Goal: Information Seeking & Learning: Understand process/instructions

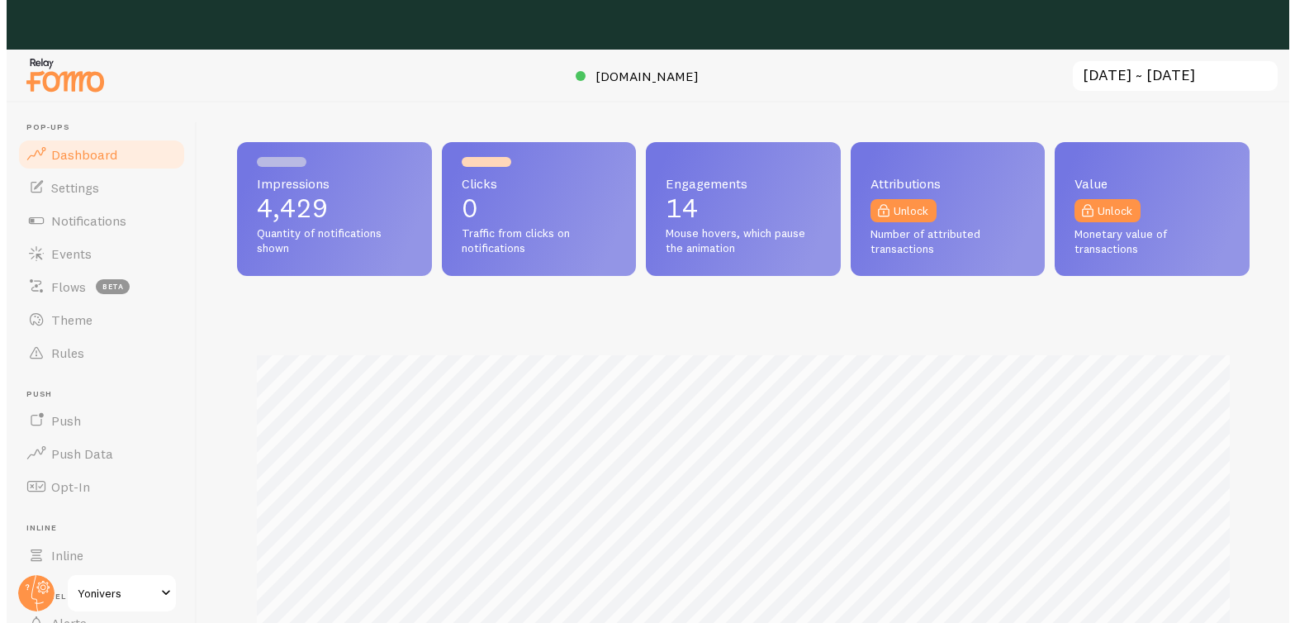
scroll to position [825436, 824870]
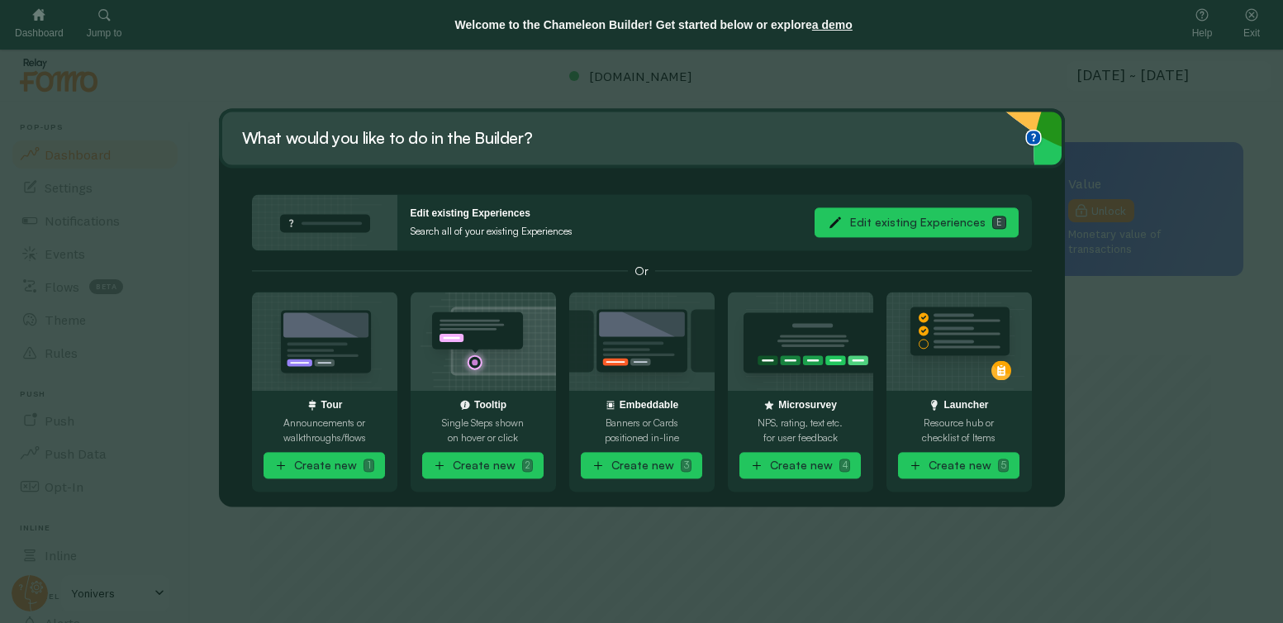
click at [861, 216] on button "Edit existing Experiences E" at bounding box center [916, 223] width 204 height 30
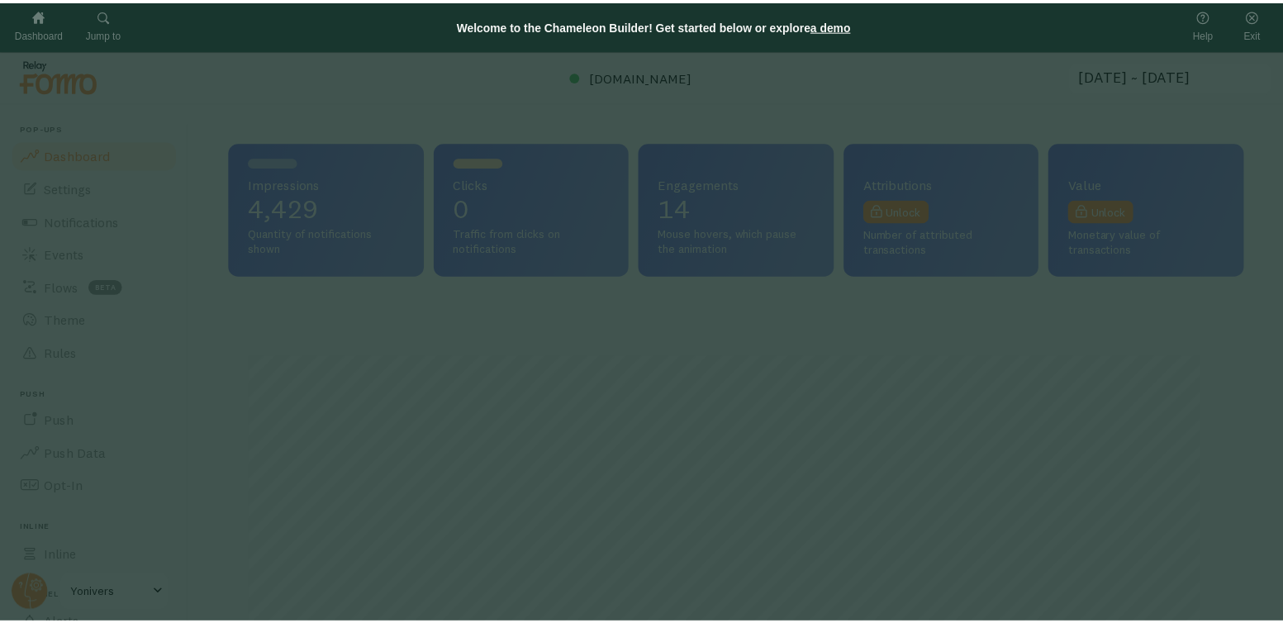
scroll to position [434, 1013]
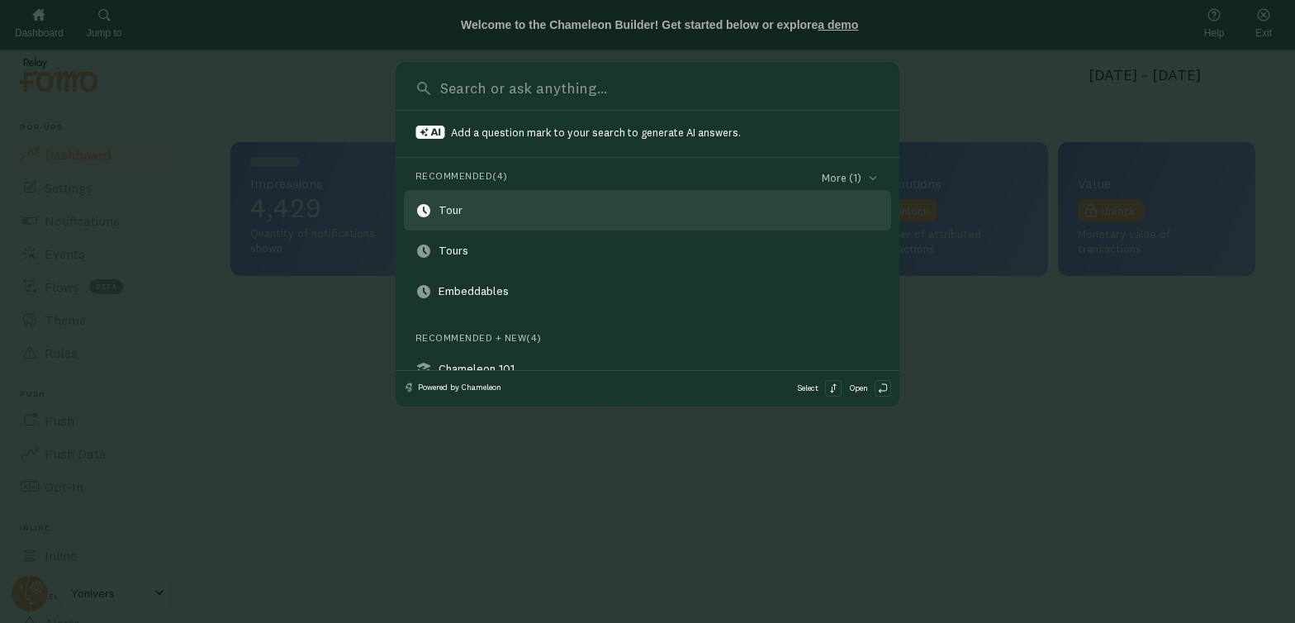
click at [501, 215] on link "Tour" at bounding box center [647, 210] width 487 height 40
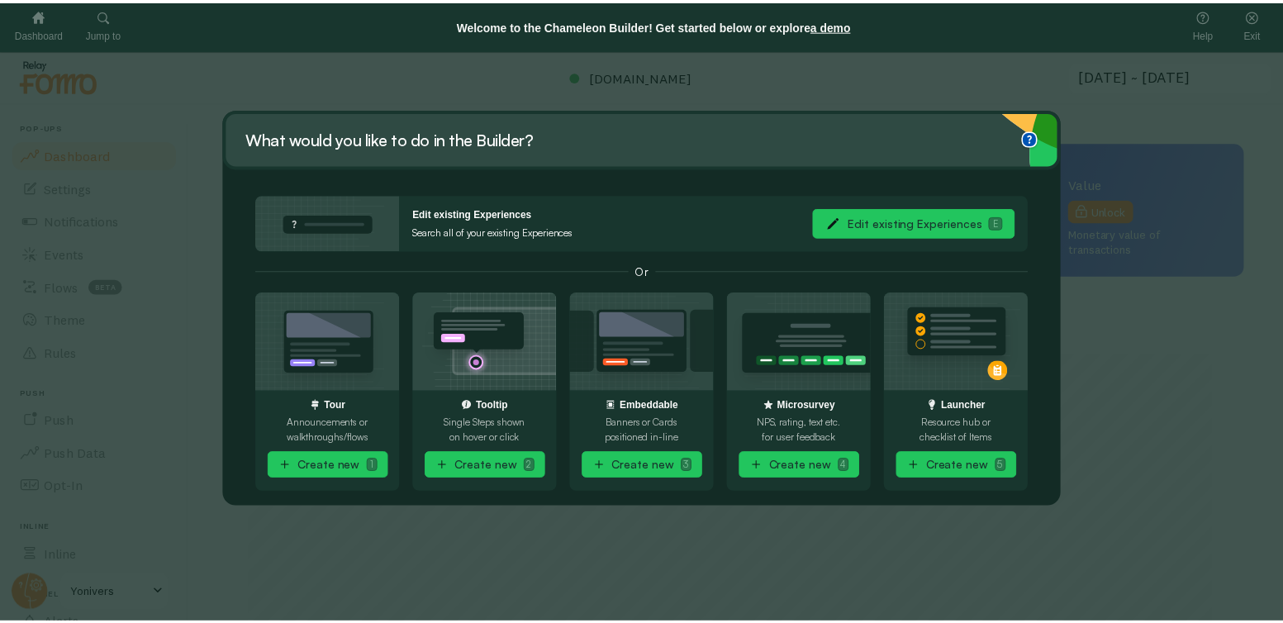
scroll to position [825436, 824870]
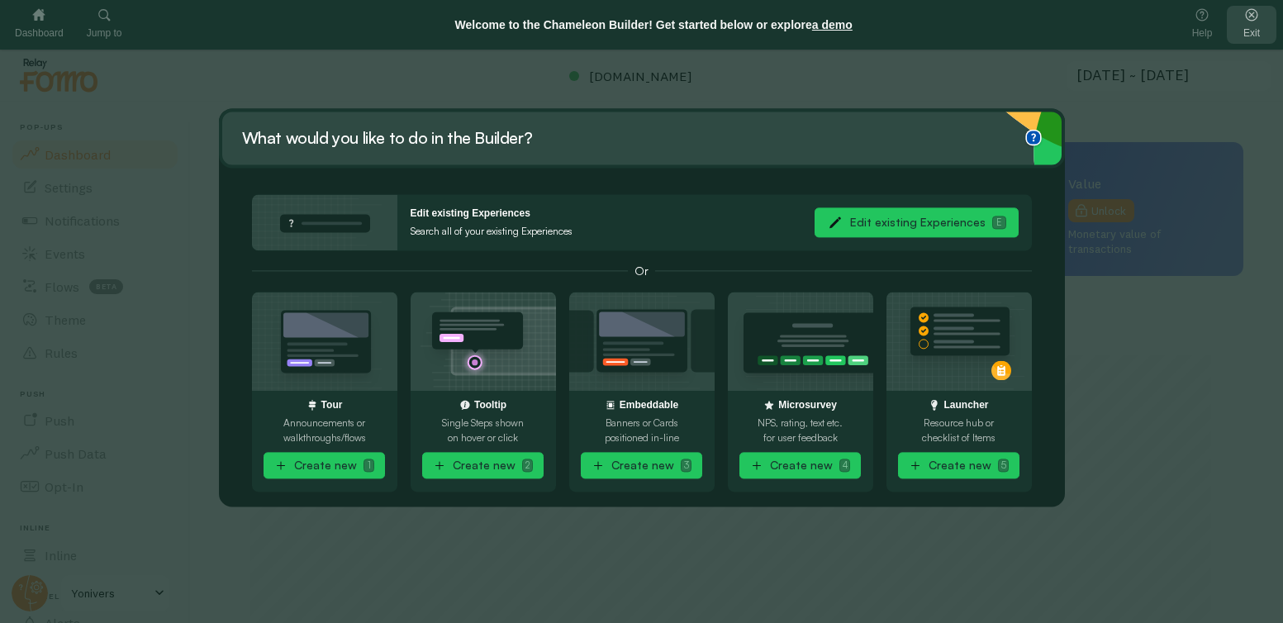
click at [1257, 12] on icon at bounding box center [1251, 15] width 17 height 17
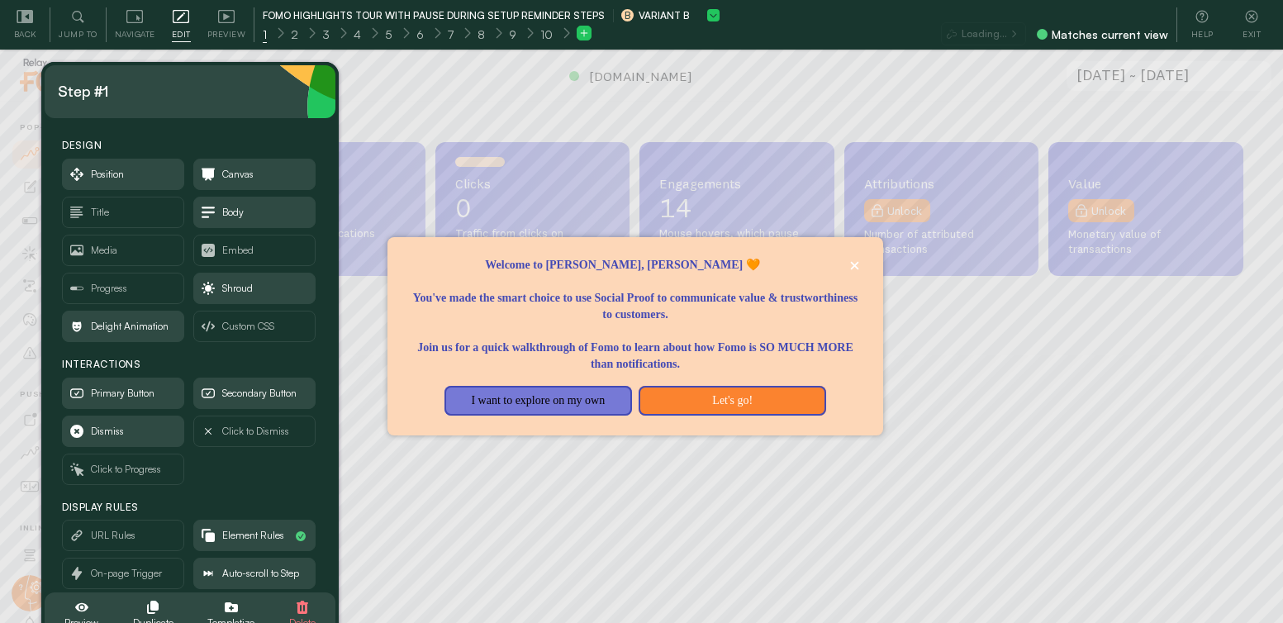
scroll to position [434, 1000]
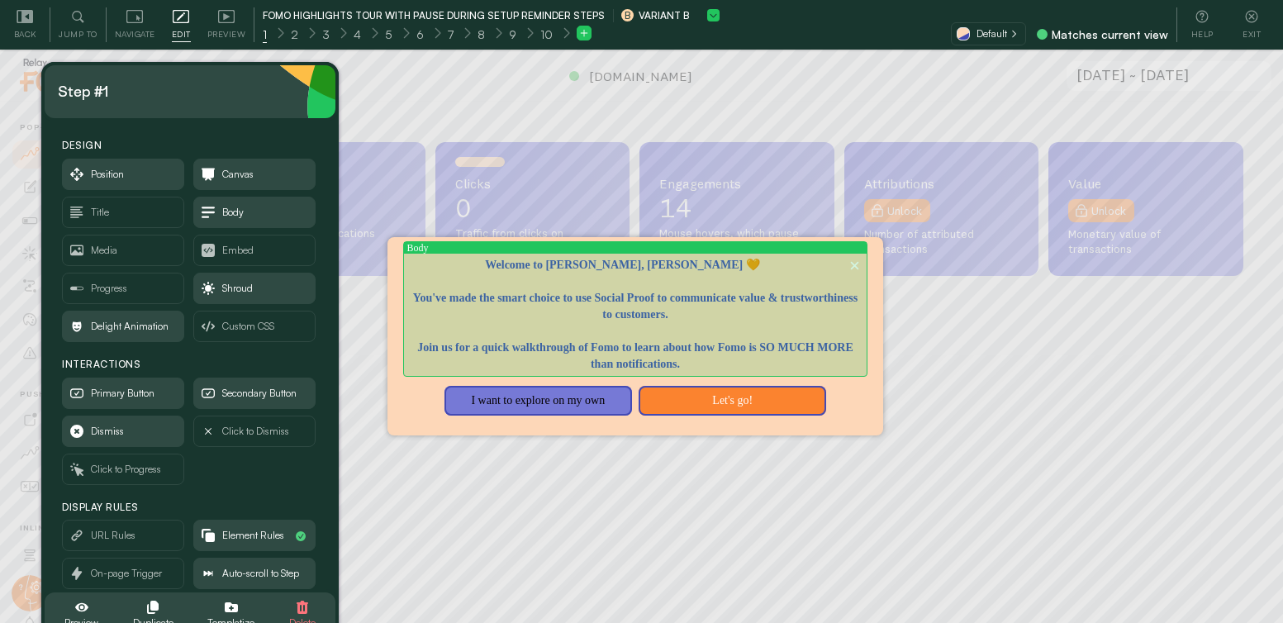
click at [700, 347] on p "Join us for a quick walkthrough of Fomo to learn about how Fomo is SO MUCH MORE…" at bounding box center [634, 348] width 455 height 50
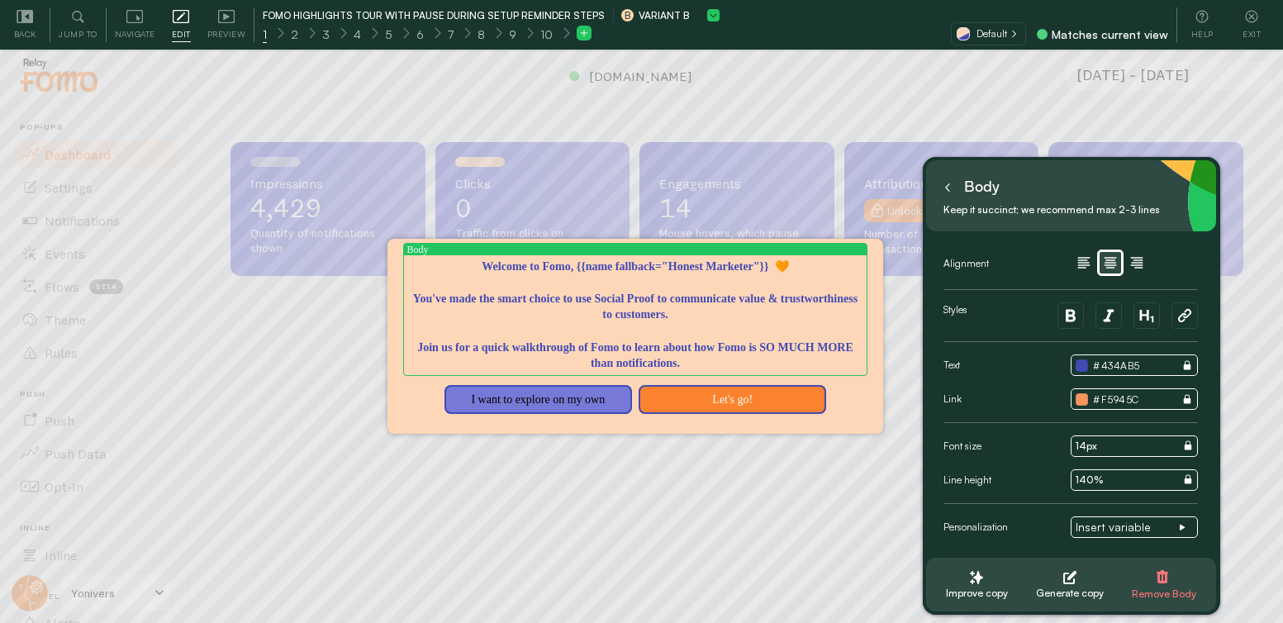
click at [768, 368] on textarea "Welcome to Fomo, {{name fallback="Honest Marketer"}} 🧡 You've made the smart ch…" at bounding box center [634, 314] width 455 height 113
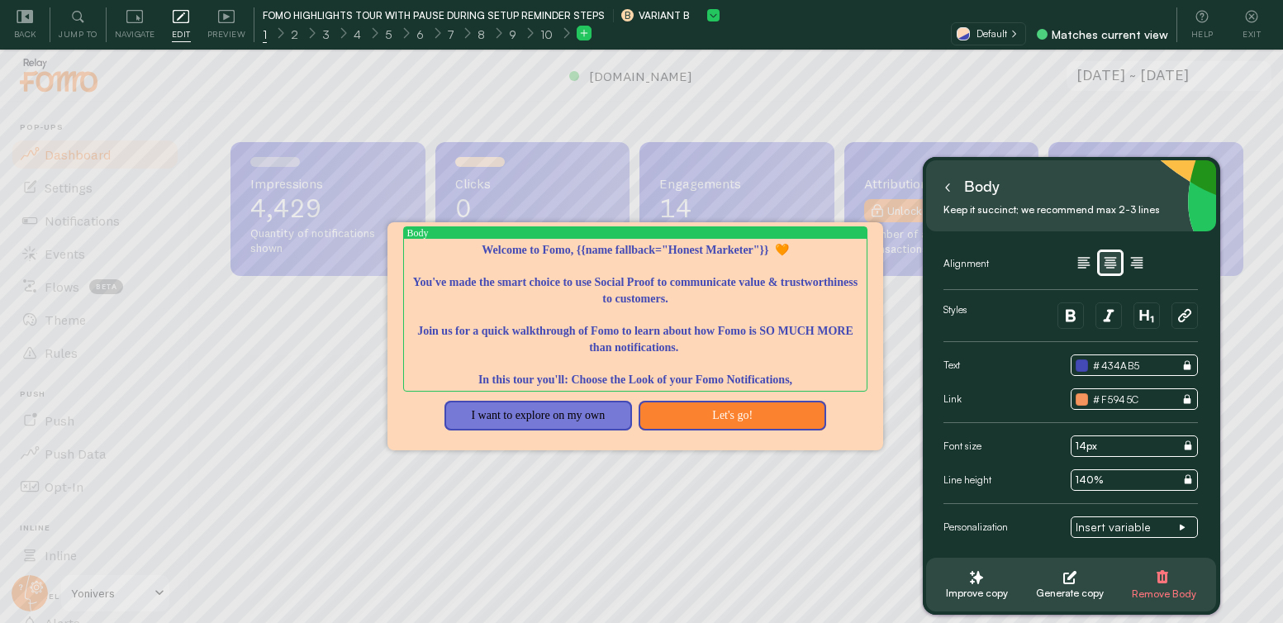
drag, startPoint x: 833, startPoint y: 380, endPoint x: 861, endPoint y: 375, distance: 28.5
click at [833, 380] on textarea "Welcome to Fomo, {{name fallback="Honest Marketer"}} 🧡 You've made the smart ch…" at bounding box center [634, 314] width 455 height 145
click at [858, 377] on textarea "Welcome to Fomo, {{name fallback="Honest Marketer"}} 🧡 You've made the smart ch…" at bounding box center [634, 314] width 455 height 145
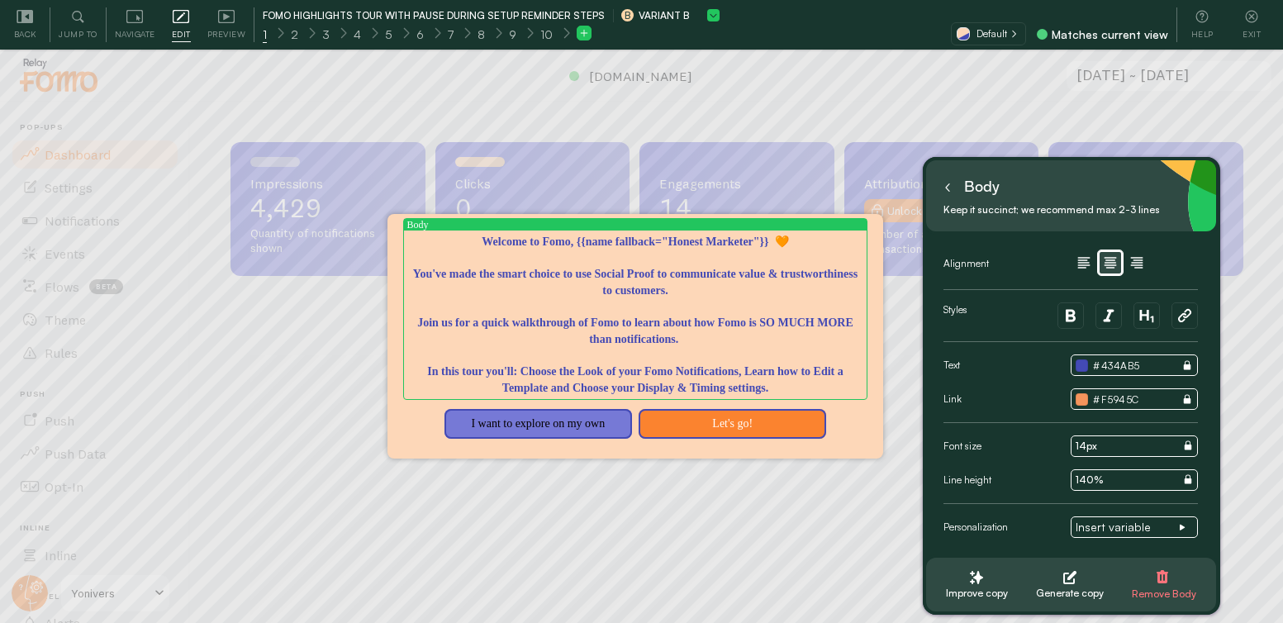
click at [536, 370] on textarea "Welcome to Fomo, {{name fallback="Honest Marketer"}} 🧡 You've made the smart ch…" at bounding box center [634, 315] width 455 height 162
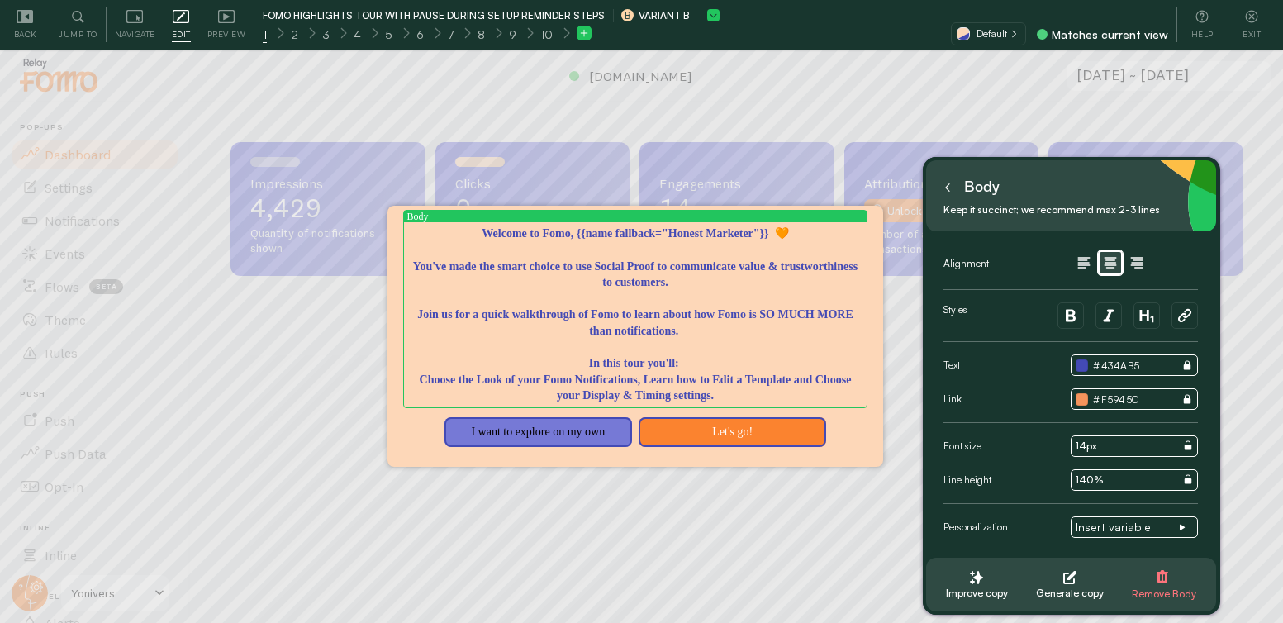
drag, startPoint x: 825, startPoint y: 396, endPoint x: 312, endPoint y: 372, distance: 513.5
click at [312, 372] on div "Body Welcome to Fomo, {{name fallback="Honest Marketer"}} 🧡 You've made the sma…" at bounding box center [641, 311] width 1283 height 623
click at [657, 375] on textarea "Welcome to Fomo, {{name fallback="Honest Marketer"}} 🧡 You've made the smart ch…" at bounding box center [634, 314] width 455 height 178
drag, startPoint x: 830, startPoint y: 397, endPoint x: 429, endPoint y: 377, distance: 401.9
click at [429, 377] on textarea "Welcome to Fomo, {{name fallback="Honest Marketer"}} 🧡 You've made the smart ch…" at bounding box center [634, 314] width 455 height 178
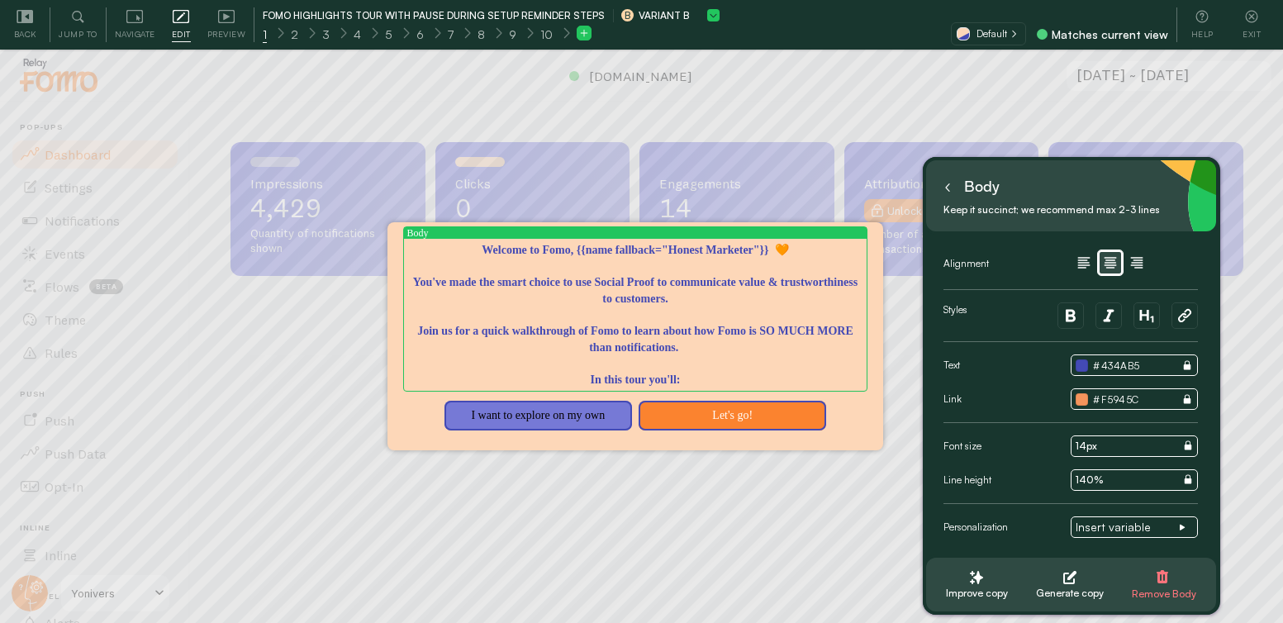
click at [643, 372] on textarea "Welcome to Fomo, {{name fallback="Honest Marketer"}} 🧡 You've made the smart ch…" at bounding box center [634, 314] width 455 height 145
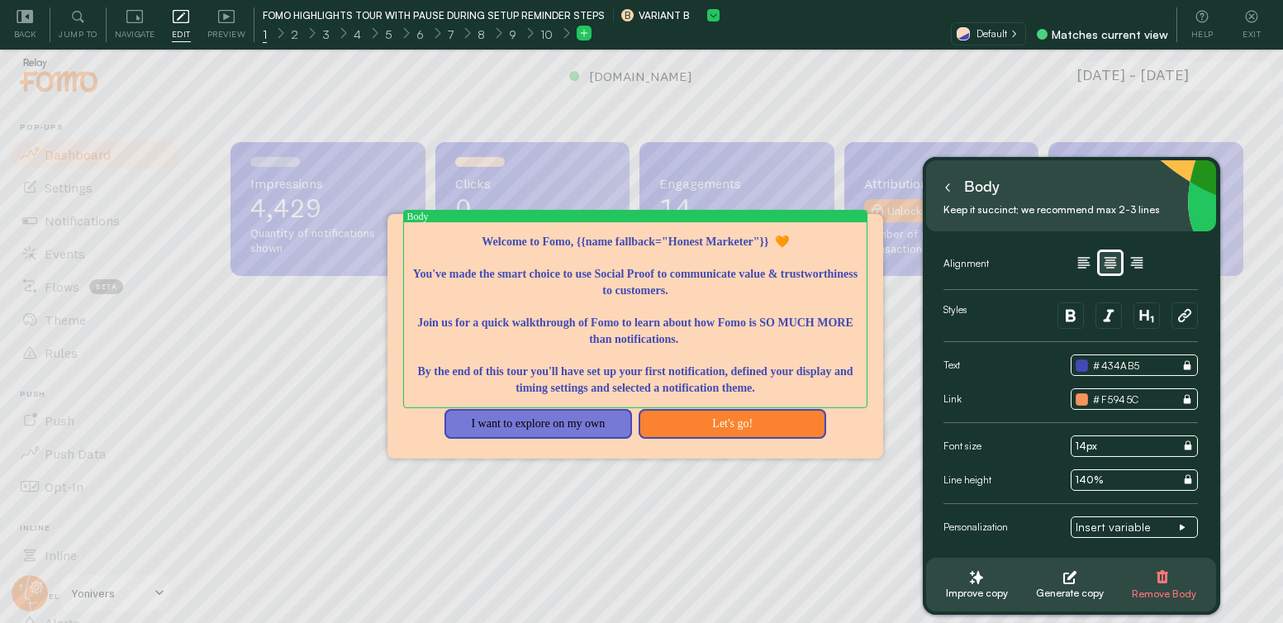
type textarea "Welcome to Fomo, {{name fallback="Honest Marketer"}} 🧡 You've made the smart ch…"
click at [954, 187] on button at bounding box center [947, 186] width 17 height 26
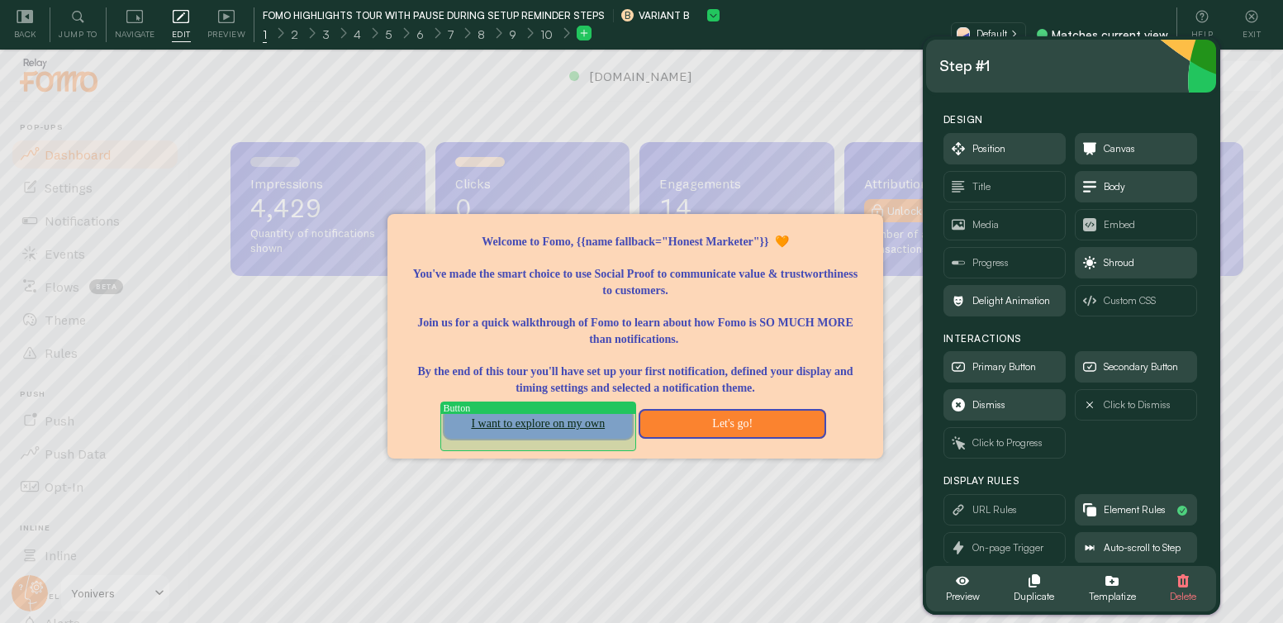
click at [538, 427] on button "I want to explore on my own" at bounding box center [537, 424] width 187 height 30
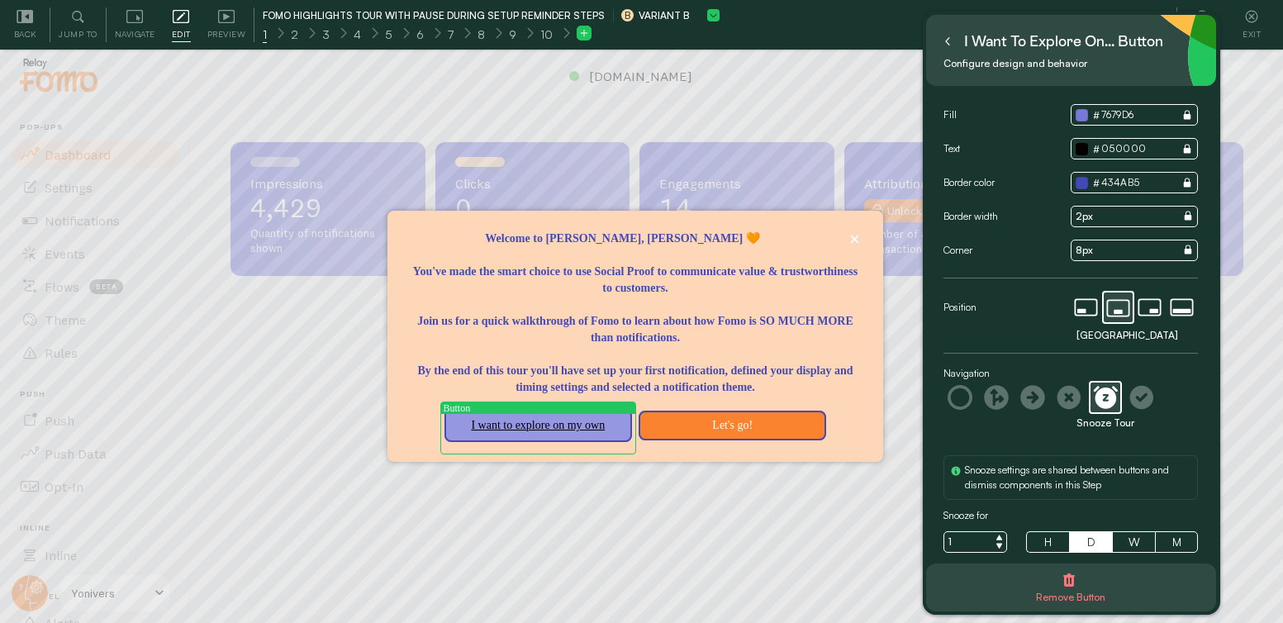
click at [542, 430] on input "I want to explore on my own" at bounding box center [538, 425] width 168 height 21
type input "I"
type input "P"
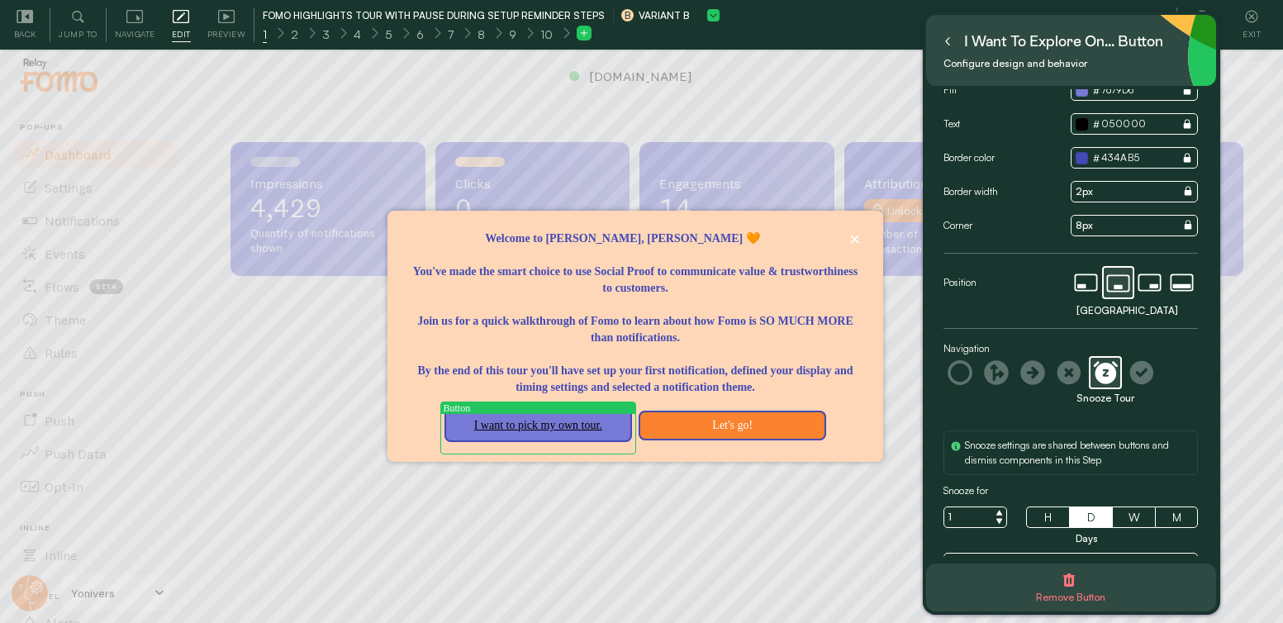
scroll to position [0, 0]
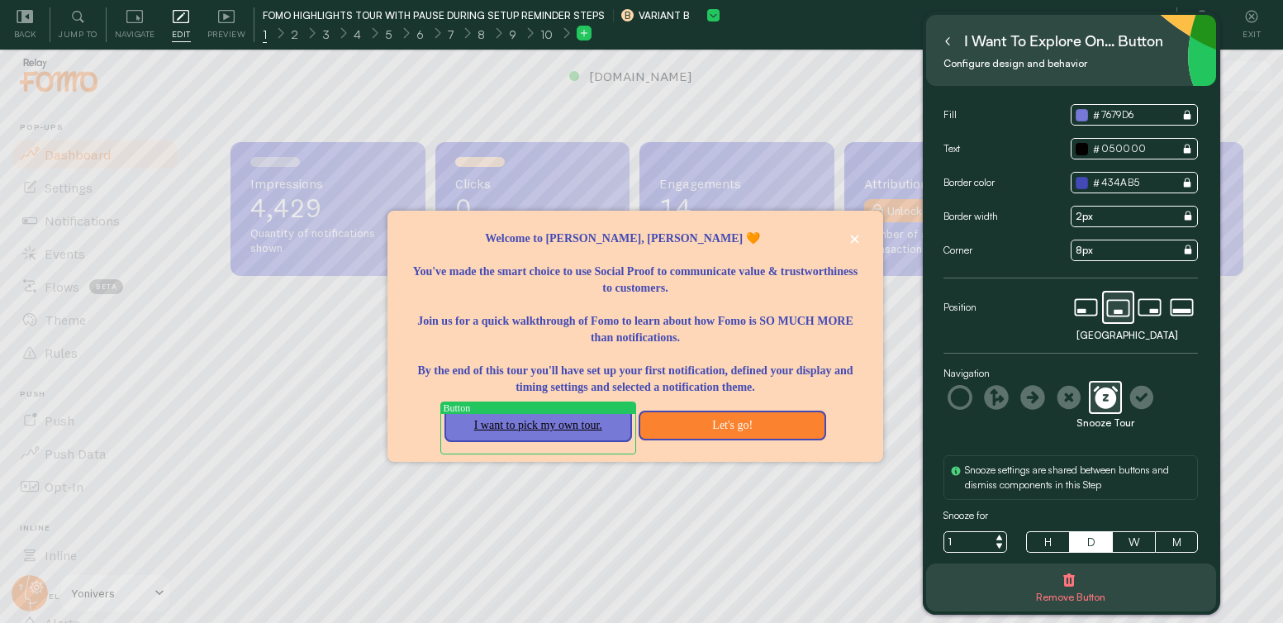
type input "I want to pick my own tour."
click at [943, 46] on button at bounding box center [947, 41] width 17 height 26
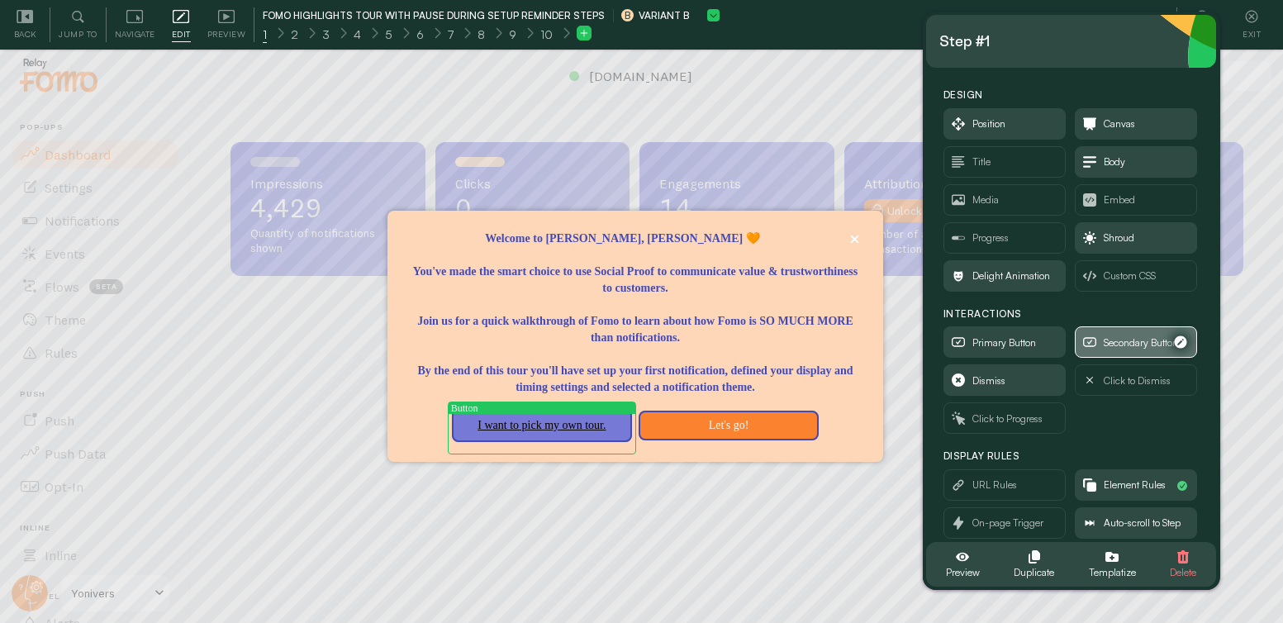
click at [1103, 344] on span "Secondary Button" at bounding box center [1140, 343] width 74 height 18
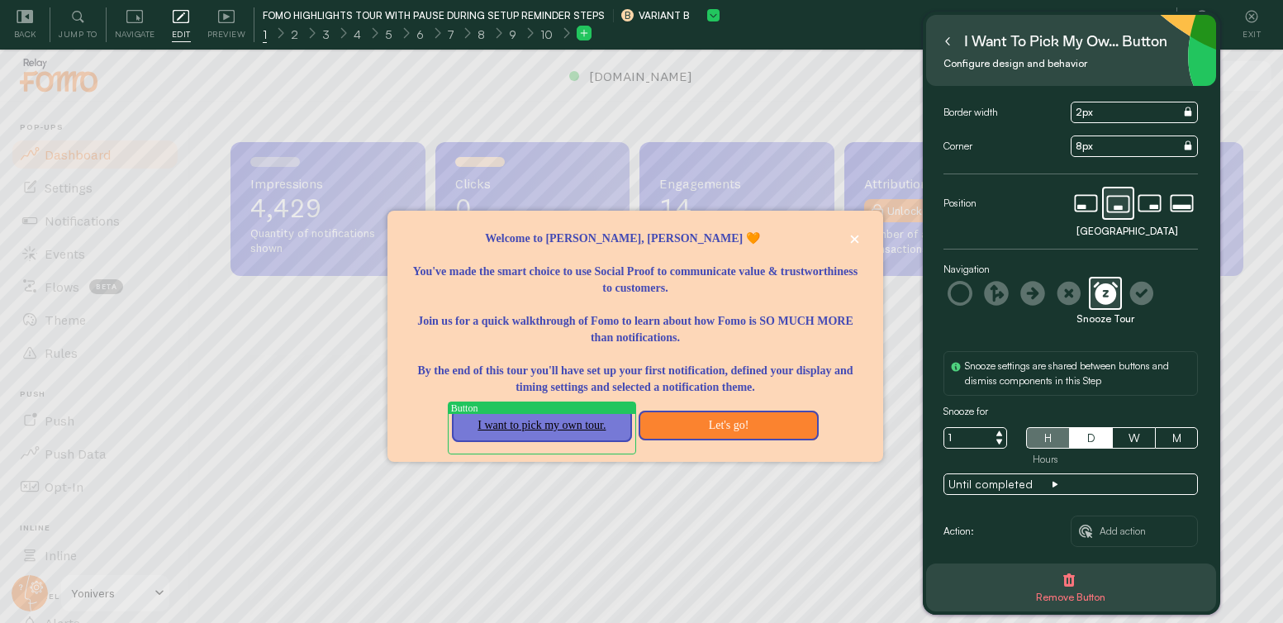
scroll to position [107, 0]
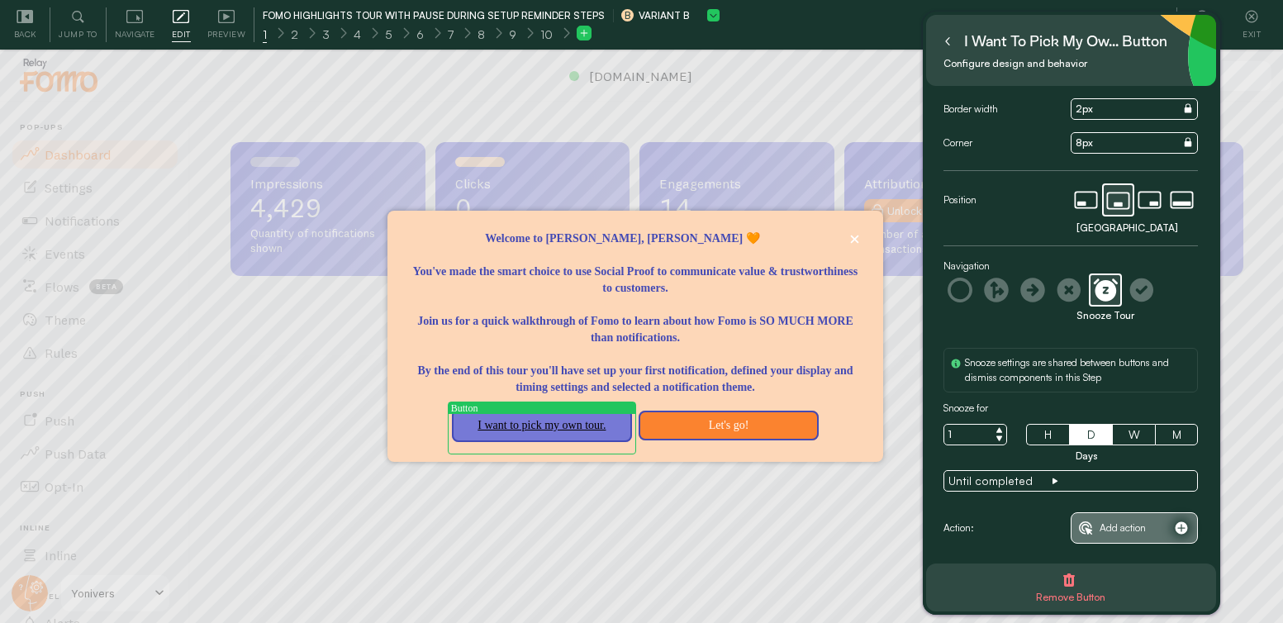
click at [1117, 526] on span "Add action" at bounding box center [1122, 528] width 46 height 18
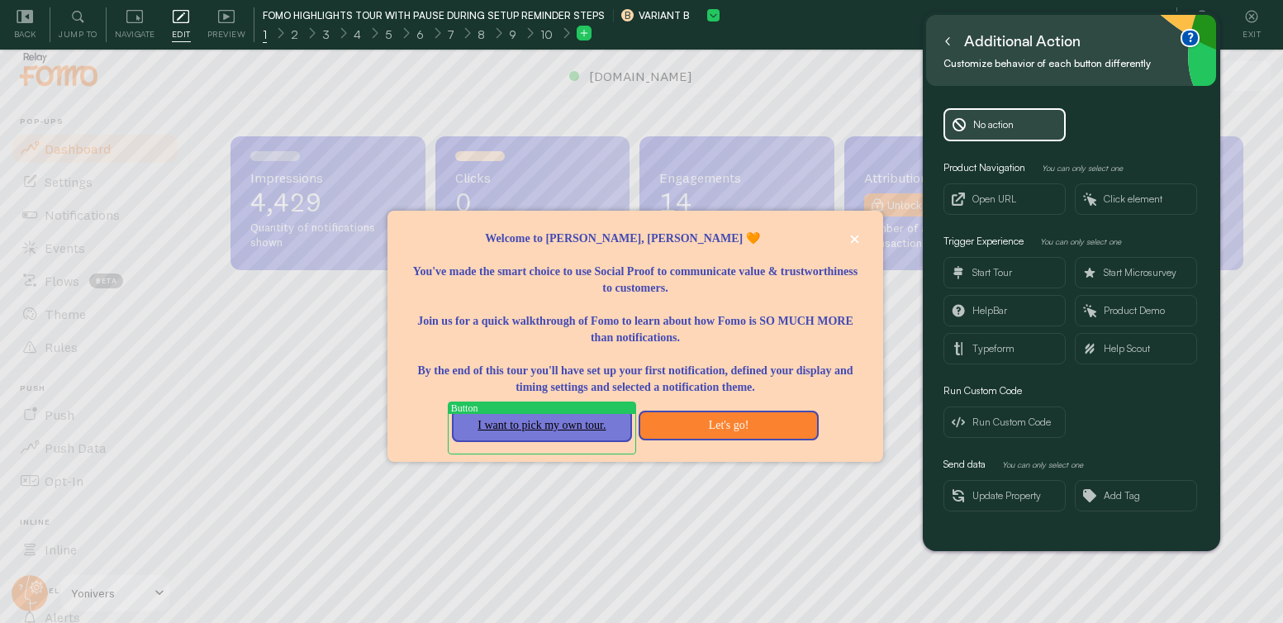
scroll to position [50, 0]
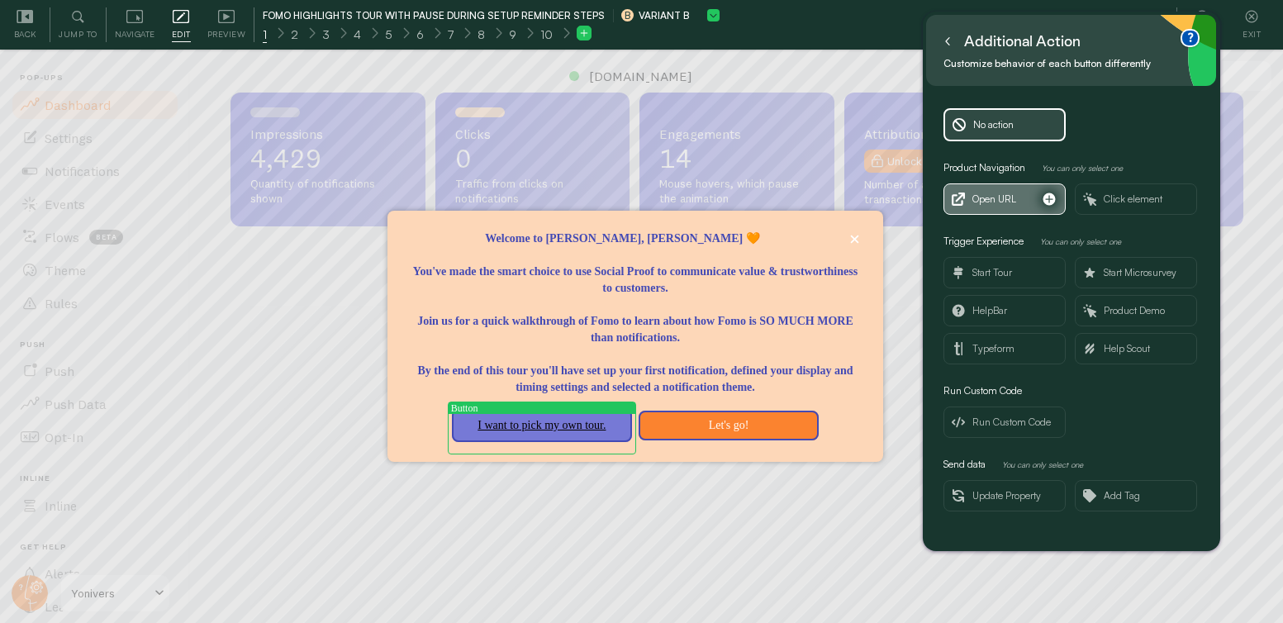
click at [1013, 204] on span "Open URL" at bounding box center [994, 199] width 44 height 18
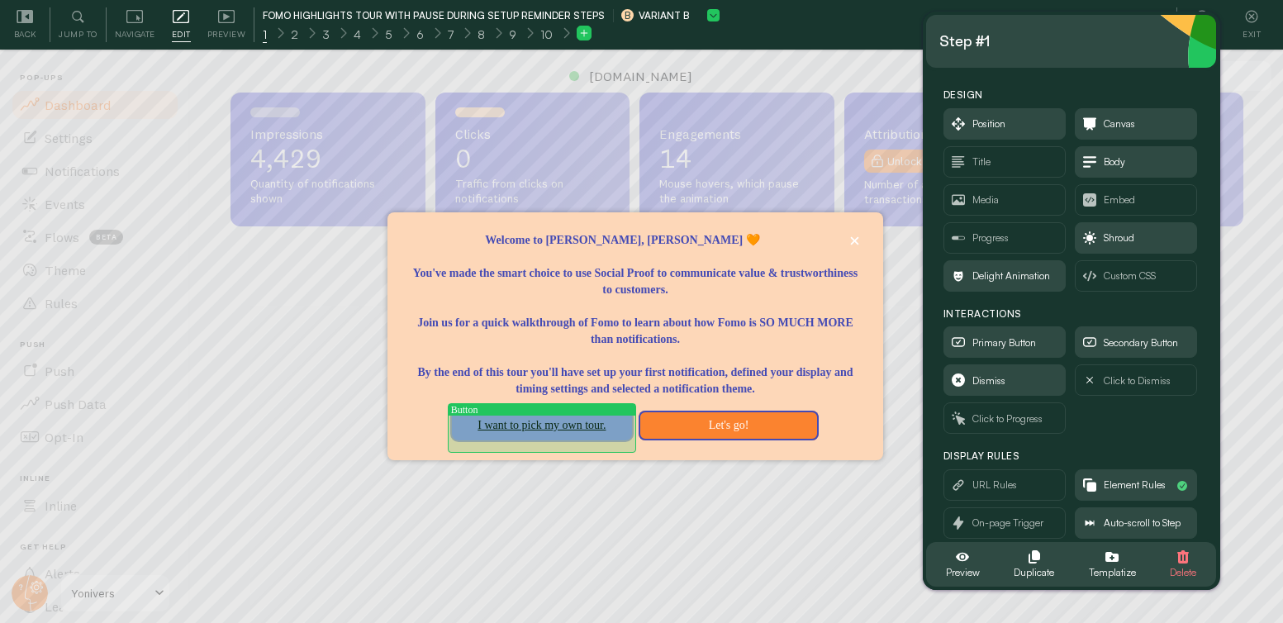
click at [559, 434] on button "I want to pick my own tour." at bounding box center [542, 425] width 180 height 30
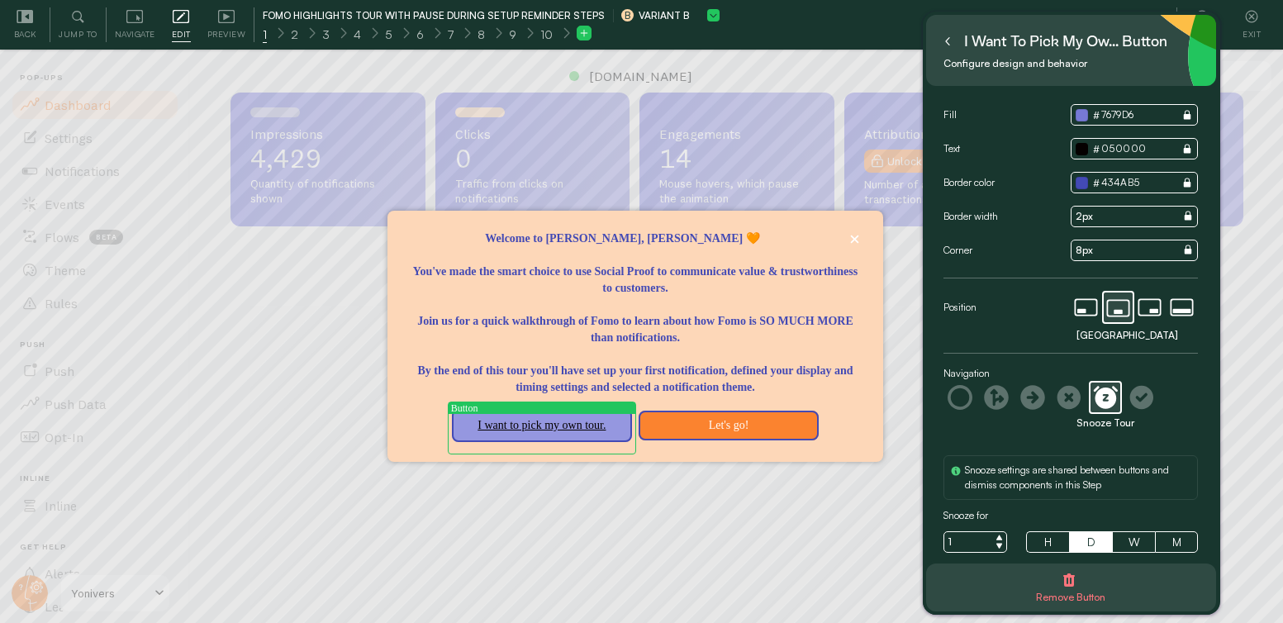
click at [589, 433] on input "I want to pick my own tour." at bounding box center [542, 425] width 160 height 21
type input "I want to choose my own path."
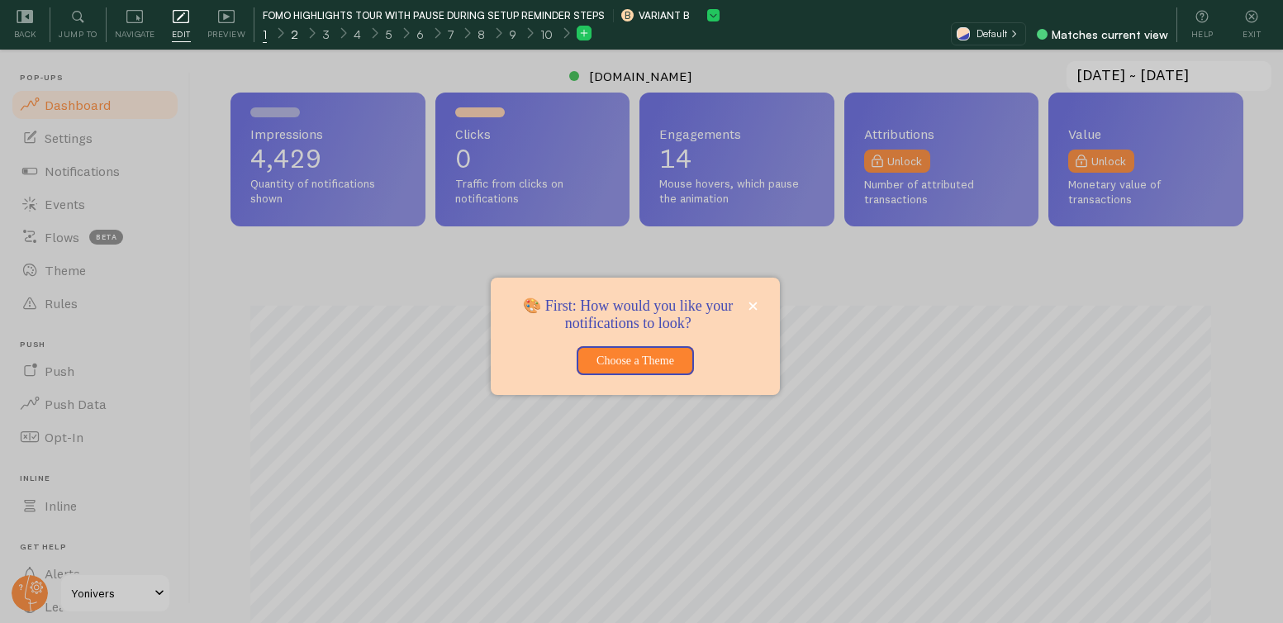
click at [296, 36] on span "2" at bounding box center [294, 34] width 7 height 17
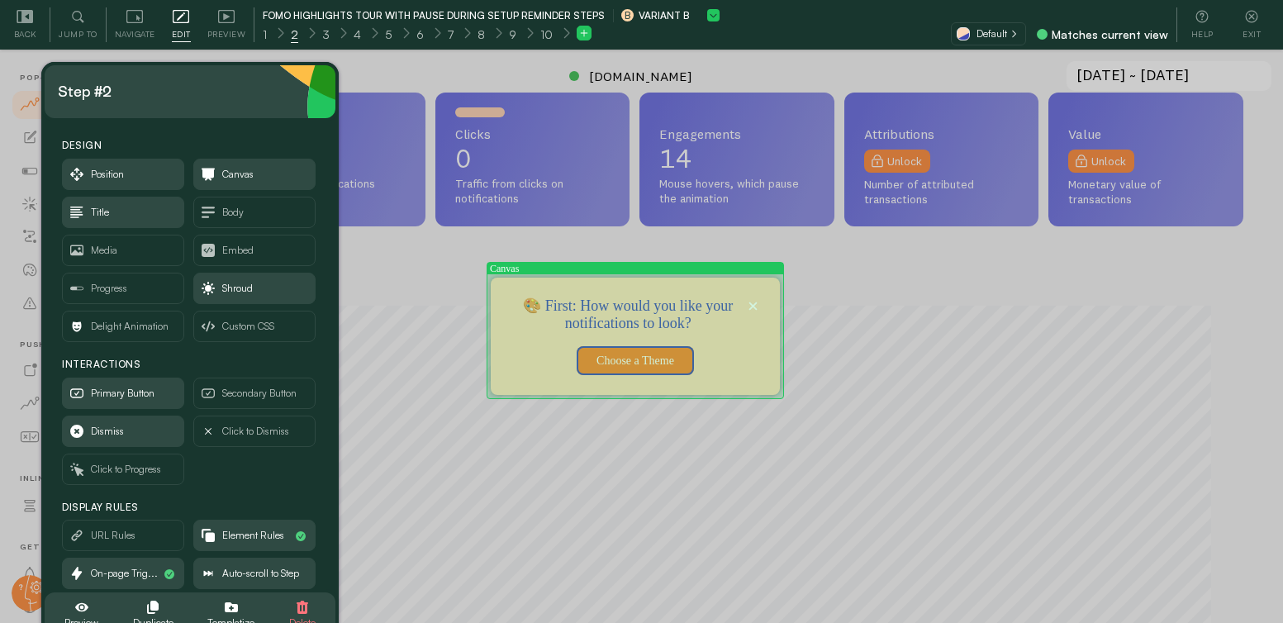
click at [718, 365] on div "🎨 First: How would you like your notifications to look?&amp;nbsp;" at bounding box center [737, 361] width 45 height 30
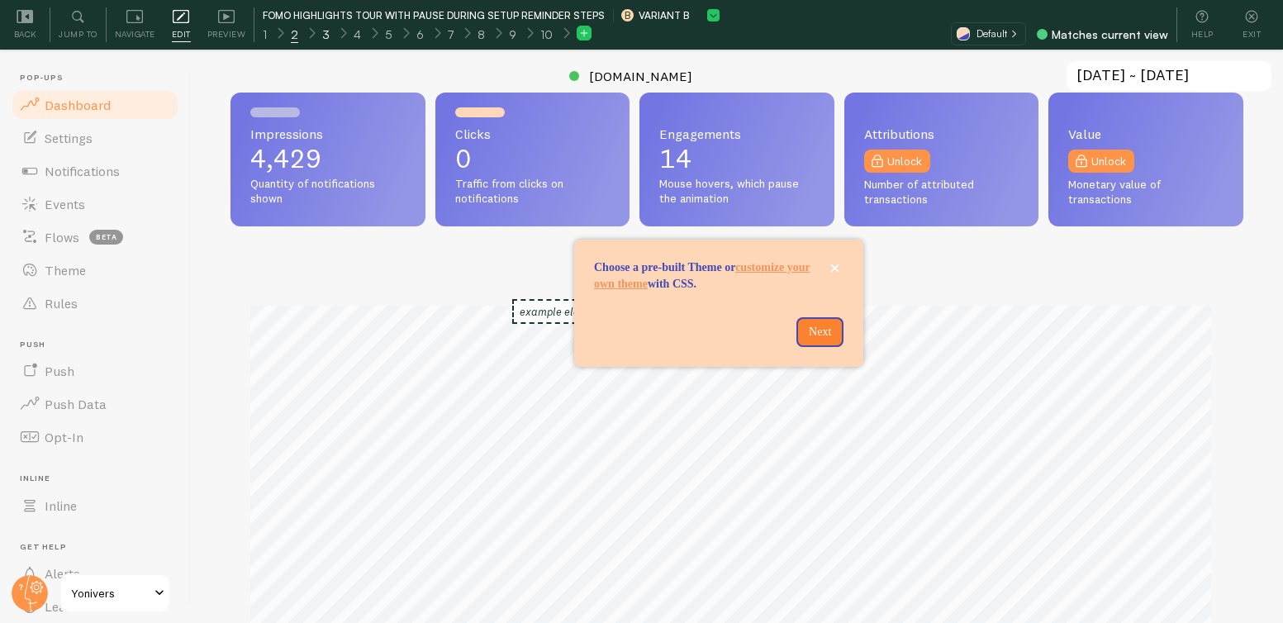
click at [326, 31] on span "3" at bounding box center [325, 34] width 7 height 17
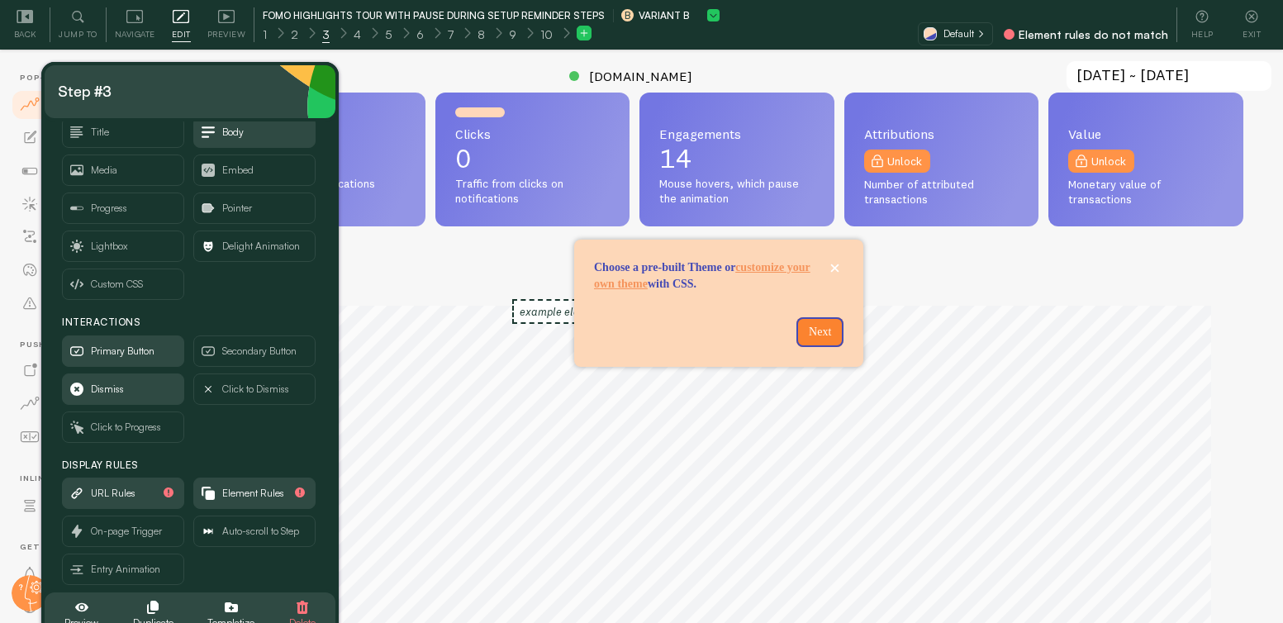
scroll to position [95, 0]
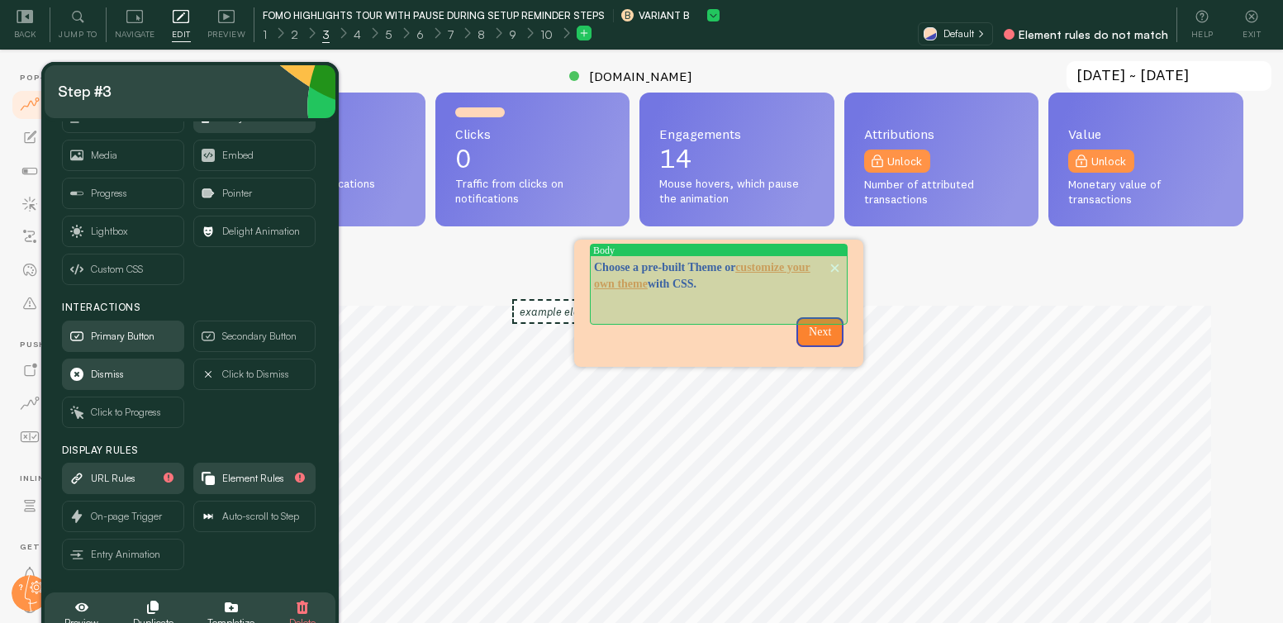
click at [657, 292] on p "Choose a pre-built Theme or customize your own theme with CSS." at bounding box center [718, 275] width 249 height 33
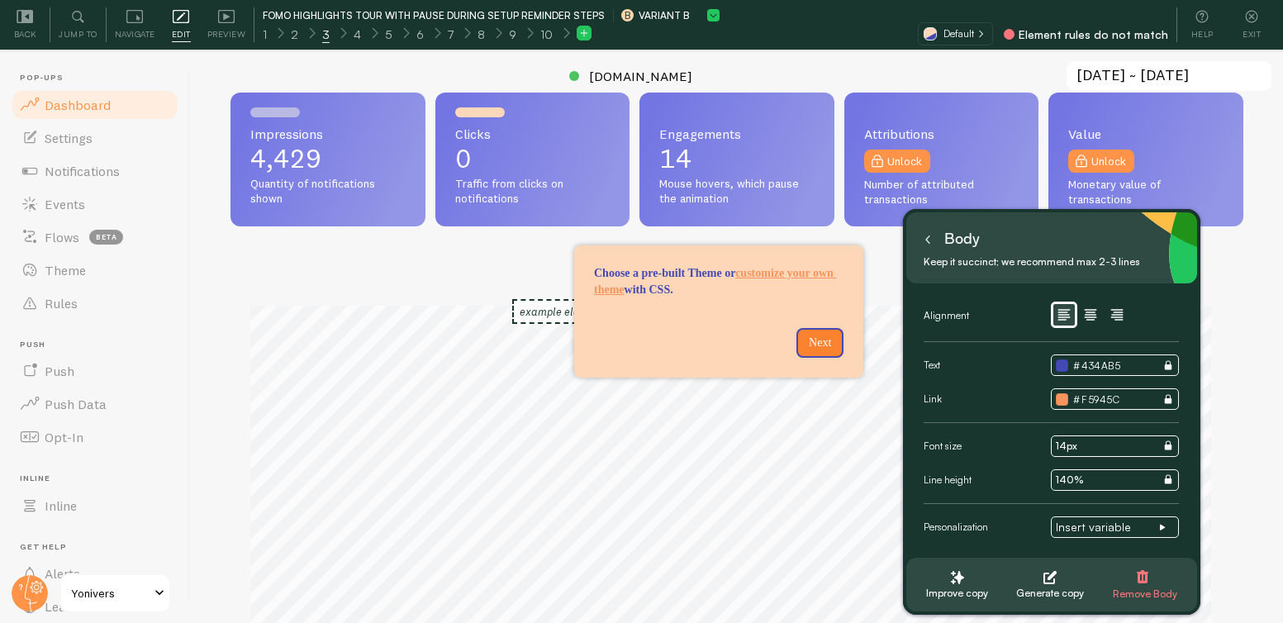
scroll to position [0, 0]
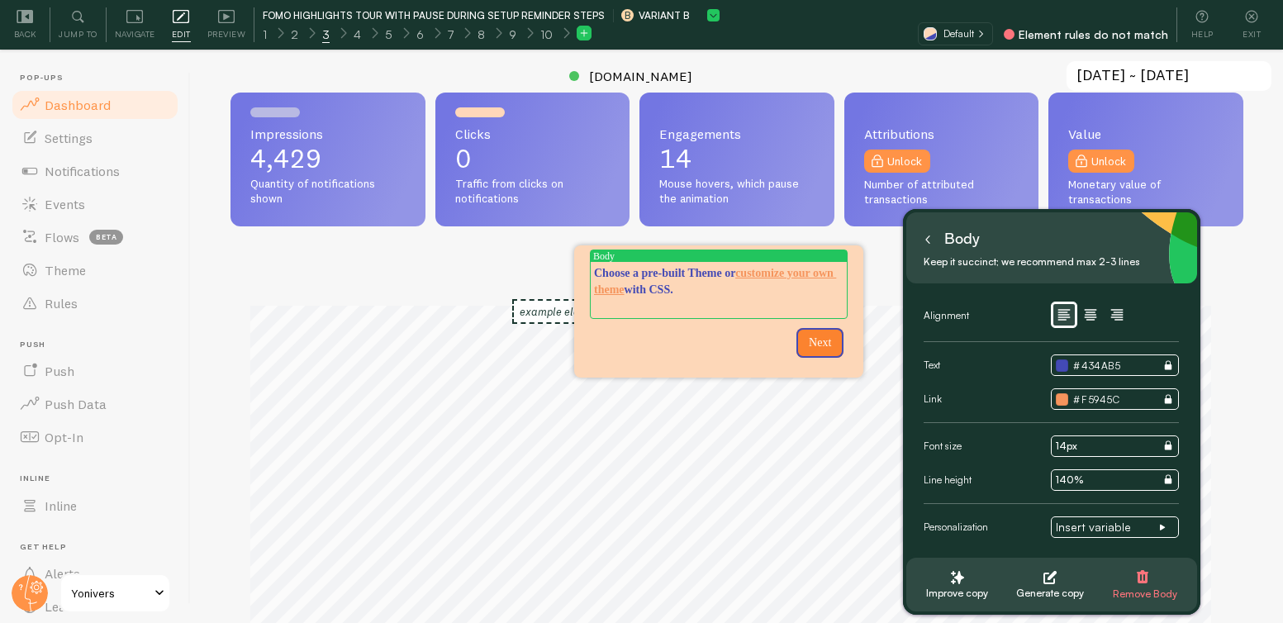
click at [928, 240] on icon at bounding box center [927, 239] width 8 height 8
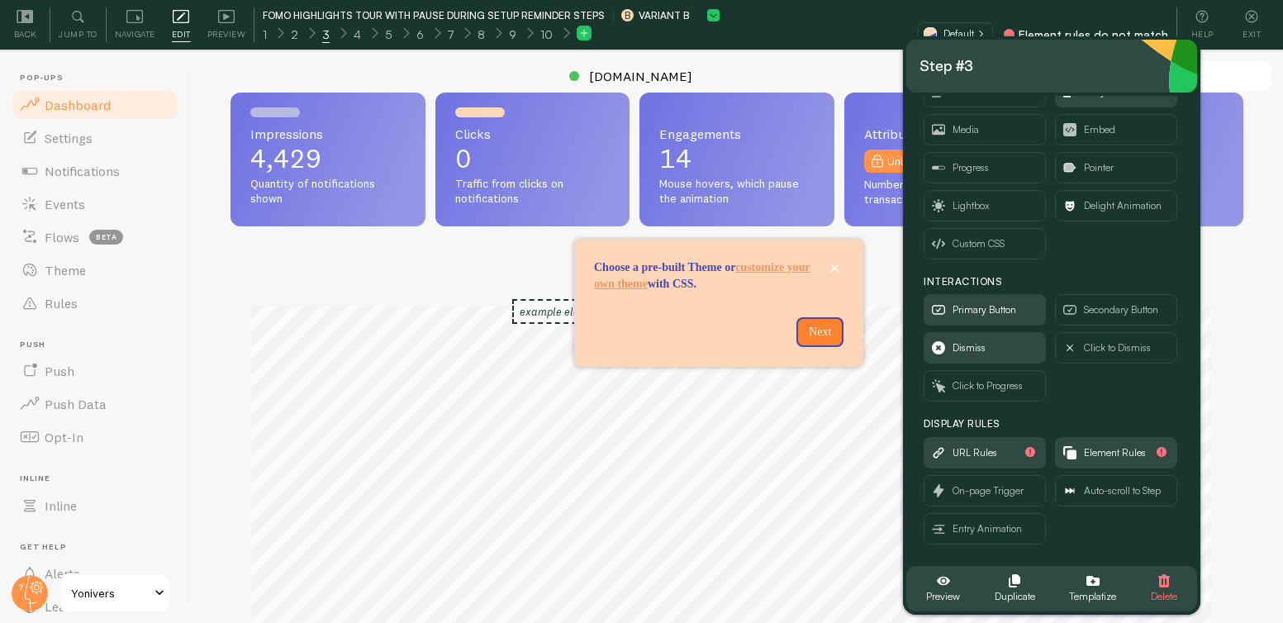
scroll to position [95, 0]
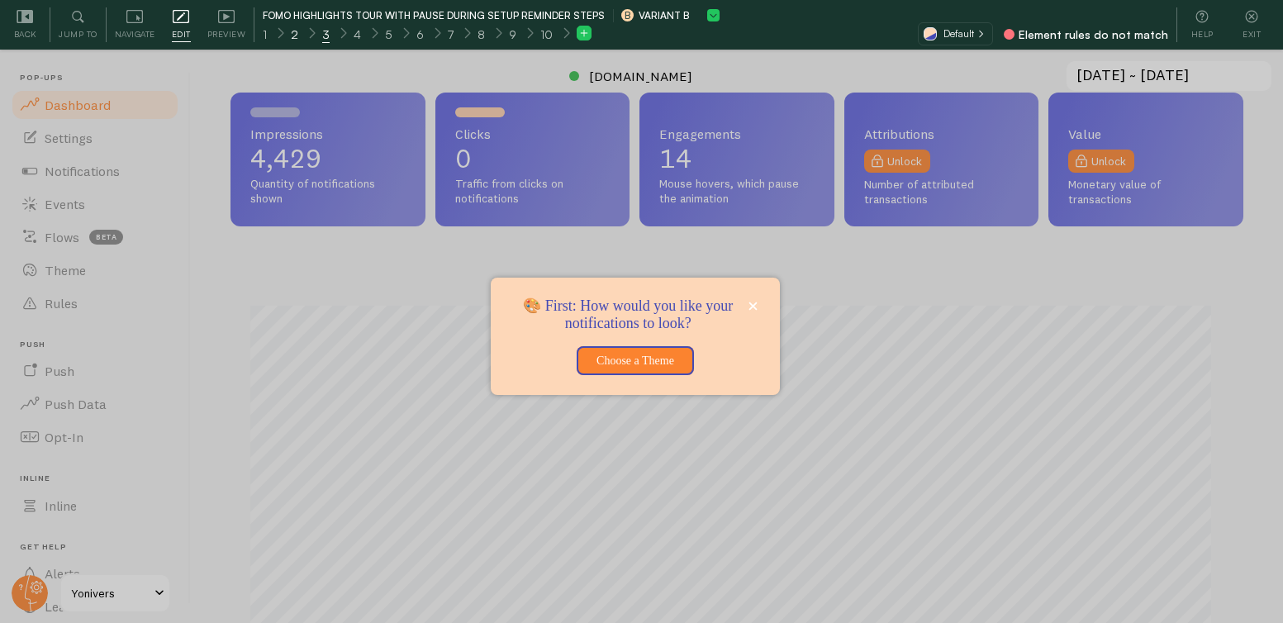
click at [287, 36] on div "2" at bounding box center [294, 33] width 32 height 19
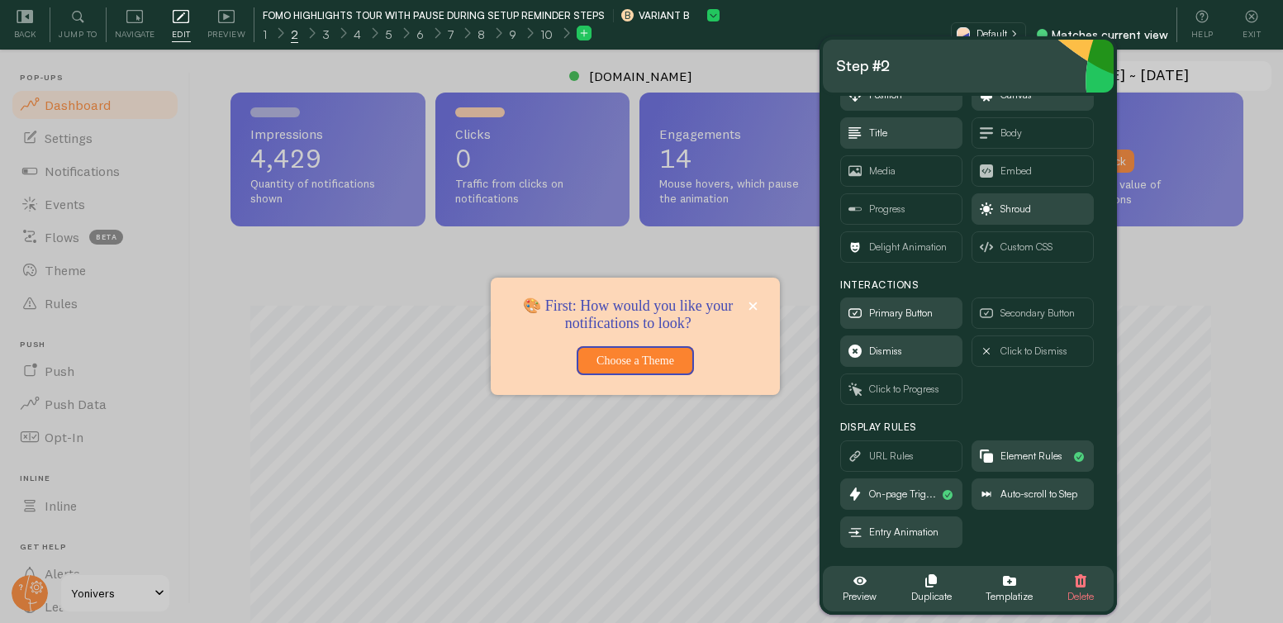
scroll to position [57, 0]
click at [1084, 593] on span "Delete" at bounding box center [1080, 596] width 26 height 18
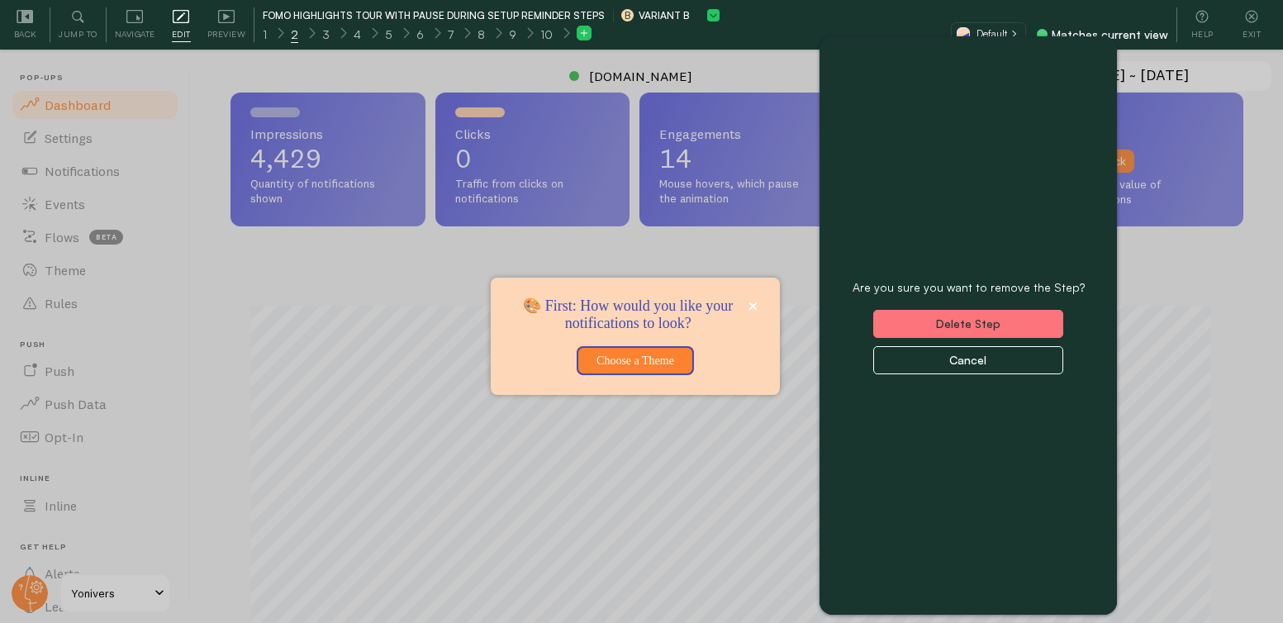
click at [973, 324] on button "Delete Step" at bounding box center [968, 324] width 190 height 28
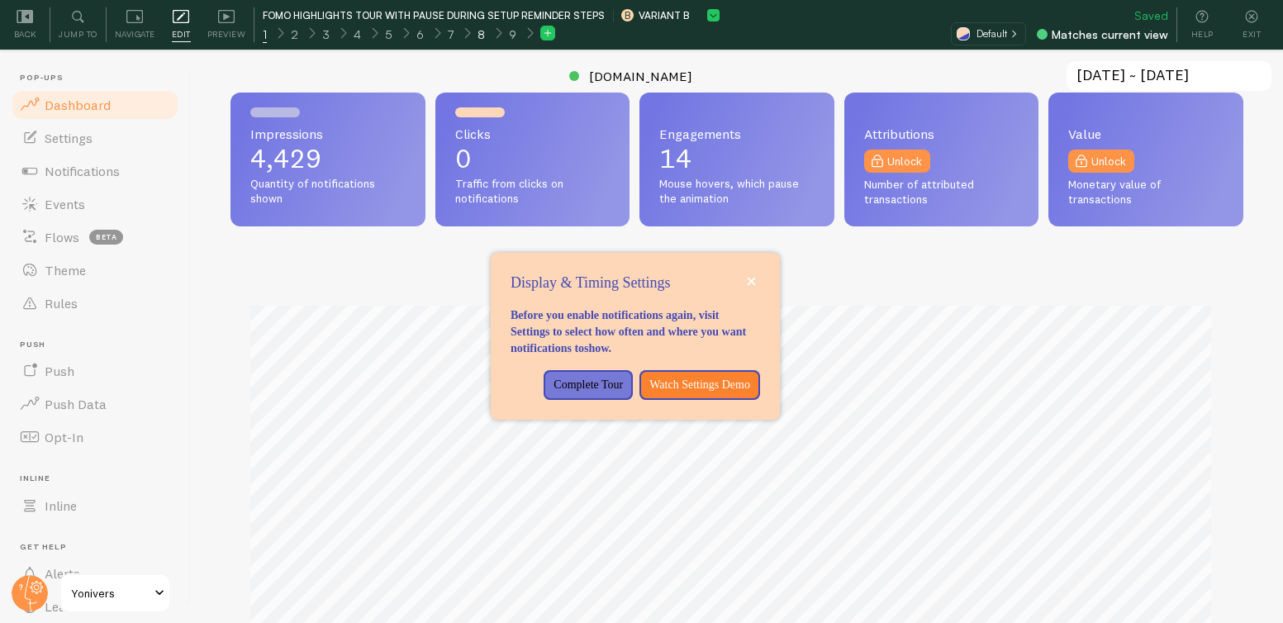
click at [483, 36] on div "8" at bounding box center [481, 33] width 32 height 19
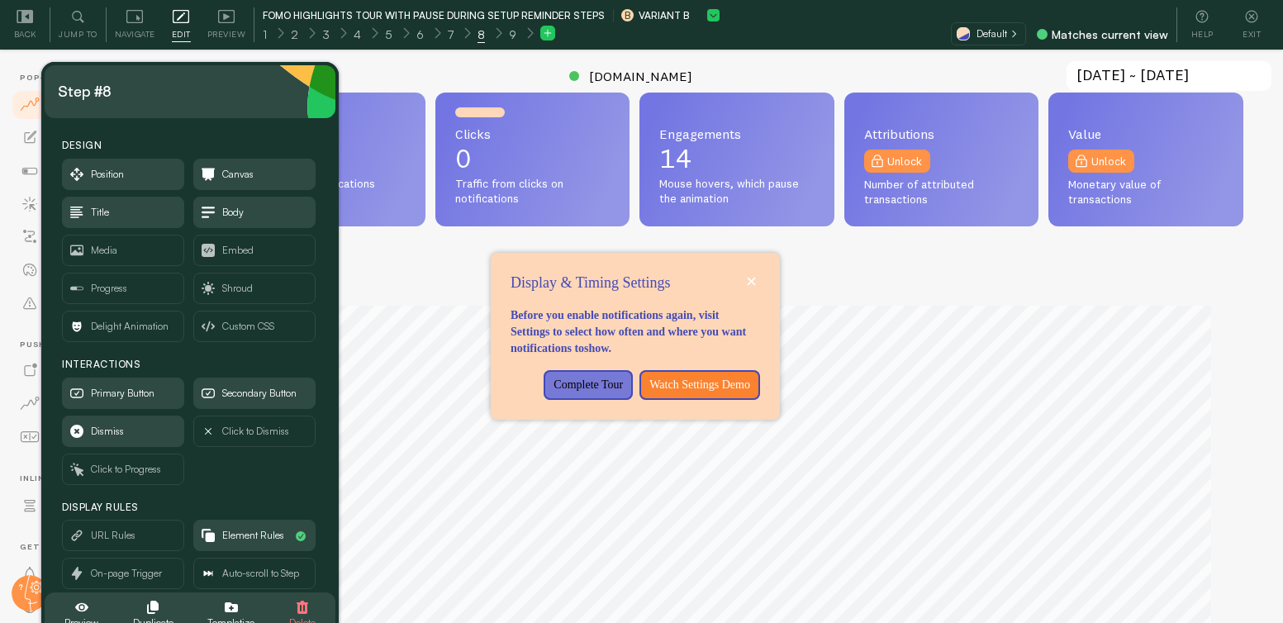
click at [477, 32] on span "8" at bounding box center [480, 34] width 7 height 17
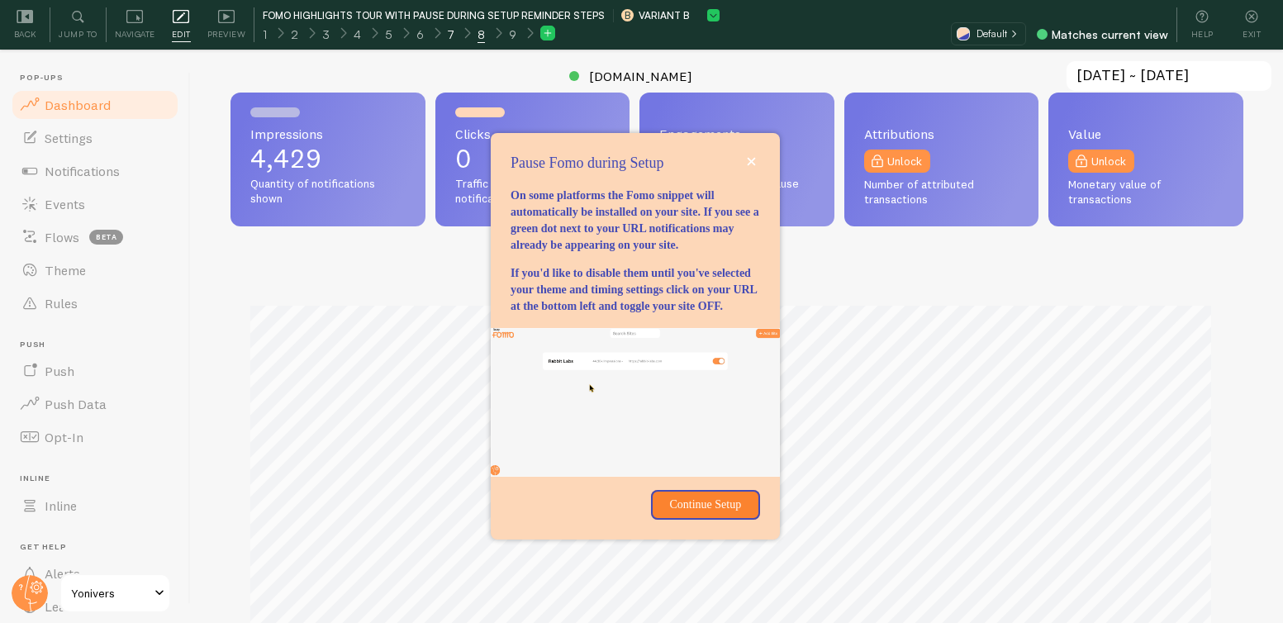
click at [448, 35] on span "7" at bounding box center [451, 34] width 6 height 17
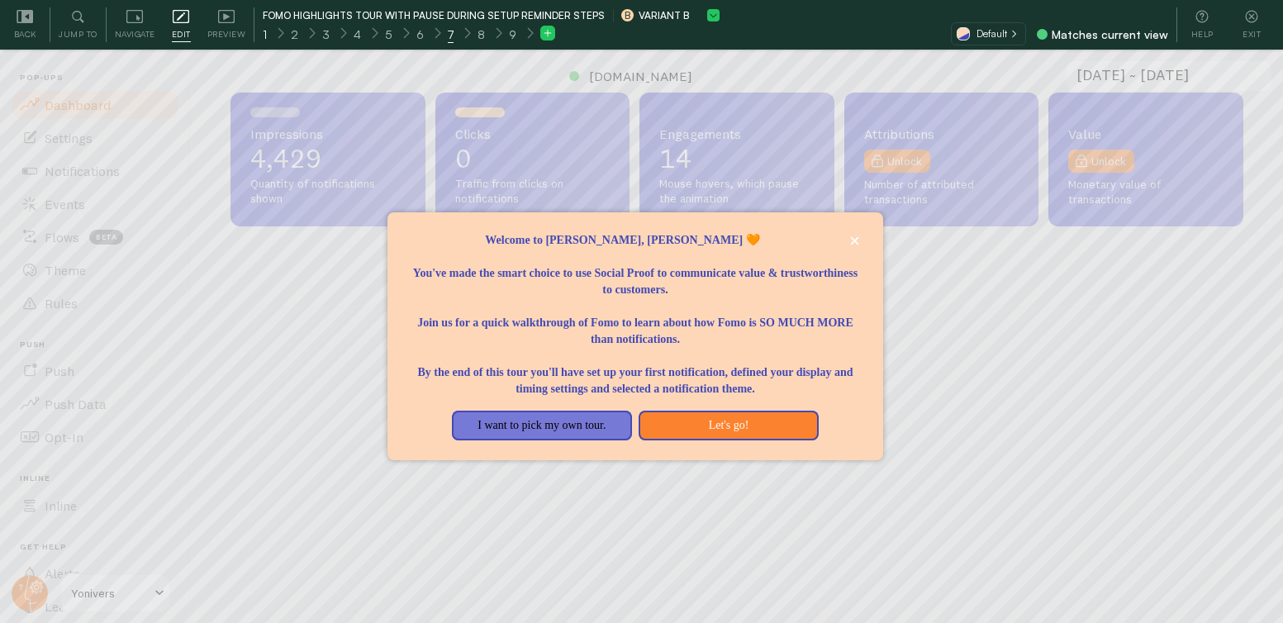
click at [268, 33] on div "1" at bounding box center [264, 33] width 29 height 19
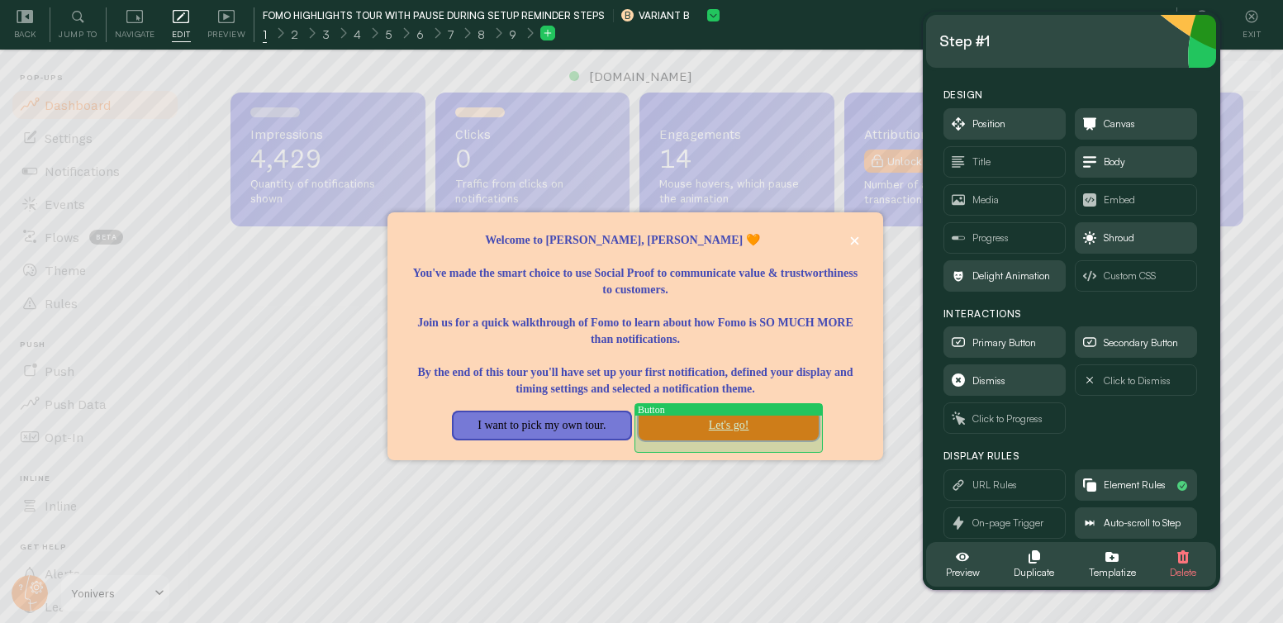
click at [784, 436] on button "Let's go!" at bounding box center [728, 425] width 180 height 30
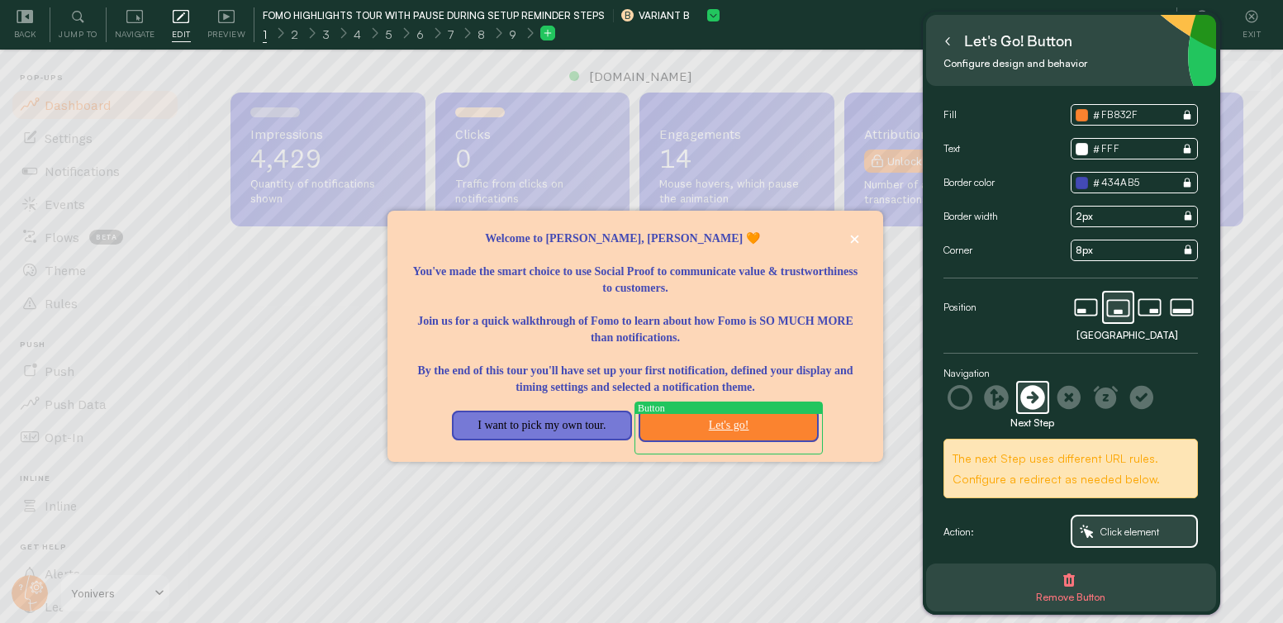
scroll to position [4, 0]
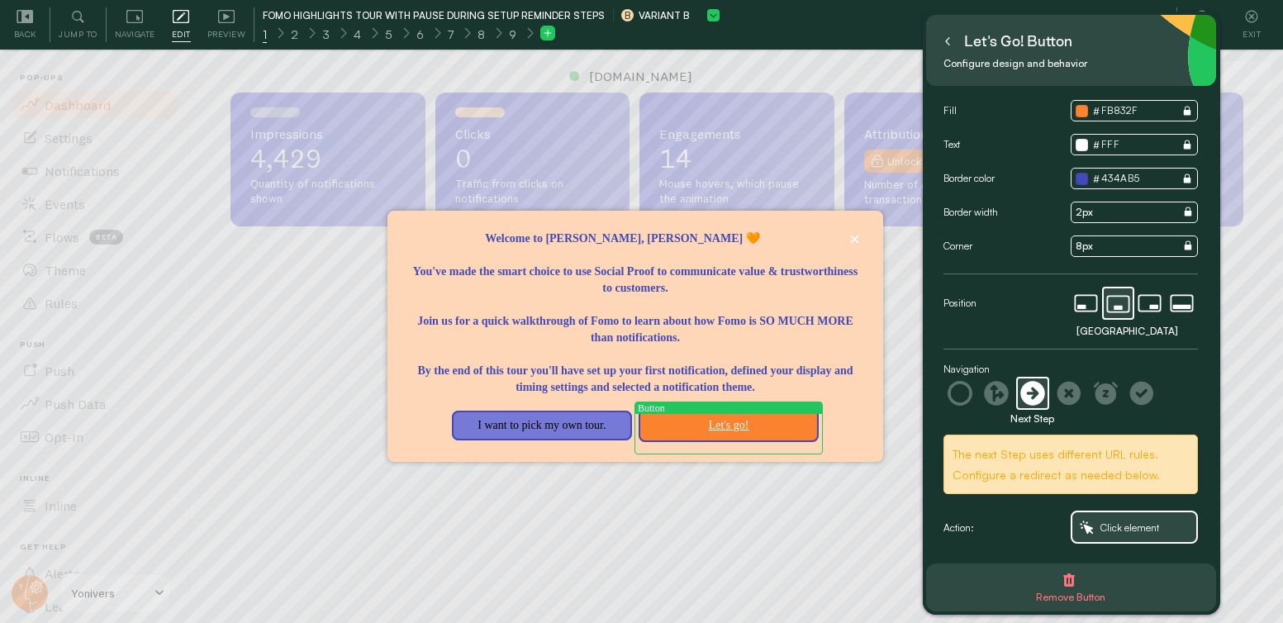
click at [991, 391] on icon at bounding box center [996, 393] width 25 height 25
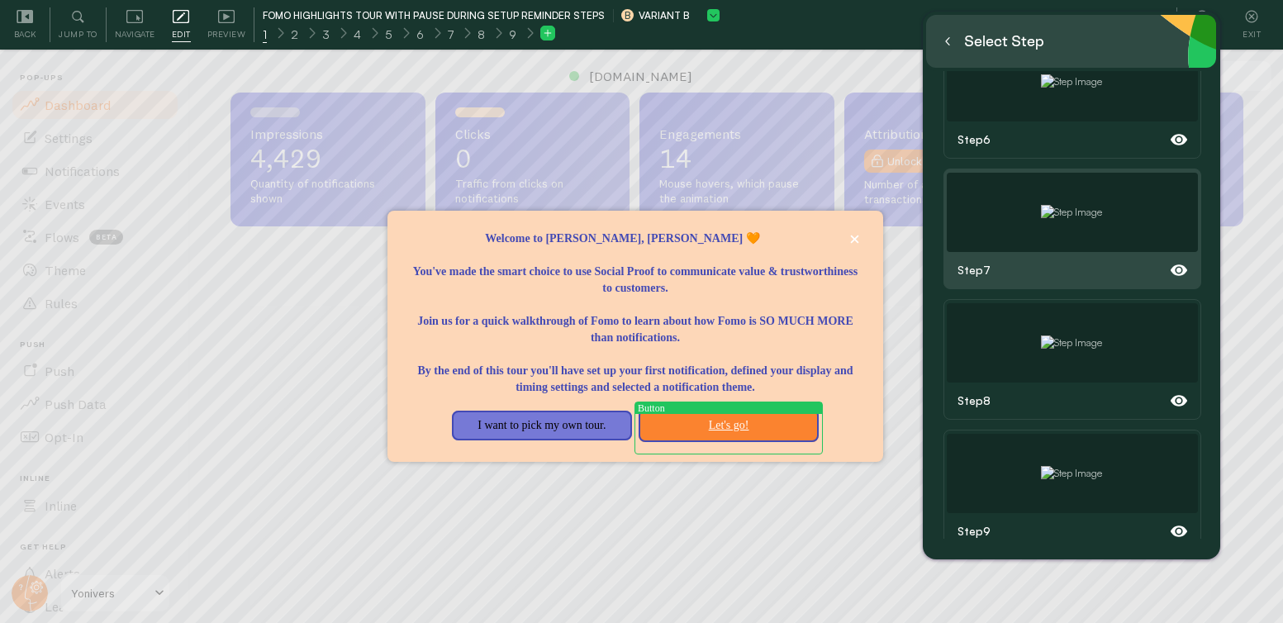
scroll to position [690, 0]
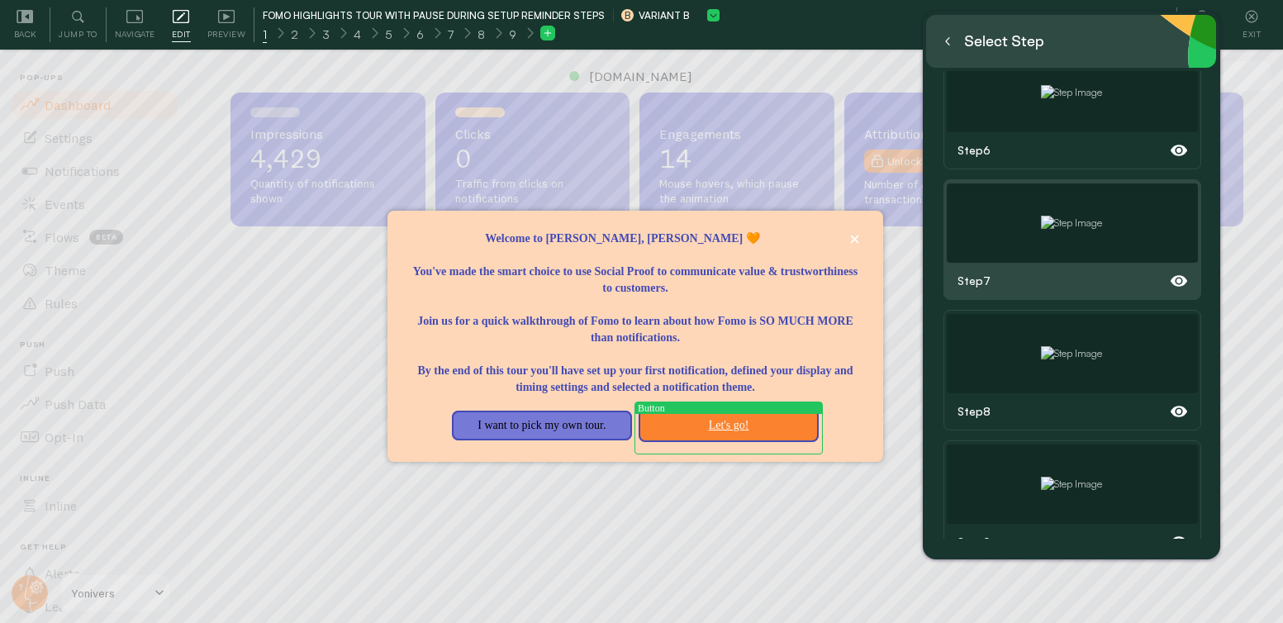
click at [1123, 240] on div at bounding box center [1071, 222] width 251 height 79
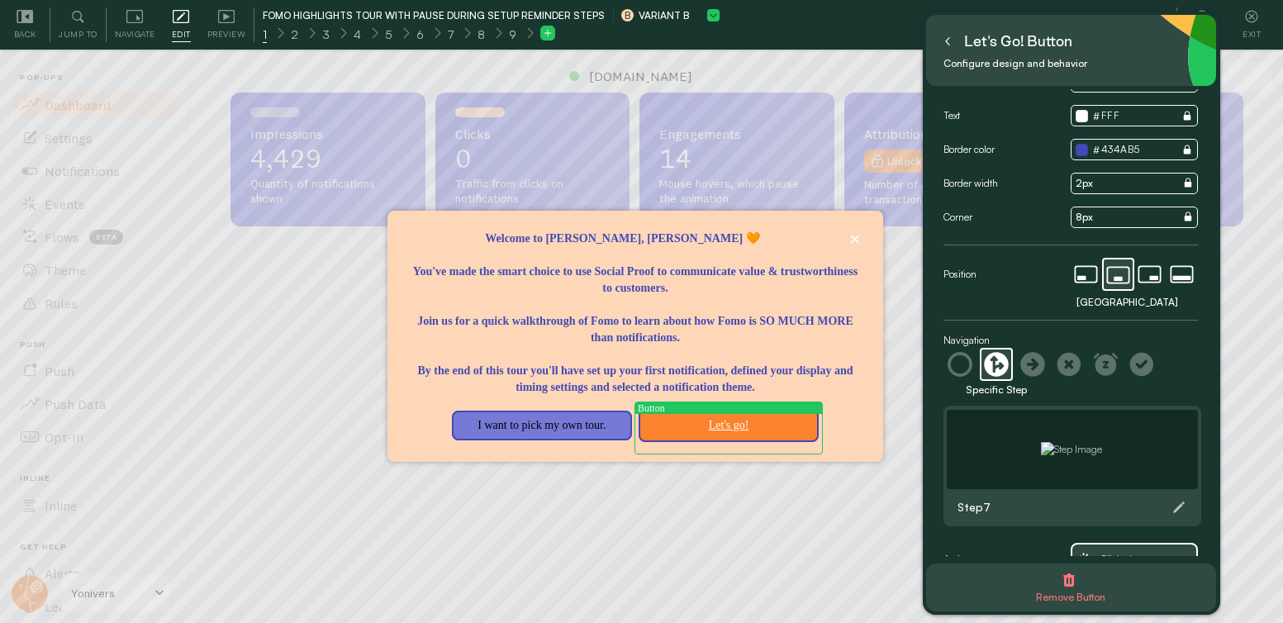
scroll to position [65, 0]
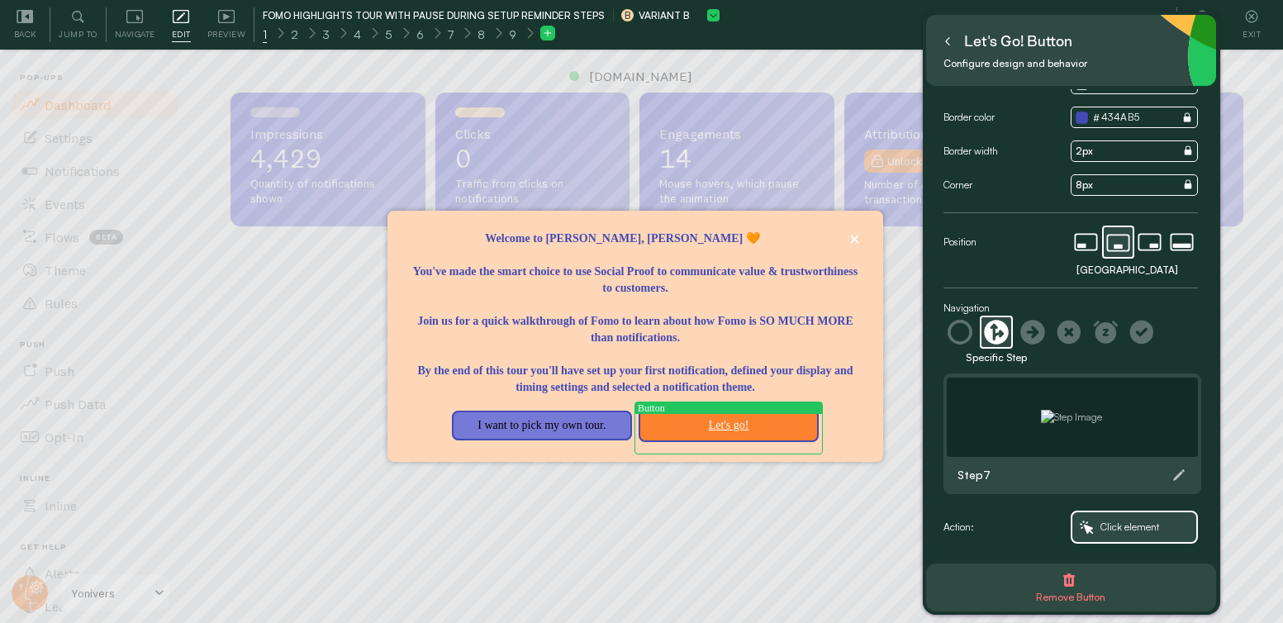
click at [951, 40] on icon at bounding box center [947, 41] width 8 height 8
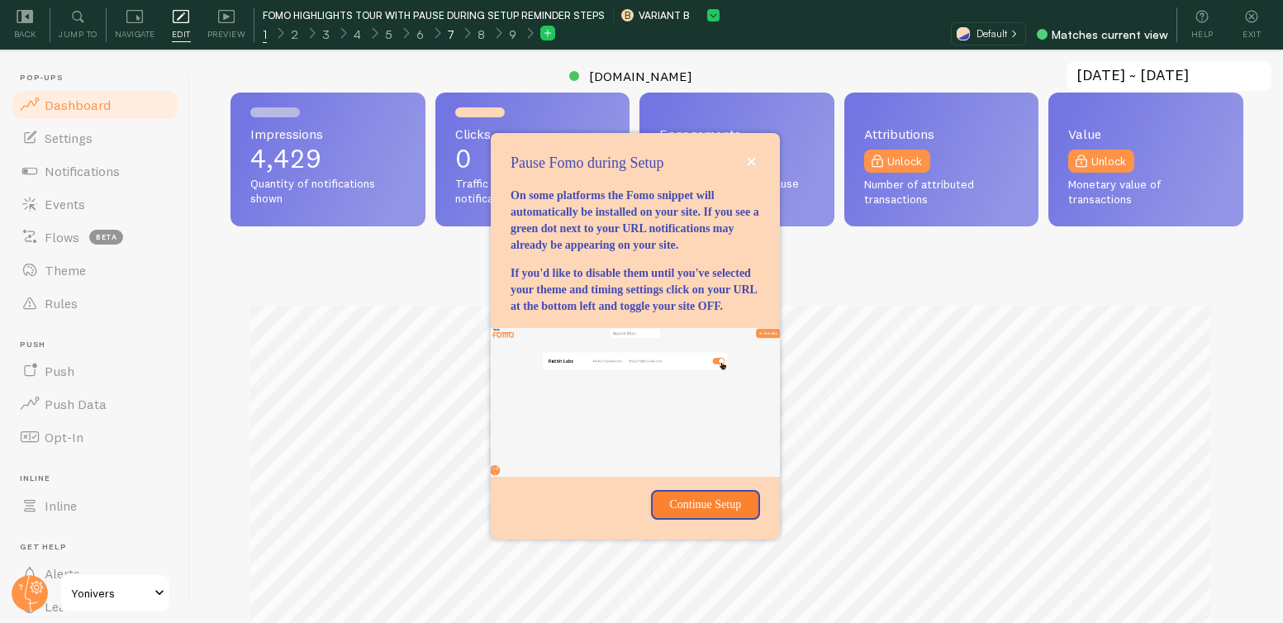
click at [448, 35] on span "7" at bounding box center [451, 34] width 6 height 17
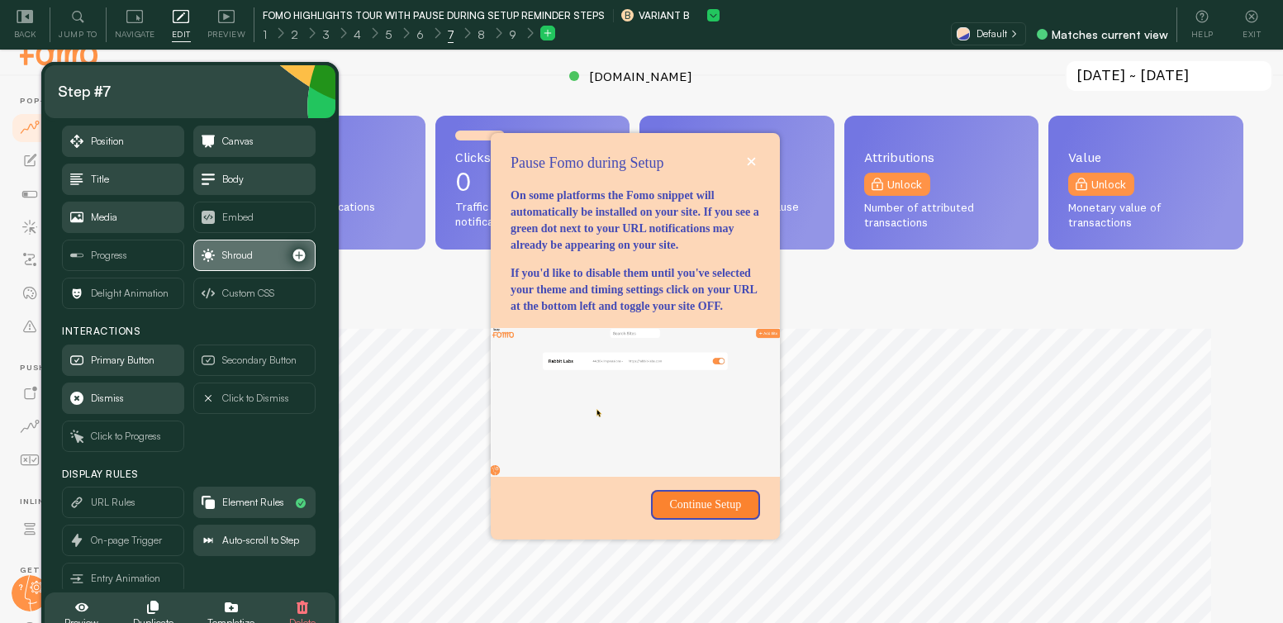
scroll to position [53, 0]
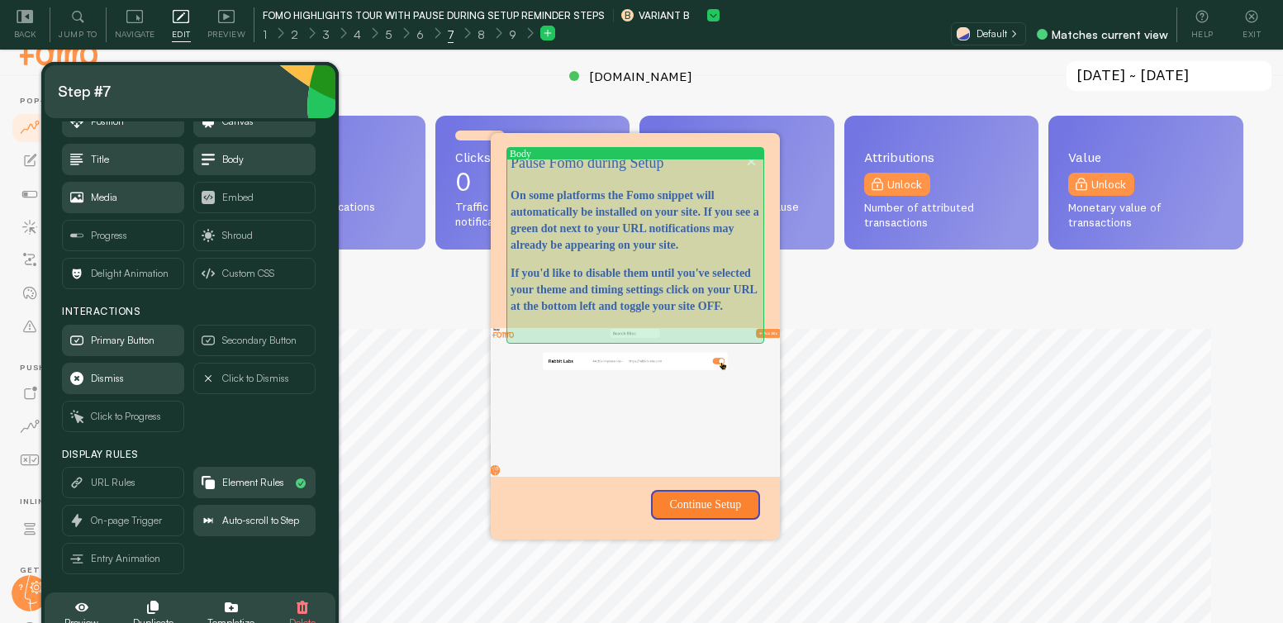
click at [593, 216] on p "On some platforms the Fomo snippet will automatically be installed on your site…" at bounding box center [634, 220] width 249 height 66
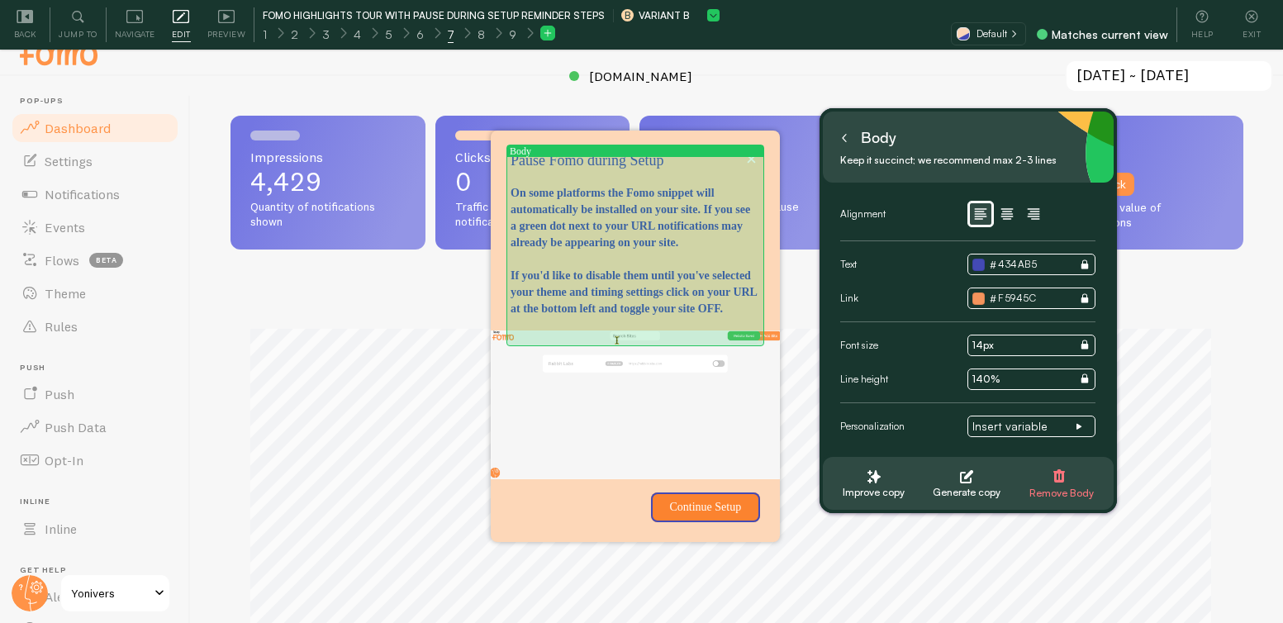
scroll to position [0, 0]
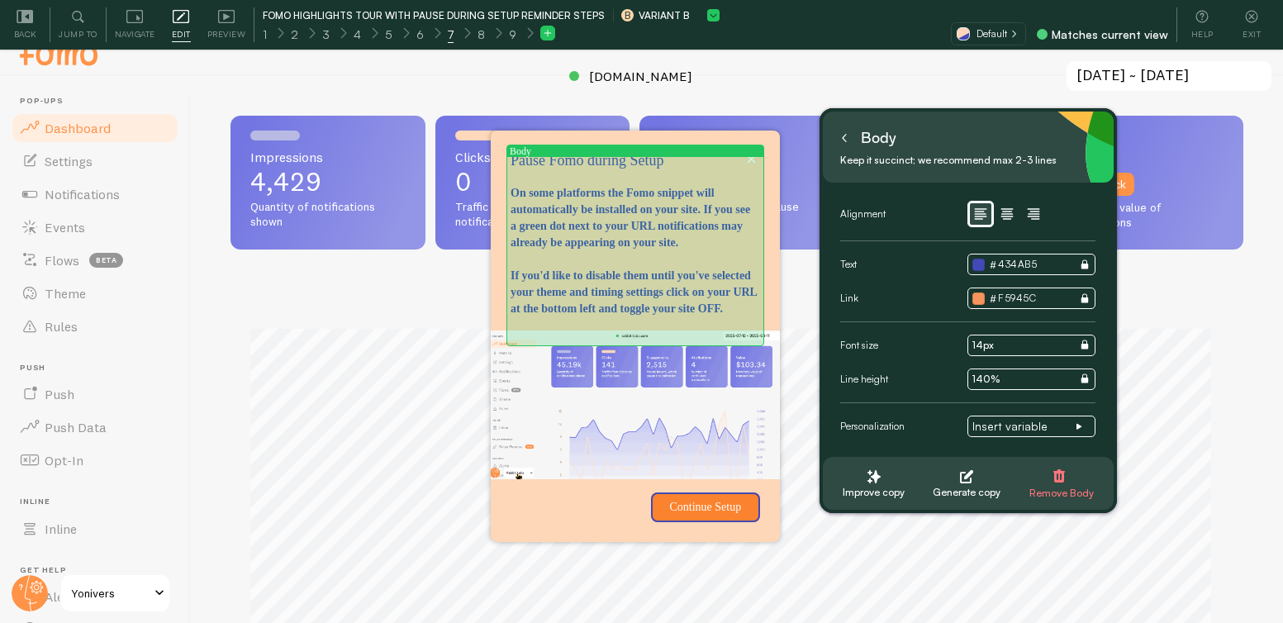
click at [589, 216] on p "On some platforms the Fomo snippet will automatically be installed on your site…" at bounding box center [634, 218] width 249 height 66
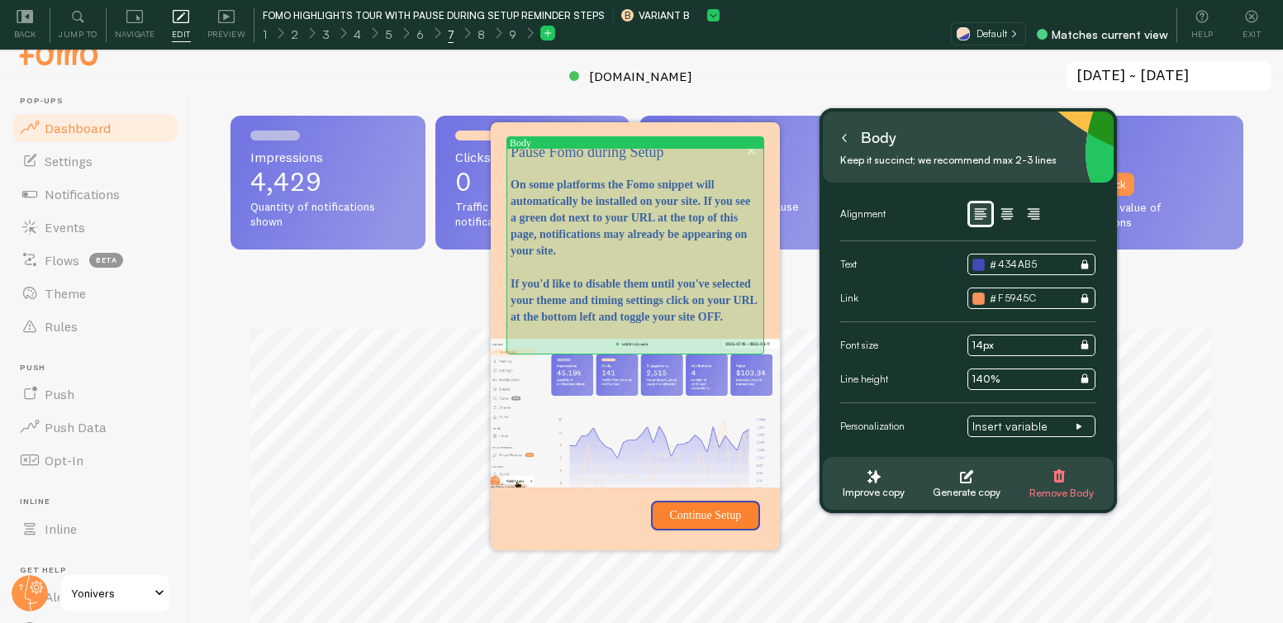
click at [632, 212] on p "On some platforms the Fomo snippet will automatically be installed on your site…" at bounding box center [634, 218] width 249 height 83
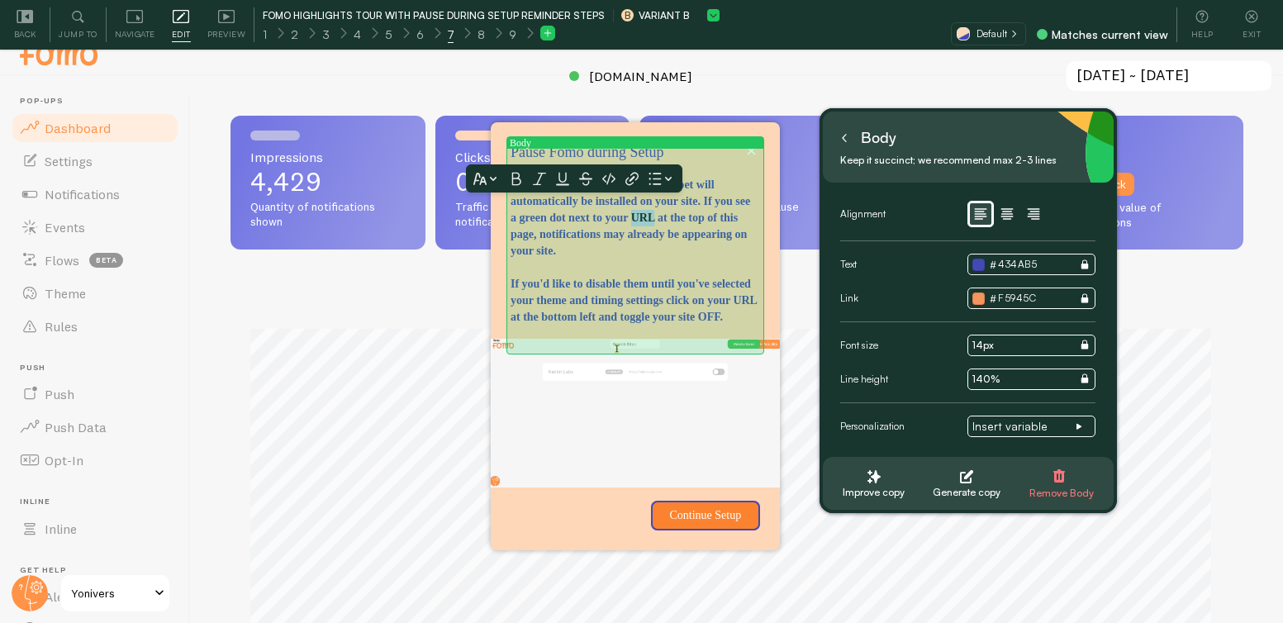
drag, startPoint x: 584, startPoint y: 210, endPoint x: 561, endPoint y: 215, distance: 23.6
click at [561, 215] on p "On some platforms the Fomo snippet will automatically be installed on your site…" at bounding box center [634, 218] width 249 height 83
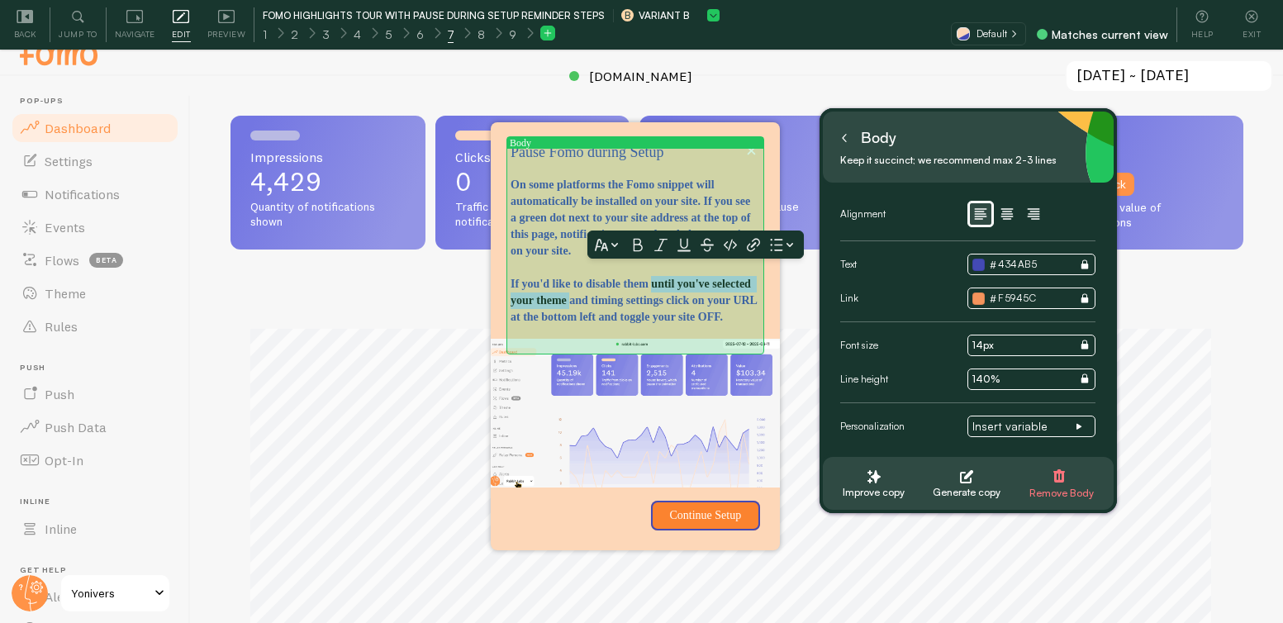
drag, startPoint x: 693, startPoint y: 292, endPoint x: 695, endPoint y: 282, distance: 10.2
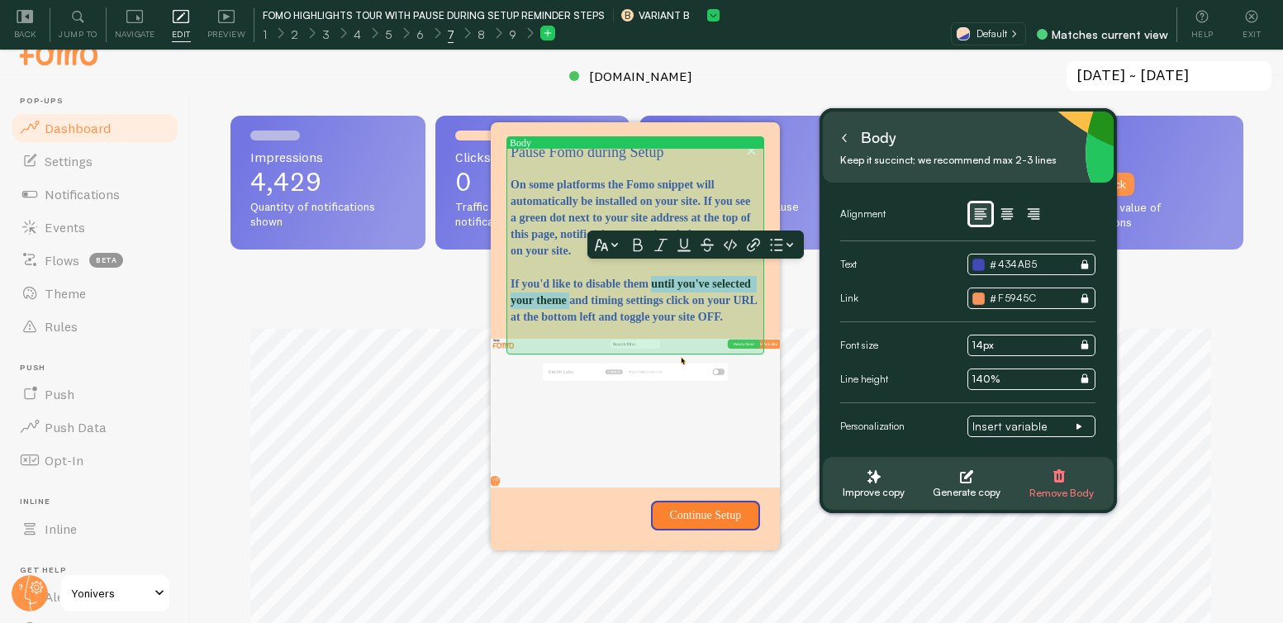
click at [695, 282] on p "If you'd like to disable them until you've selected your theme and timing setti…" at bounding box center [634, 301] width 249 height 50
click at [643, 300] on p "If you'd like to disable them until you've selected your theme and timing setti…" at bounding box center [634, 301] width 249 height 50
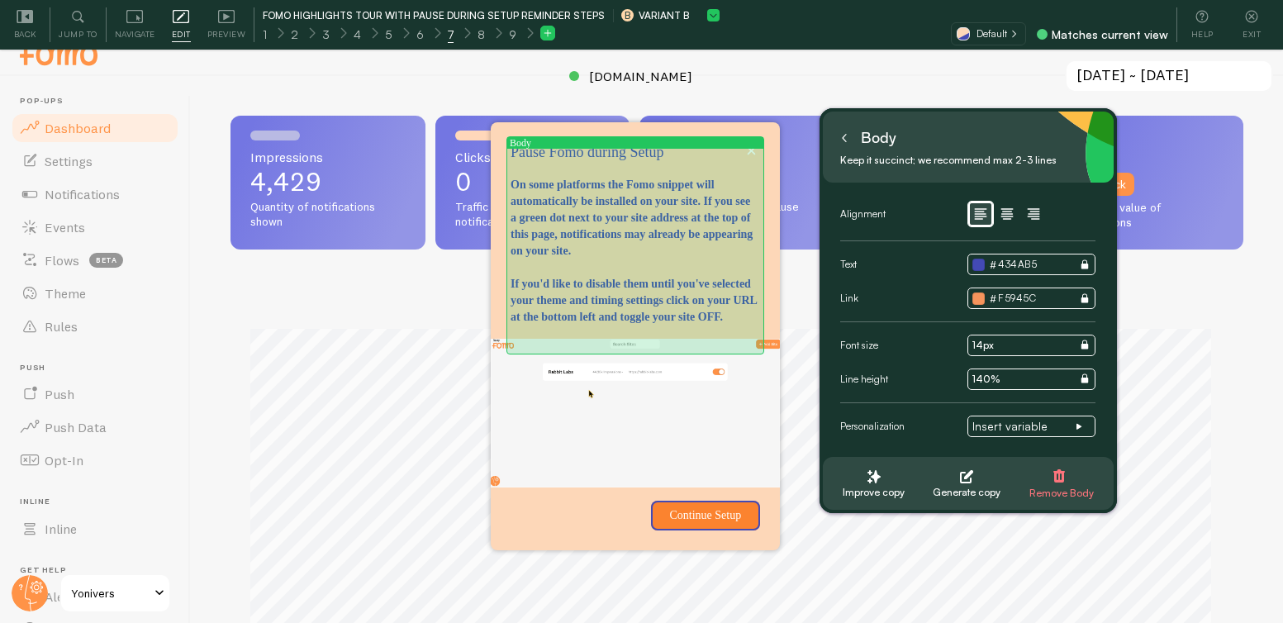
click at [687, 293] on p "If you'd like to disable them until you've selected your theme and timing setti…" at bounding box center [634, 301] width 249 height 50
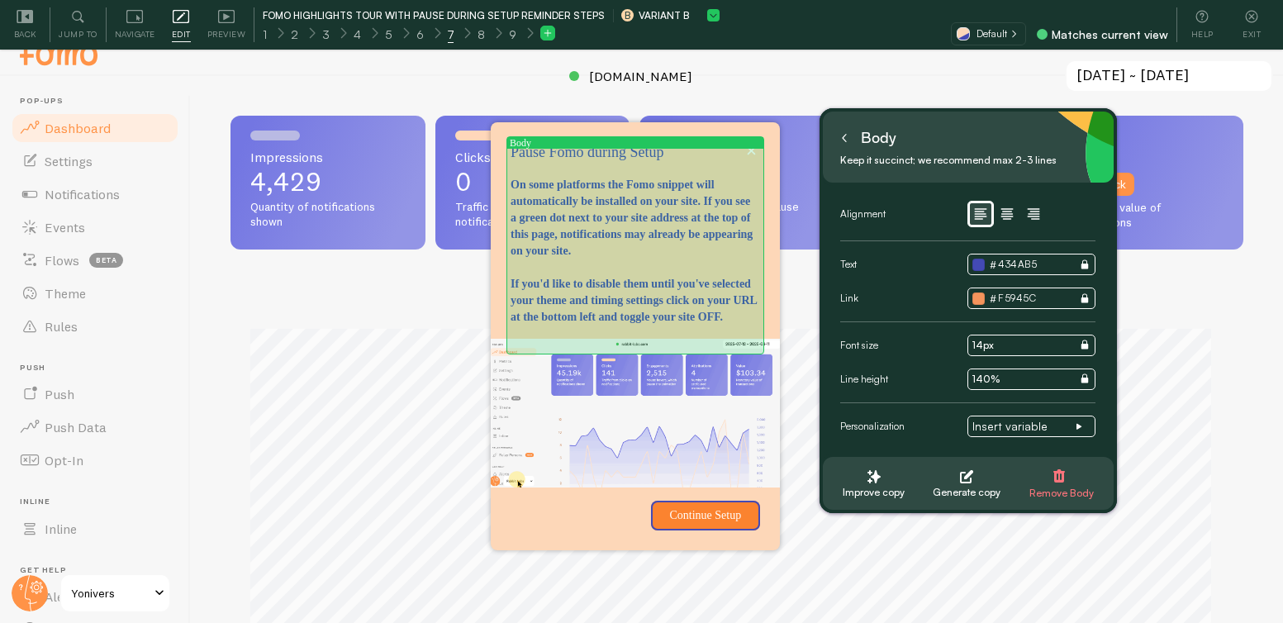
click at [661, 298] on p "If you'd like to disable them until you've selected your theme and timing setti…" at bounding box center [634, 301] width 249 height 50
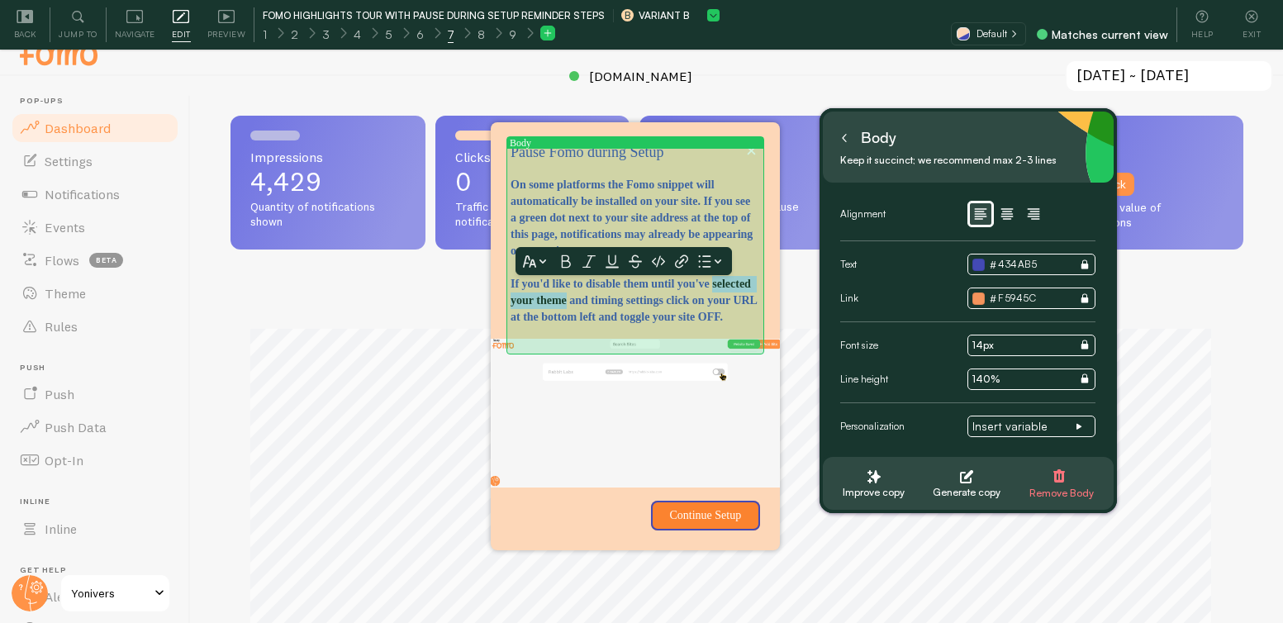
drag, startPoint x: 686, startPoint y: 295, endPoint x: 560, endPoint y: 295, distance: 126.4
click at [560, 295] on p "If you'd like to disable them until you've selected your theme and timing setti…" at bounding box center [634, 301] width 249 height 50
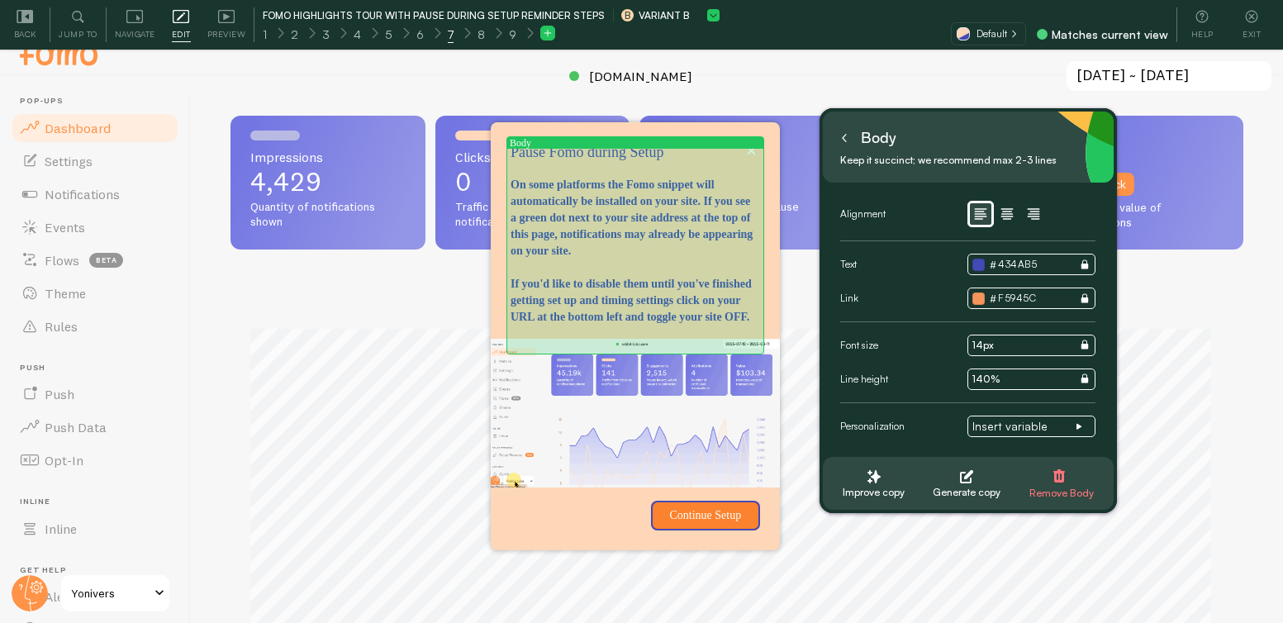
click at [559, 310] on p "If you'd like to disable them until you've finished getting set up and timing s…" at bounding box center [634, 301] width 249 height 50
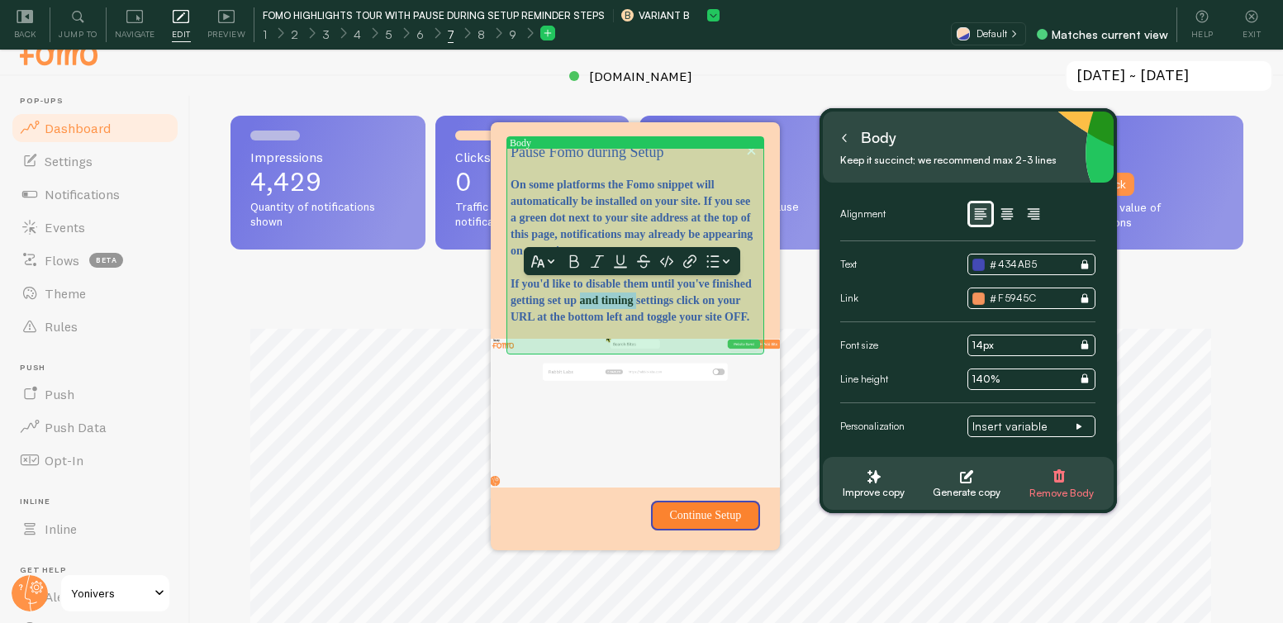
drag, startPoint x: 555, startPoint y: 311, endPoint x: 708, endPoint y: 295, distance: 153.6
click at [708, 295] on p "If you'd like to disable them until you've finished getting set up and timing s…" at bounding box center [634, 301] width 249 height 50
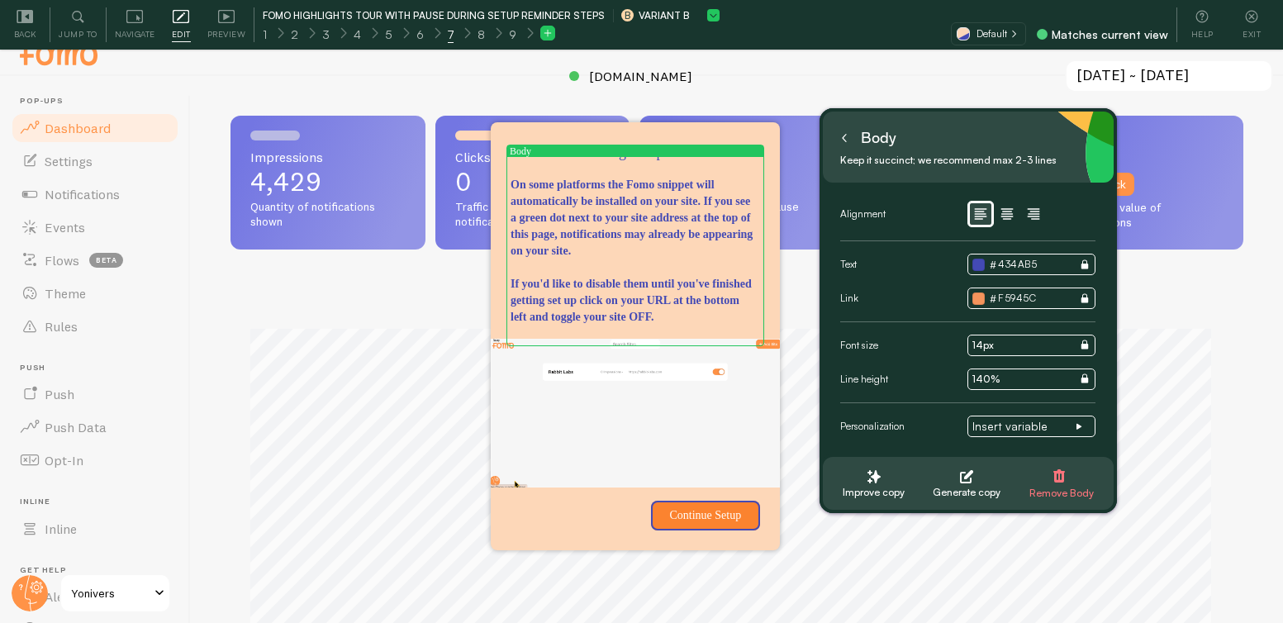
click at [709, 317] on p "If you'd like to disable them until you've finished getting set up click on you…" at bounding box center [634, 301] width 249 height 50
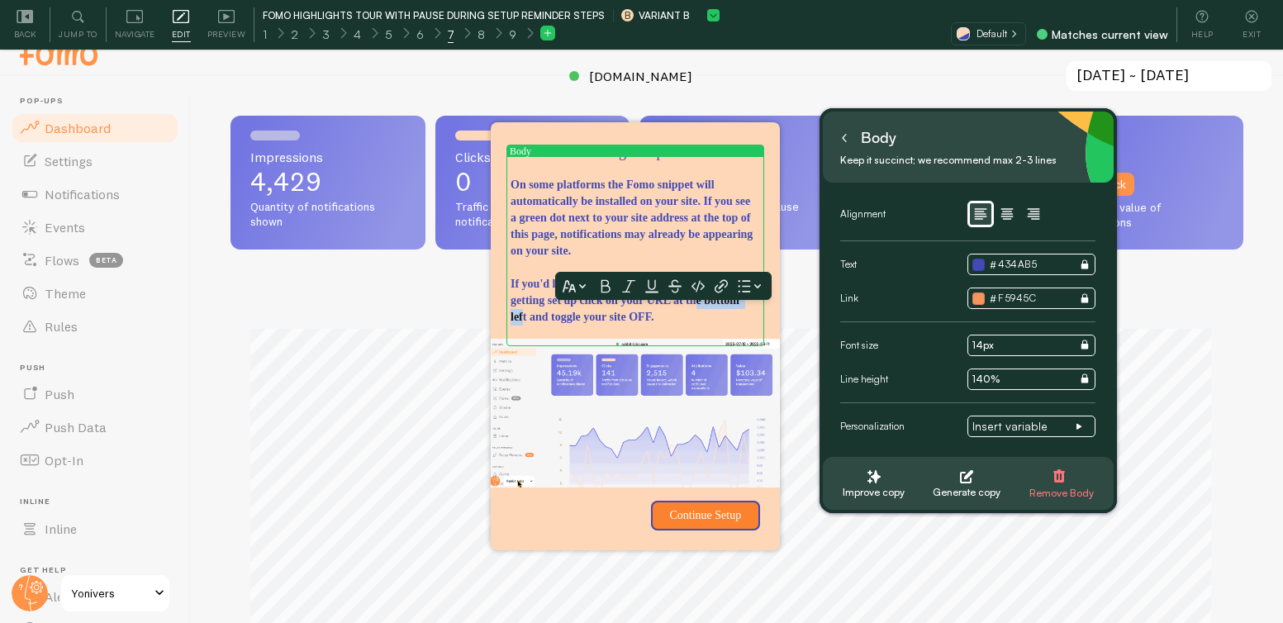
drag, startPoint x: 704, startPoint y: 321, endPoint x: 625, endPoint y: 319, distance: 79.3
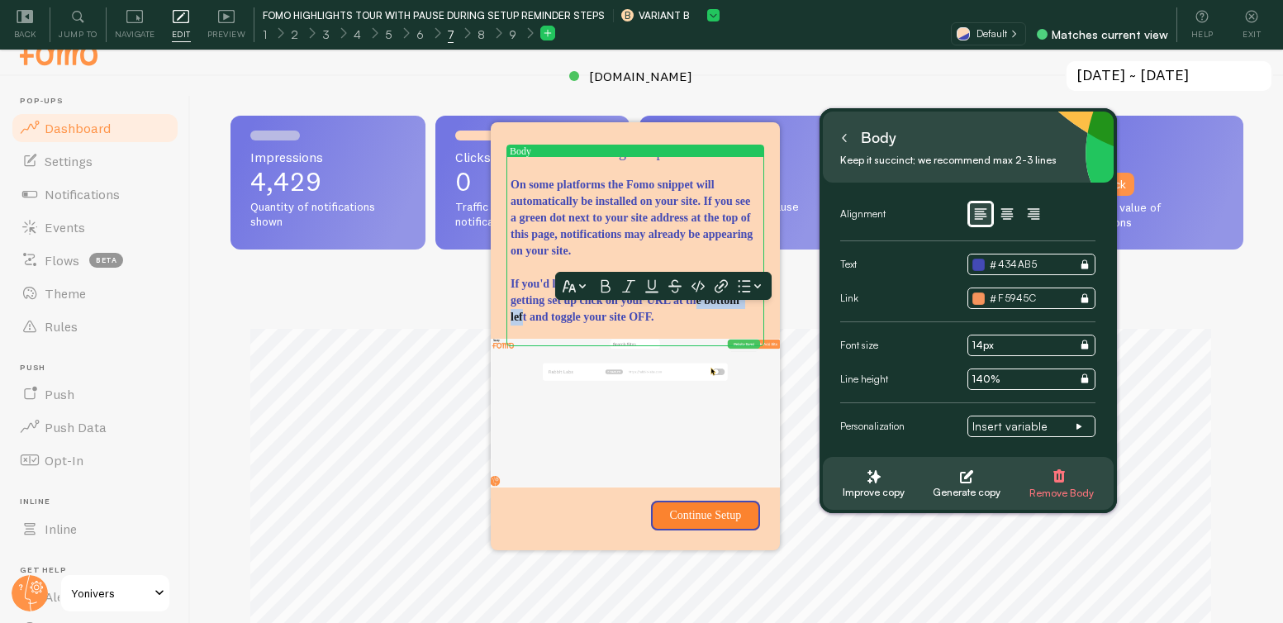
click at [625, 319] on p "If you'd like to disable them until you've finished getting set up click on you…" at bounding box center [634, 301] width 249 height 50
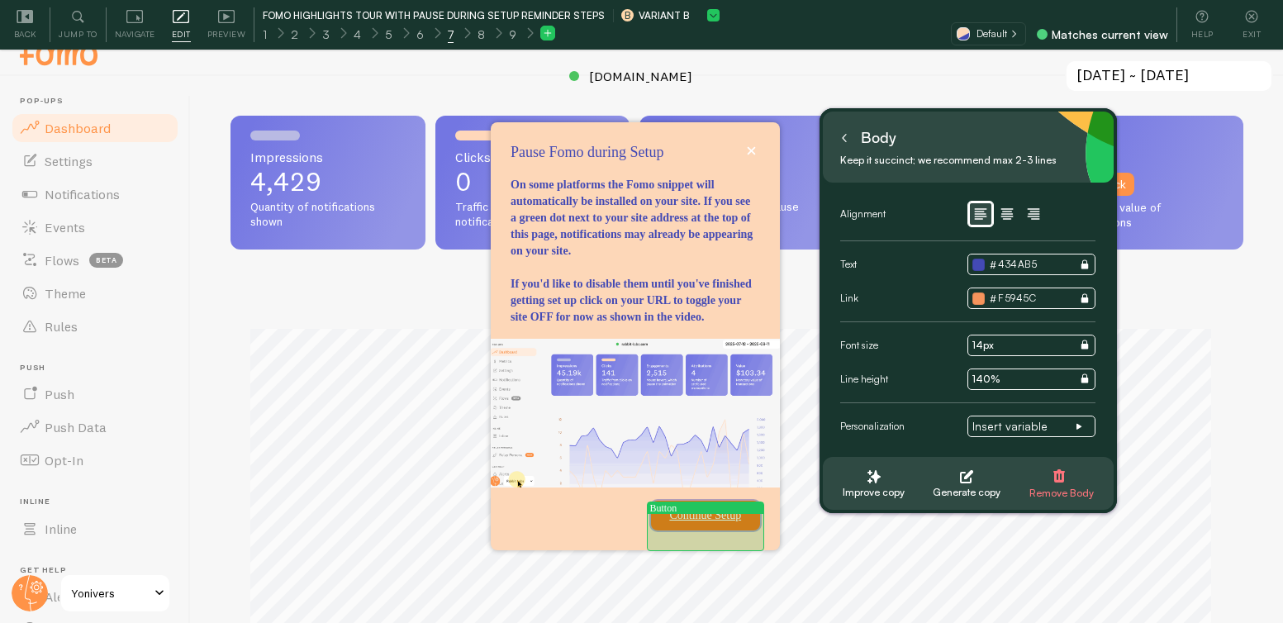
click at [723, 524] on p "Continue Setup" at bounding box center [705, 515] width 89 height 17
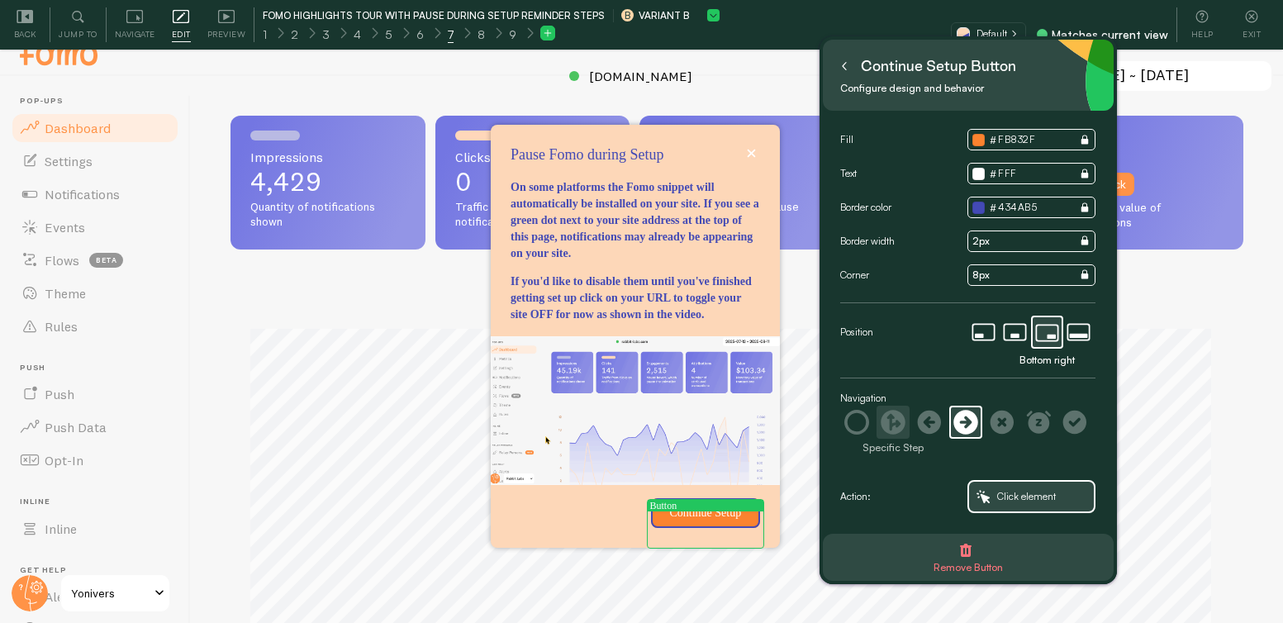
click at [897, 420] on icon at bounding box center [892, 422] width 25 height 25
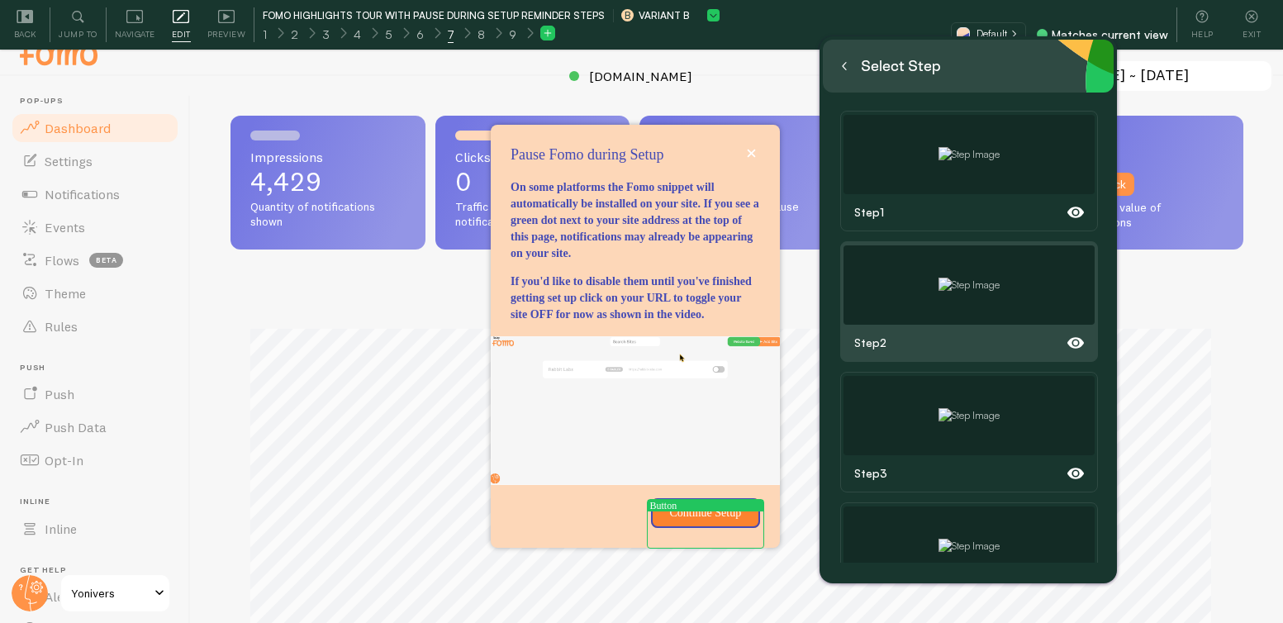
click at [961, 292] on img at bounding box center [968, 284] width 61 height 15
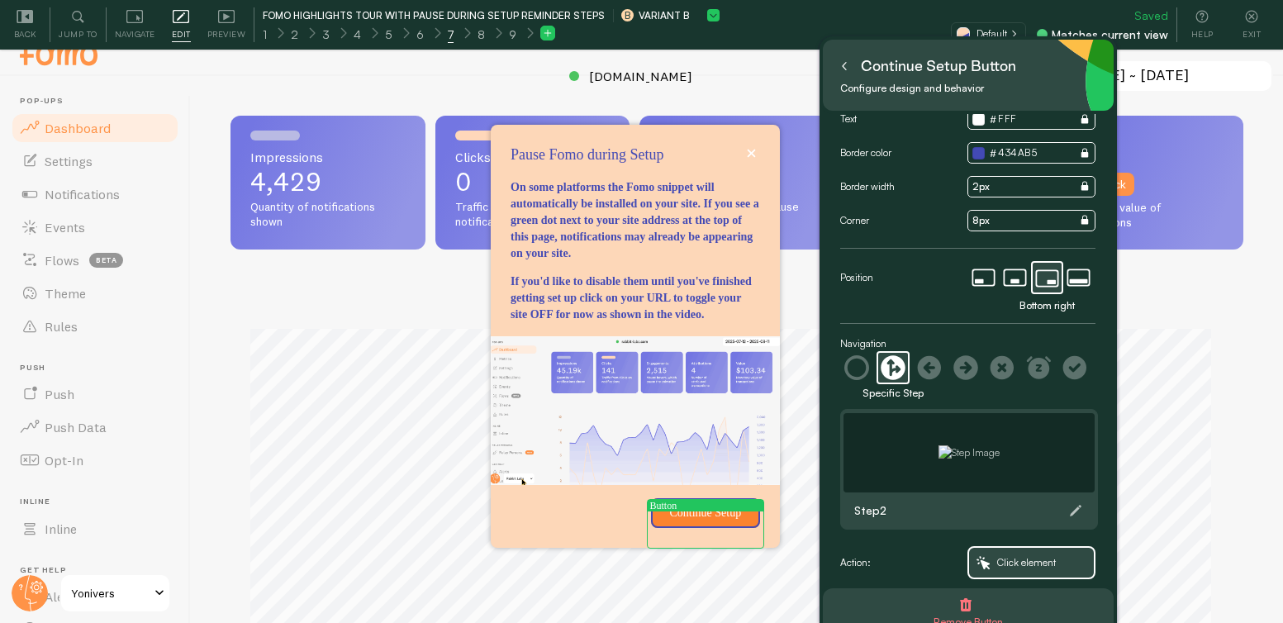
scroll to position [65, 0]
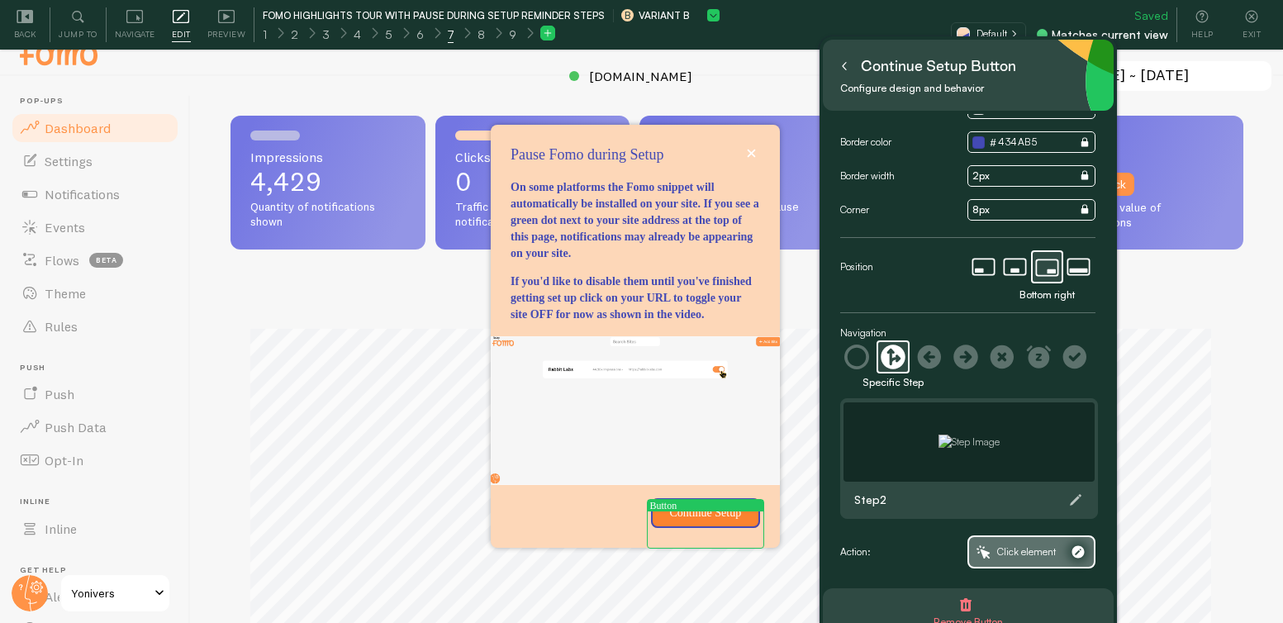
click at [997, 557] on span "Click element" at bounding box center [1026, 552] width 59 height 18
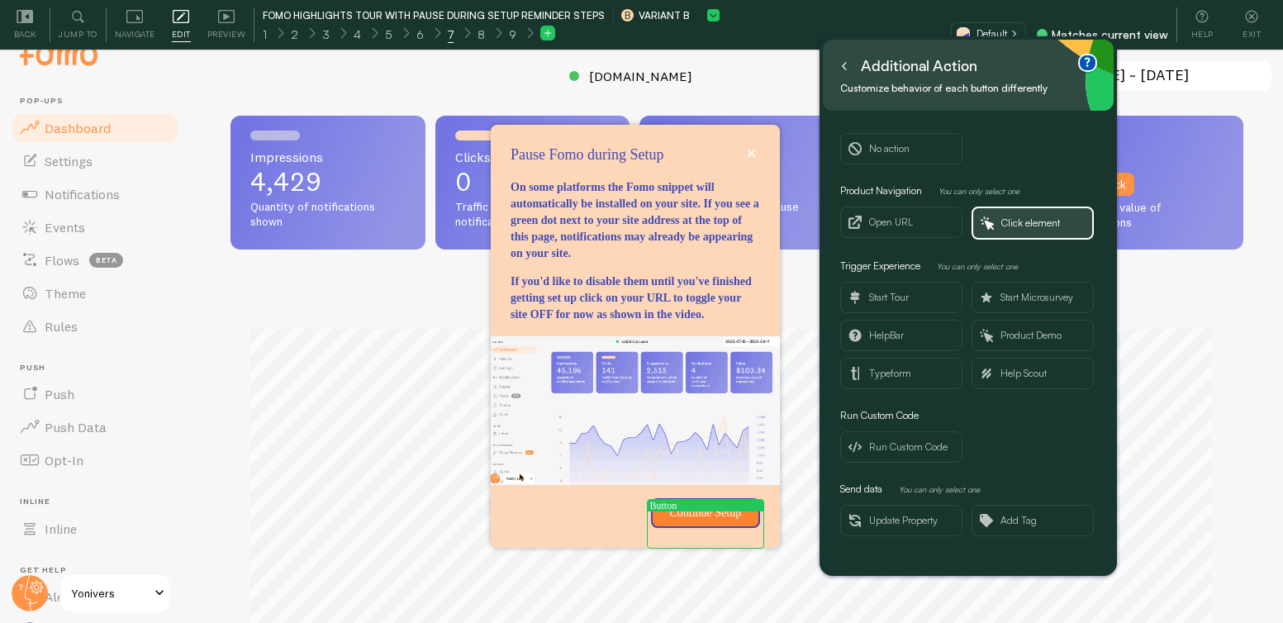
click at [980, 225] on icon "button" at bounding box center [986, 222] width 13 height 13
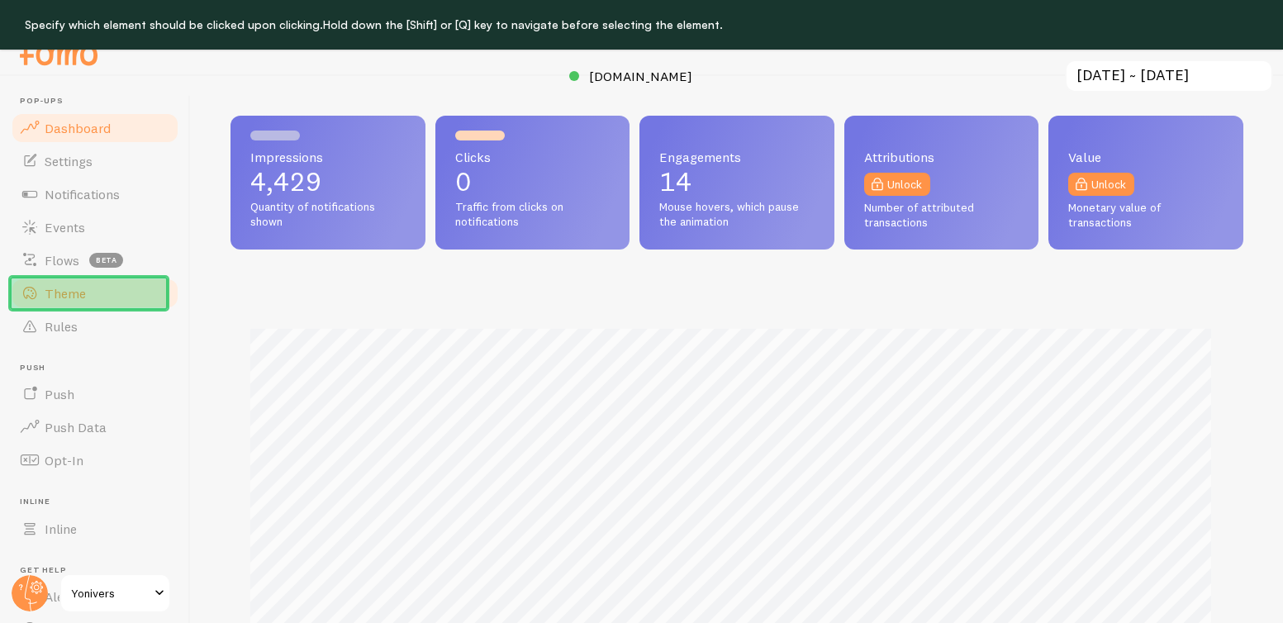
click at [141, 296] on link "Theme" at bounding box center [95, 293] width 170 height 33
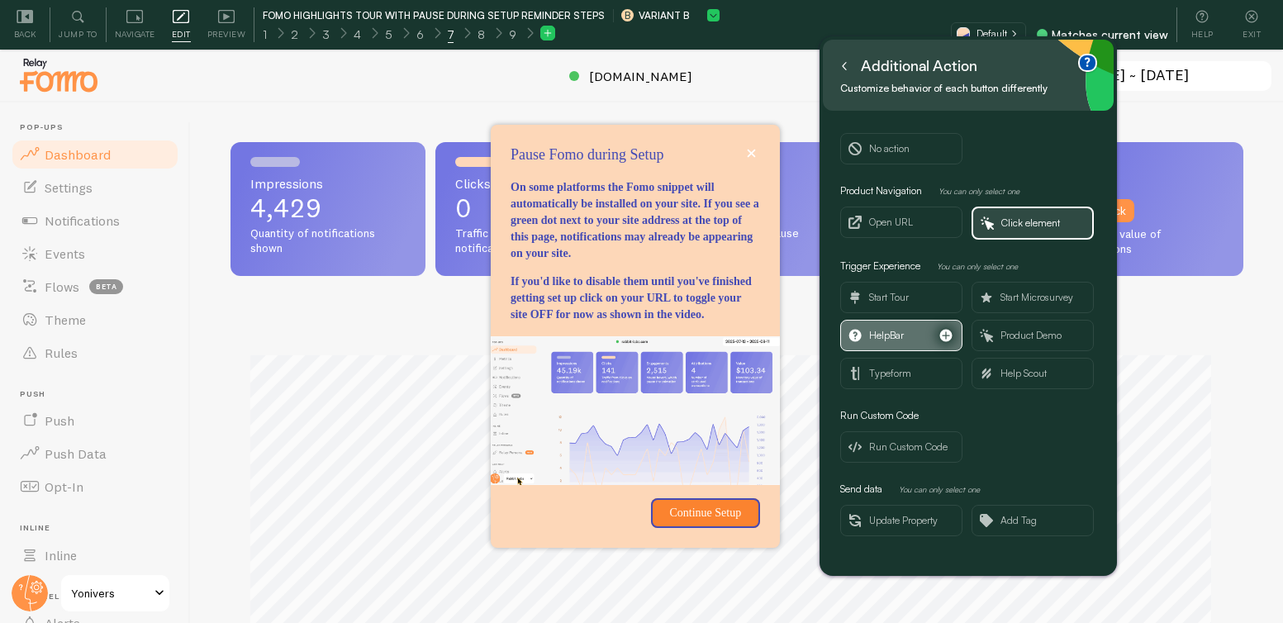
scroll to position [50, 0]
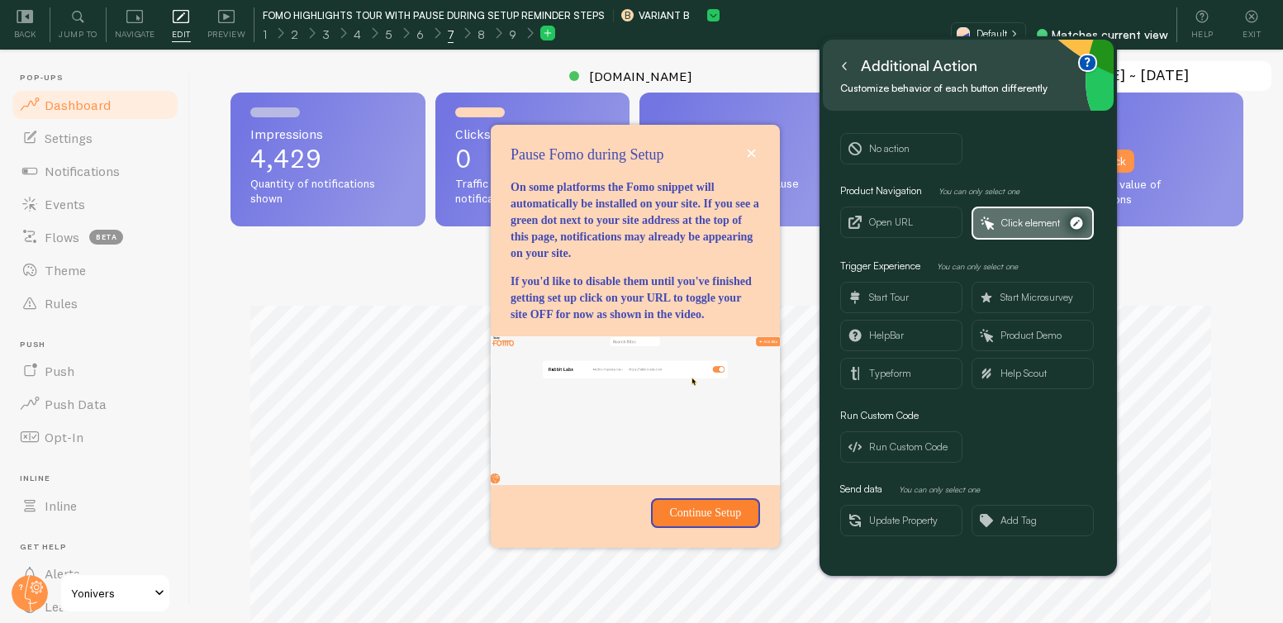
click at [1003, 232] on span "Click element" at bounding box center [1032, 223] width 119 height 30
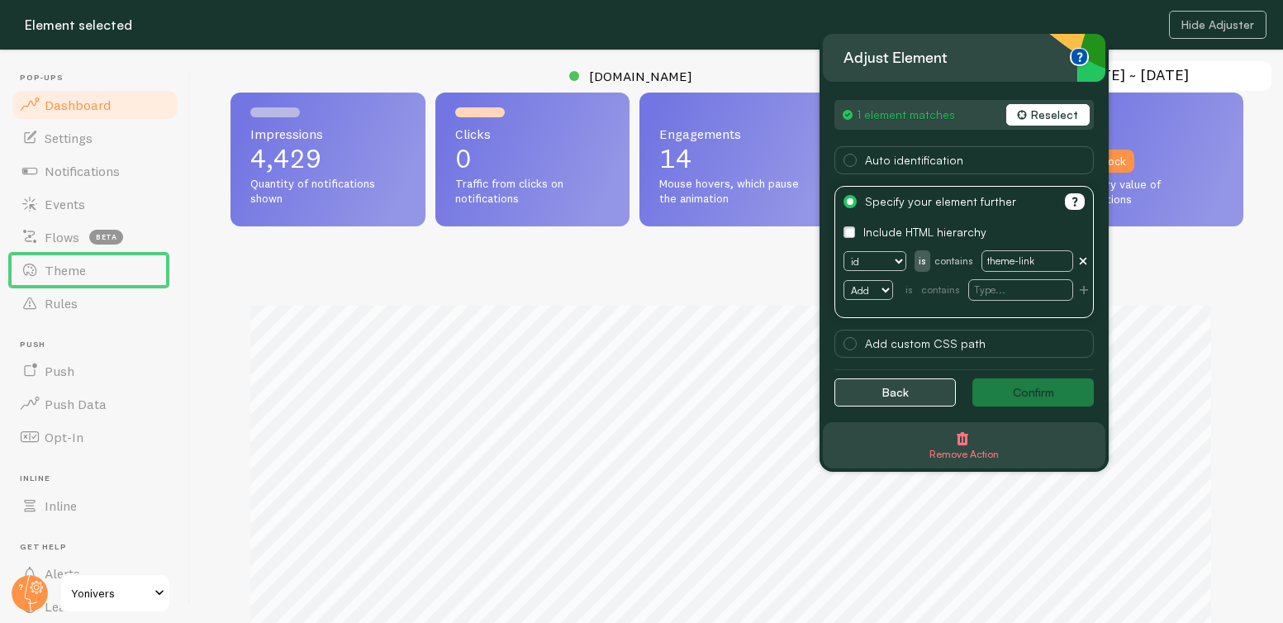
click at [877, 391] on button "Back" at bounding box center [894, 392] width 121 height 28
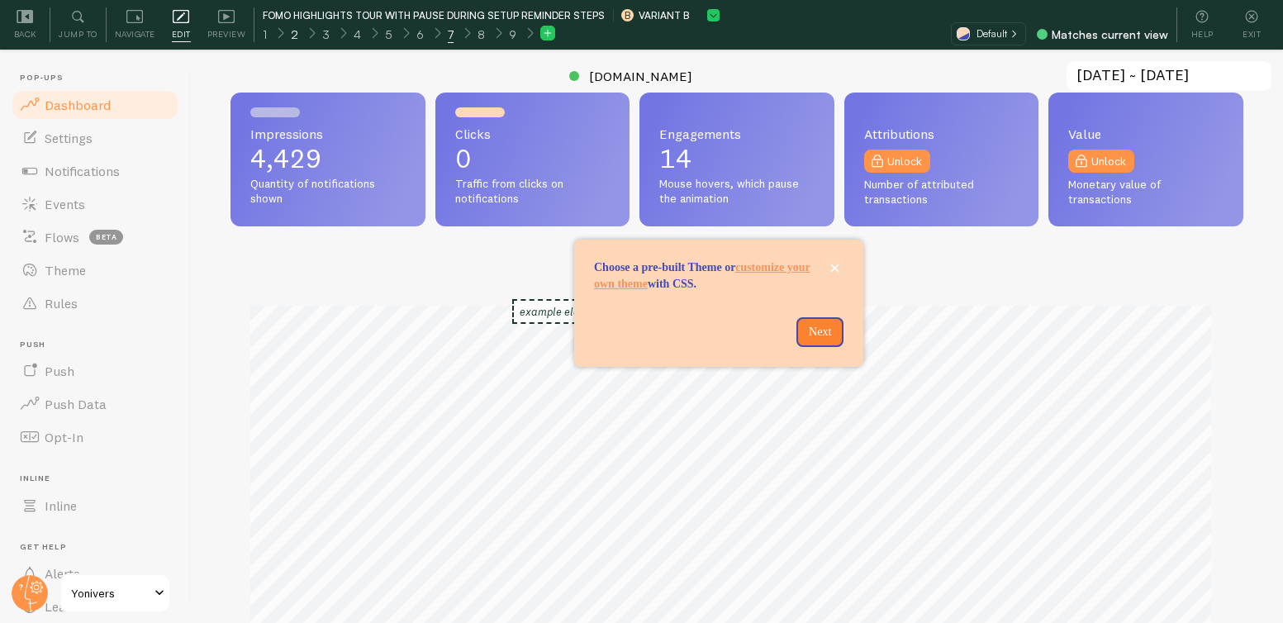
click at [296, 39] on div "2" at bounding box center [294, 33] width 32 height 19
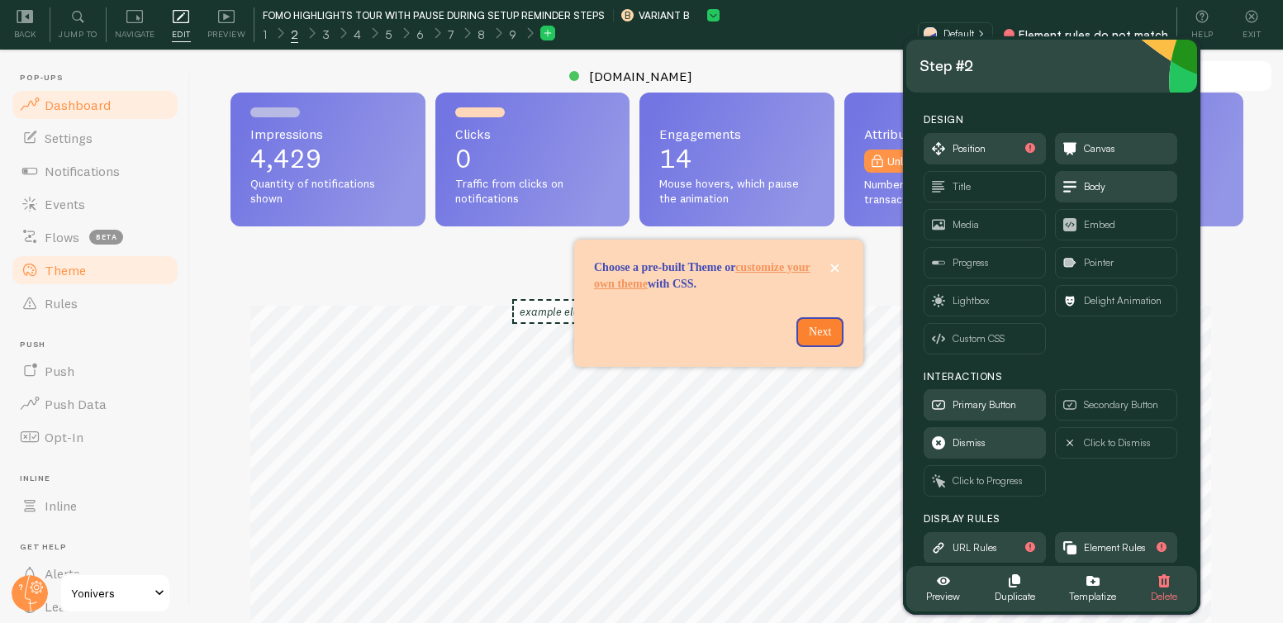
click at [66, 264] on span "Theme" at bounding box center [65, 270] width 41 height 17
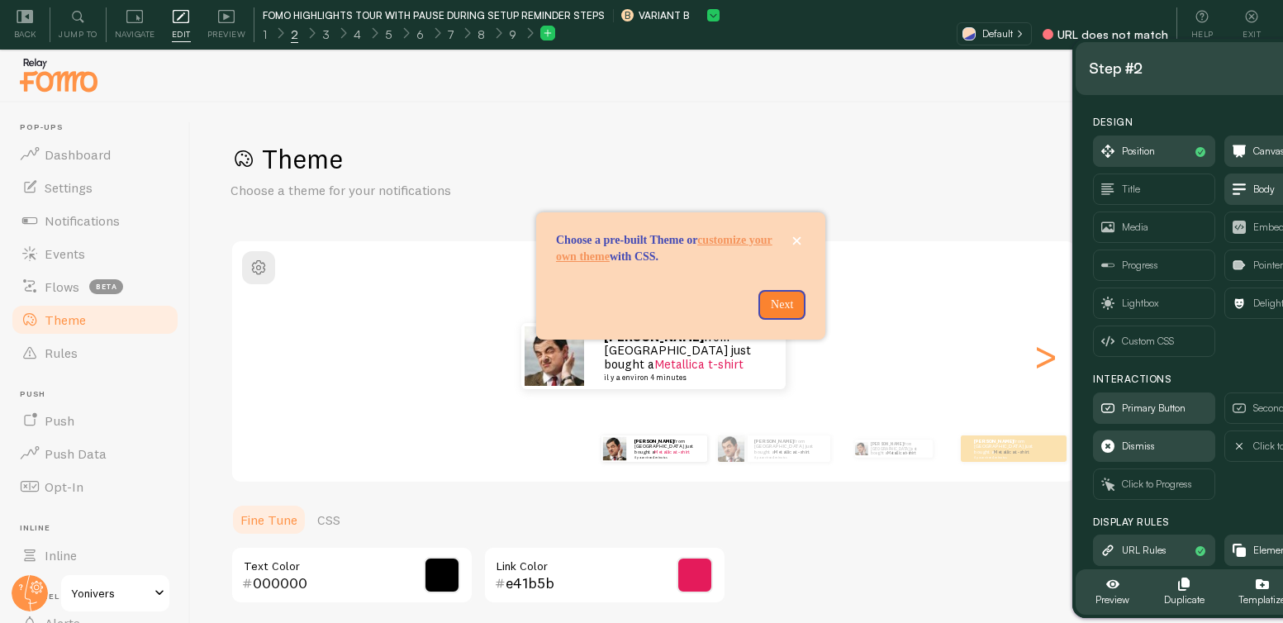
drag, startPoint x: 1046, startPoint y: 74, endPoint x: 1216, endPoint y: 77, distance: 169.3
click at [1216, 77] on div "Step #2" at bounding box center [1220, 68] width 264 height 26
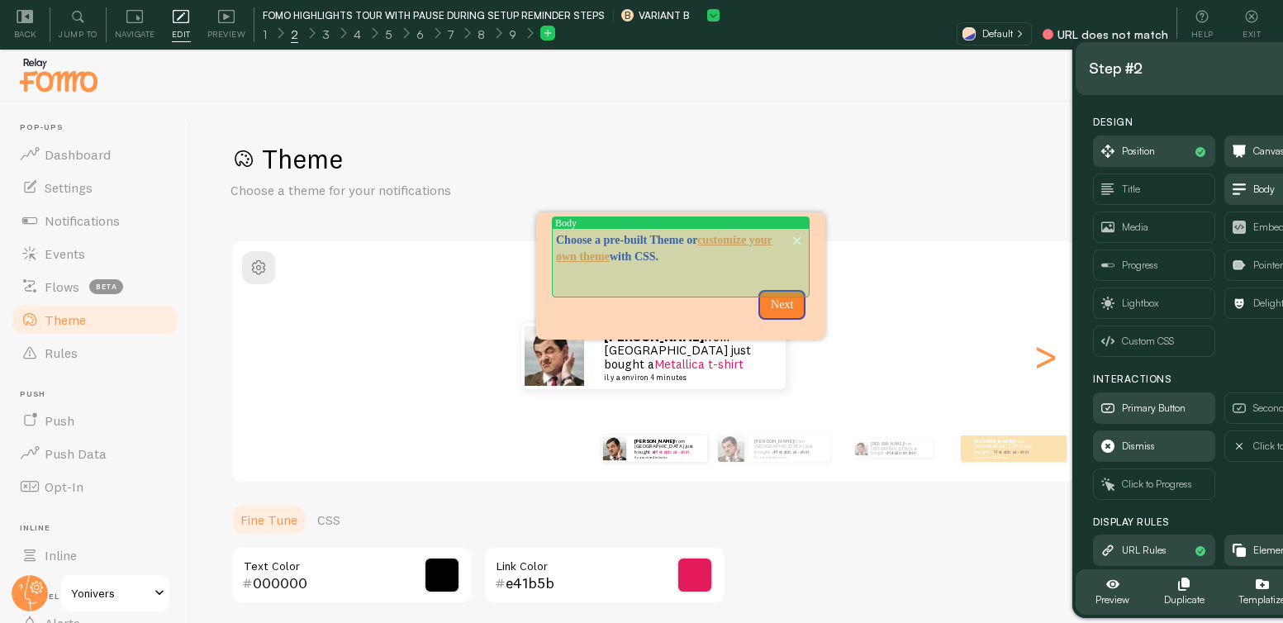
click at [657, 240] on p "Choose a pre-built Theme or customize your own theme with CSS." at bounding box center [680, 248] width 249 height 33
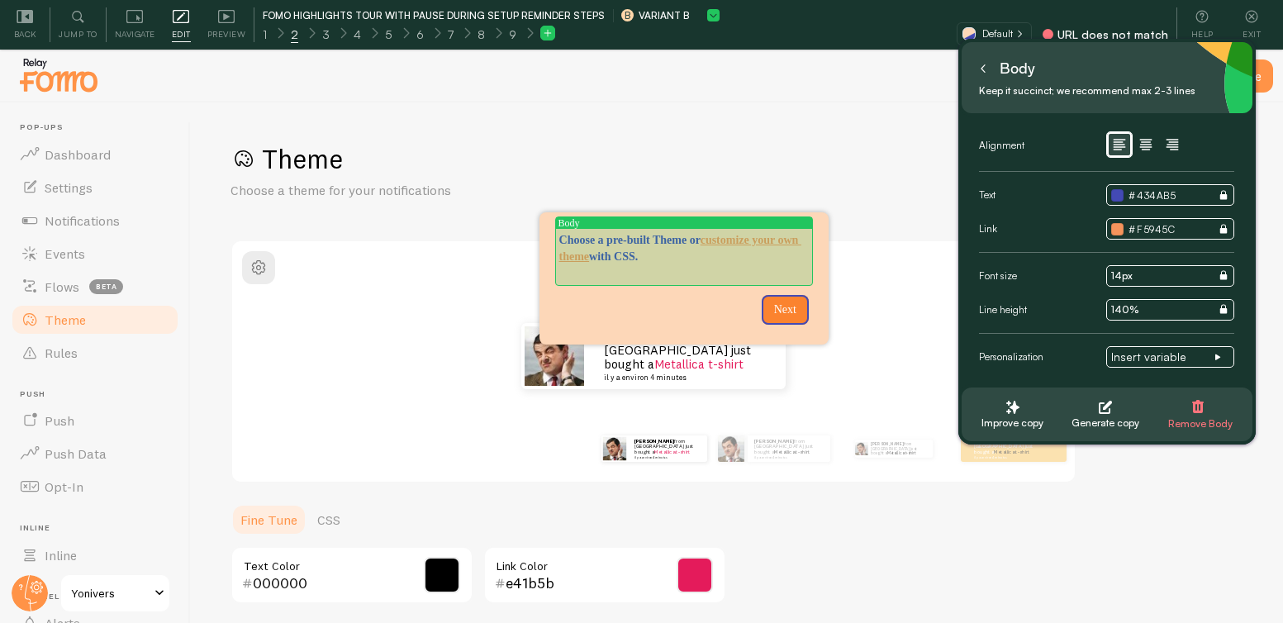
click at [652, 240] on p "Choose a pre-built Theme or customize your own theme with CSS." at bounding box center [683, 248] width 249 height 33
click at [636, 281] on p "Choose a pre-built Theme or customize your own theme with CSS." at bounding box center [683, 273] width 249 height 17
click at [612, 265] on p "Choose one of our classic or seasonal Themes or design your own theme with CSS." at bounding box center [683, 248] width 249 height 33
click at [571, 256] on p "Choose one of our classic or seasonal Themes or design your own theme with CSS." at bounding box center [683, 248] width 249 height 33
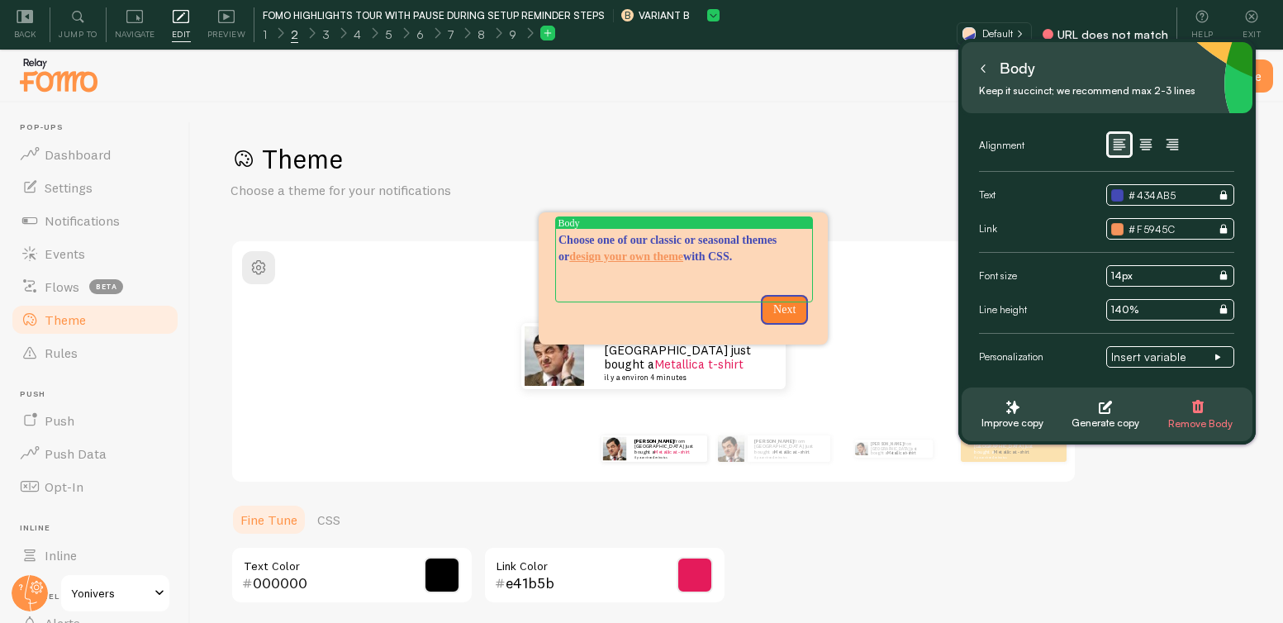
click at [985, 69] on icon at bounding box center [983, 68] width 8 height 8
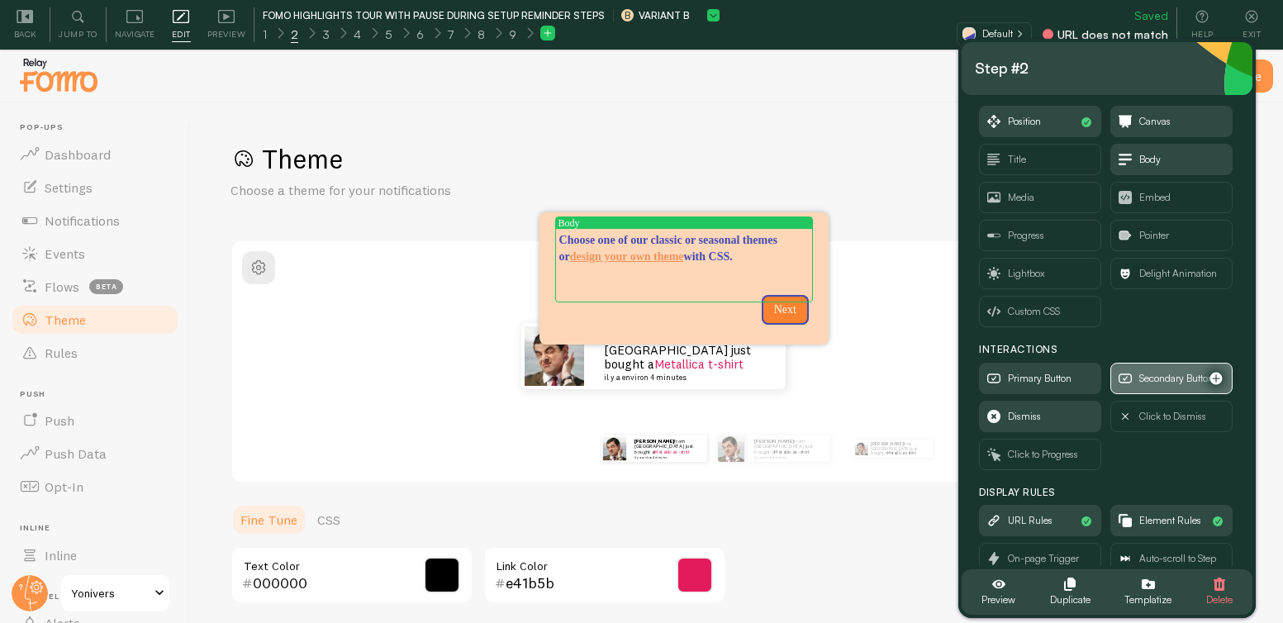
click at [1152, 382] on span "Secondary Button" at bounding box center [1176, 378] width 74 height 18
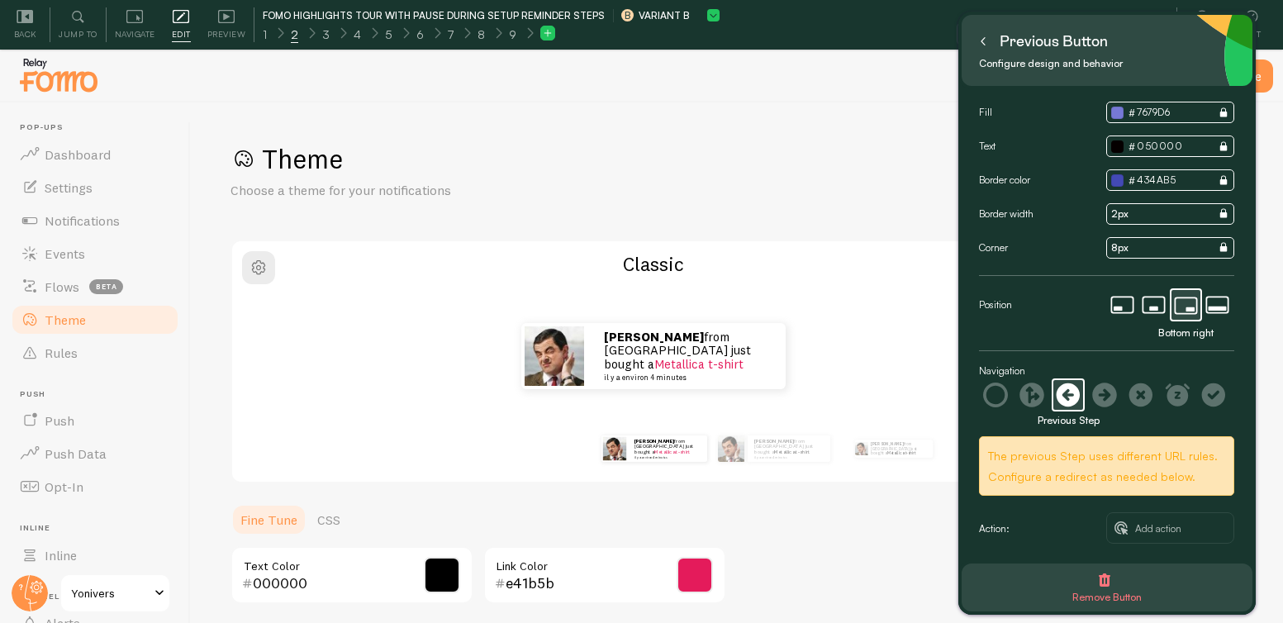
scroll to position [2, 0]
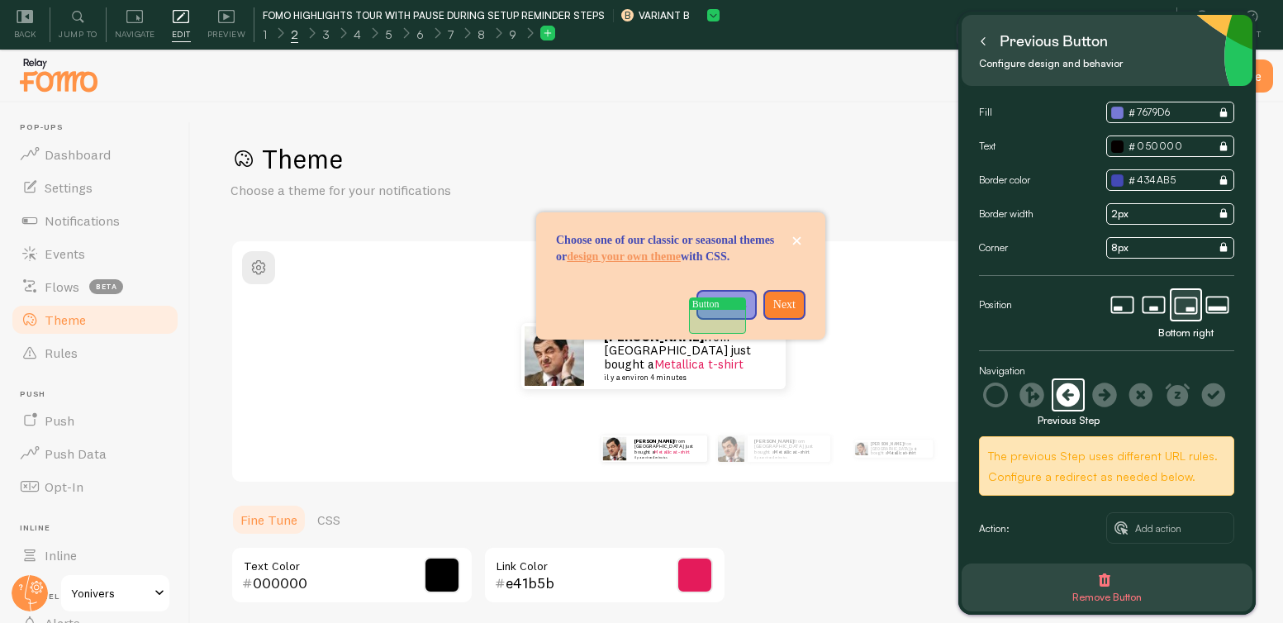
click at [733, 313] on p "Previous" at bounding box center [726, 304] width 40 height 17
click at [729, 313] on p "Previous" at bounding box center [726, 304] width 40 height 17
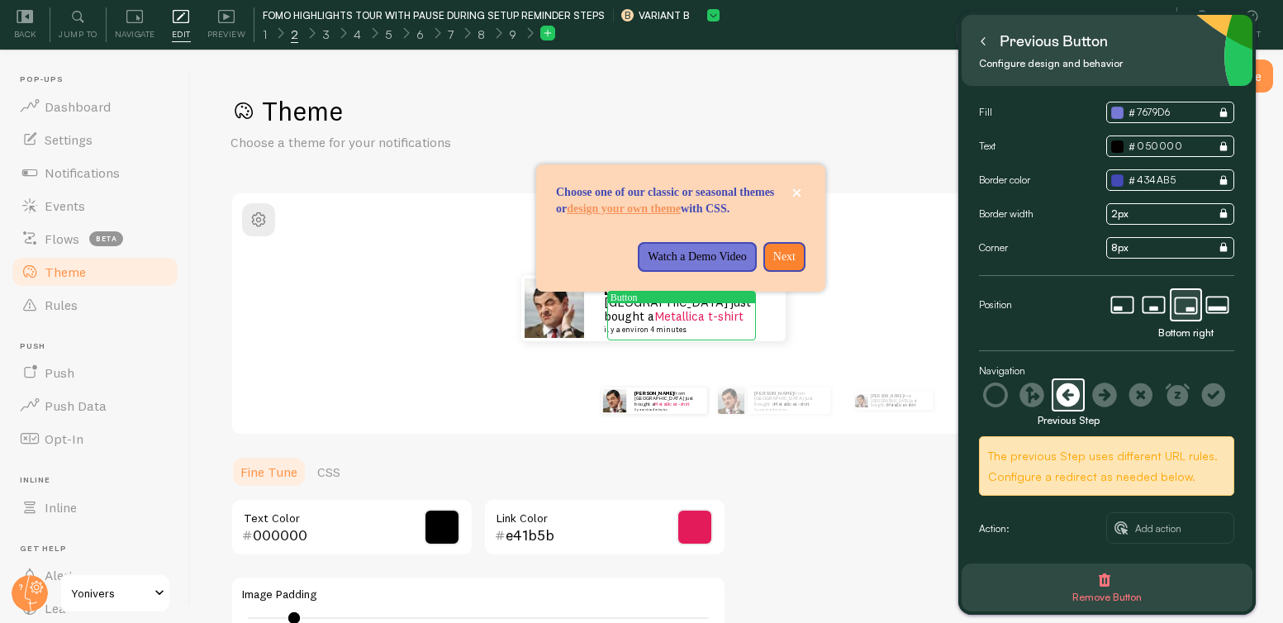
scroll to position [50, 0]
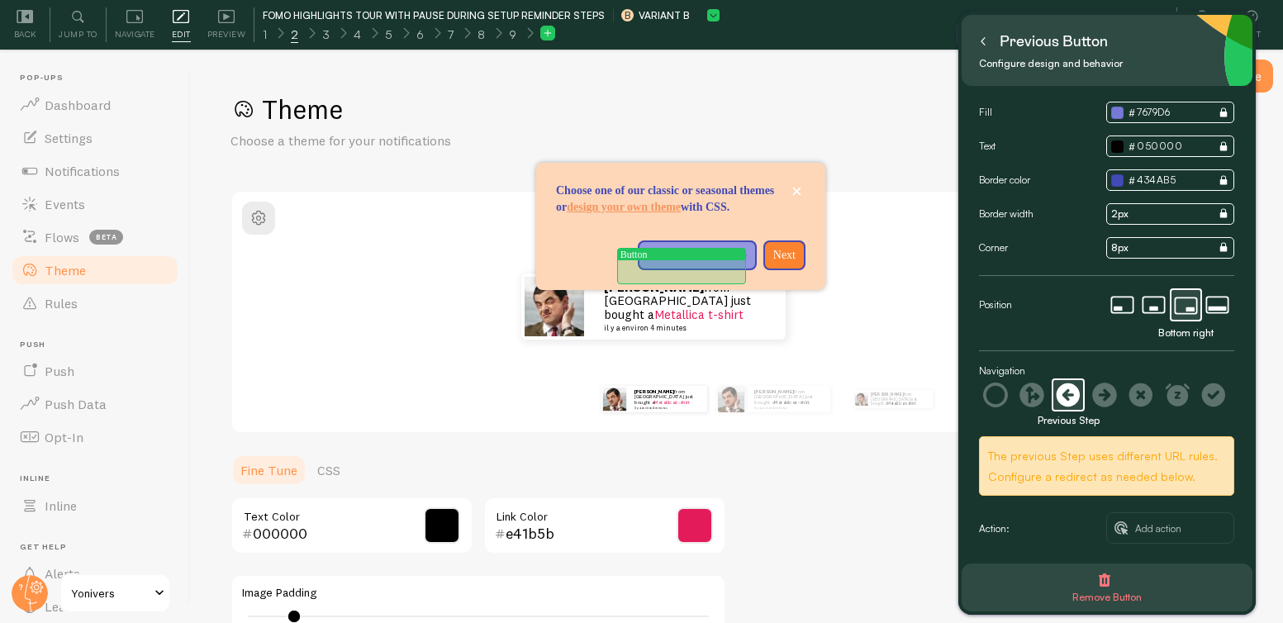
click at [662, 263] on p "Watch a Demo Video" at bounding box center [696, 255] width 98 height 17
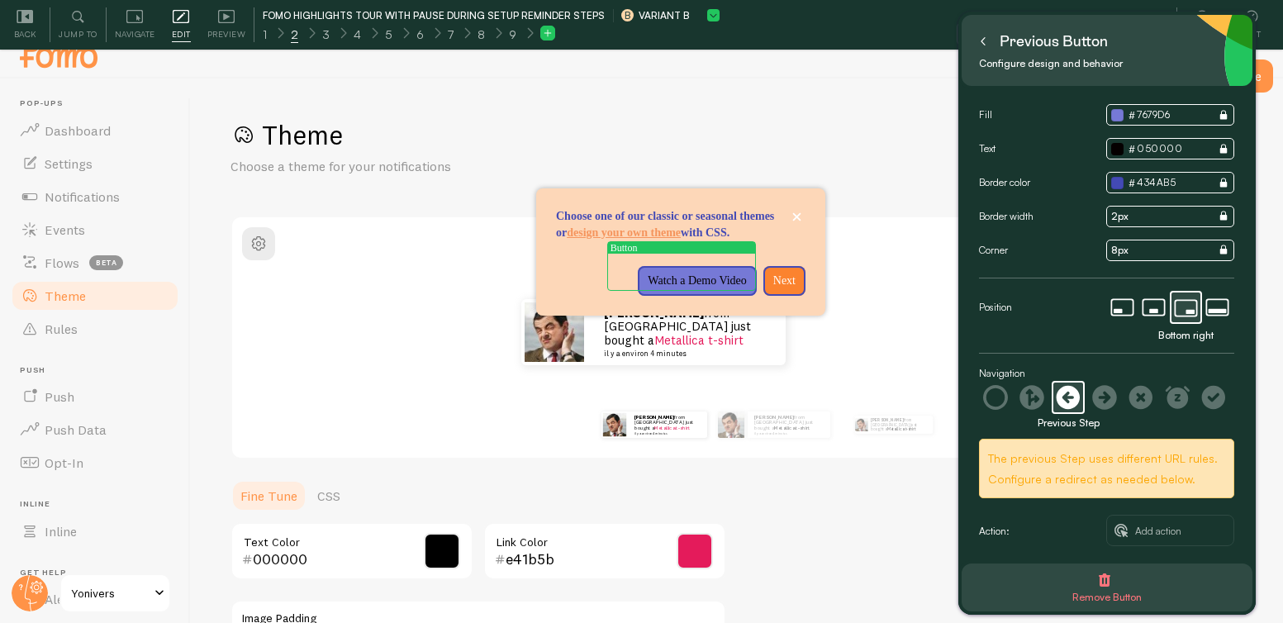
scroll to position [0, 0]
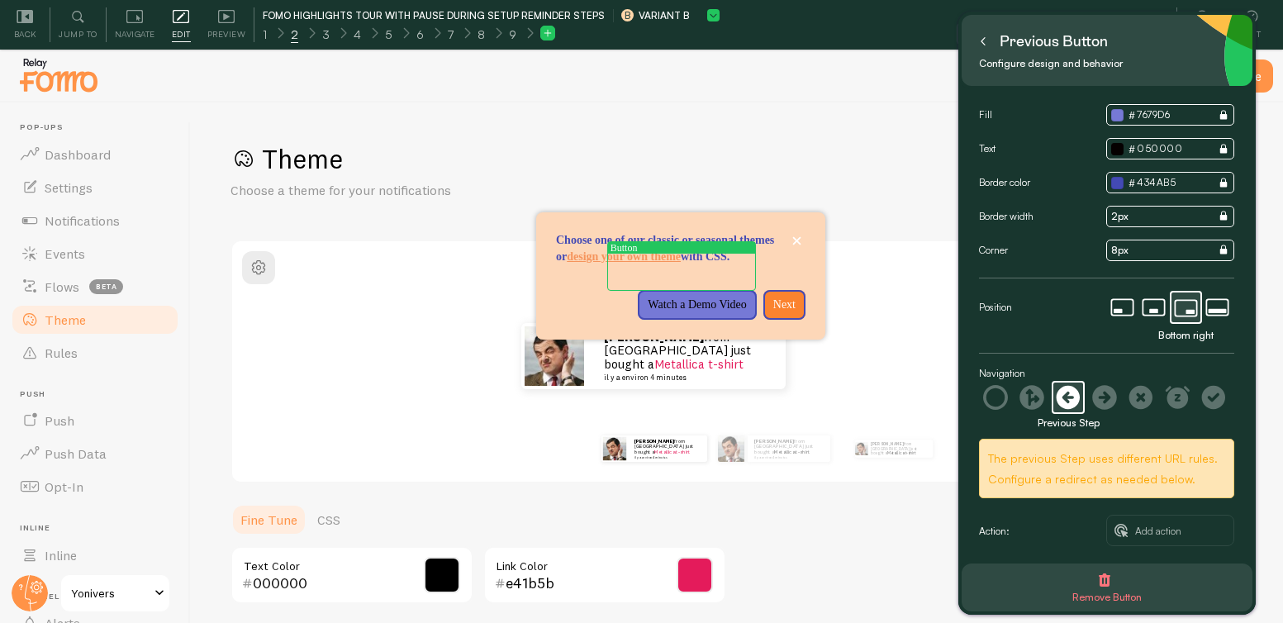
click at [989, 43] on button at bounding box center [983, 41] width 17 height 26
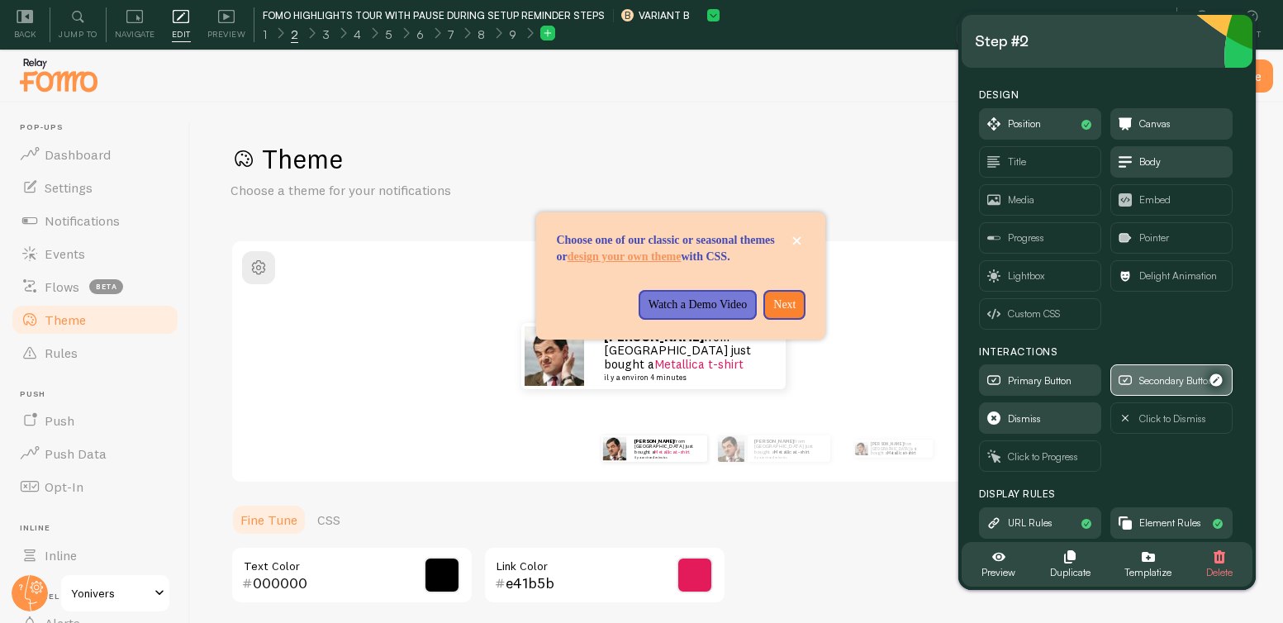
click at [1163, 379] on span "Secondary Button" at bounding box center [1176, 381] width 74 height 18
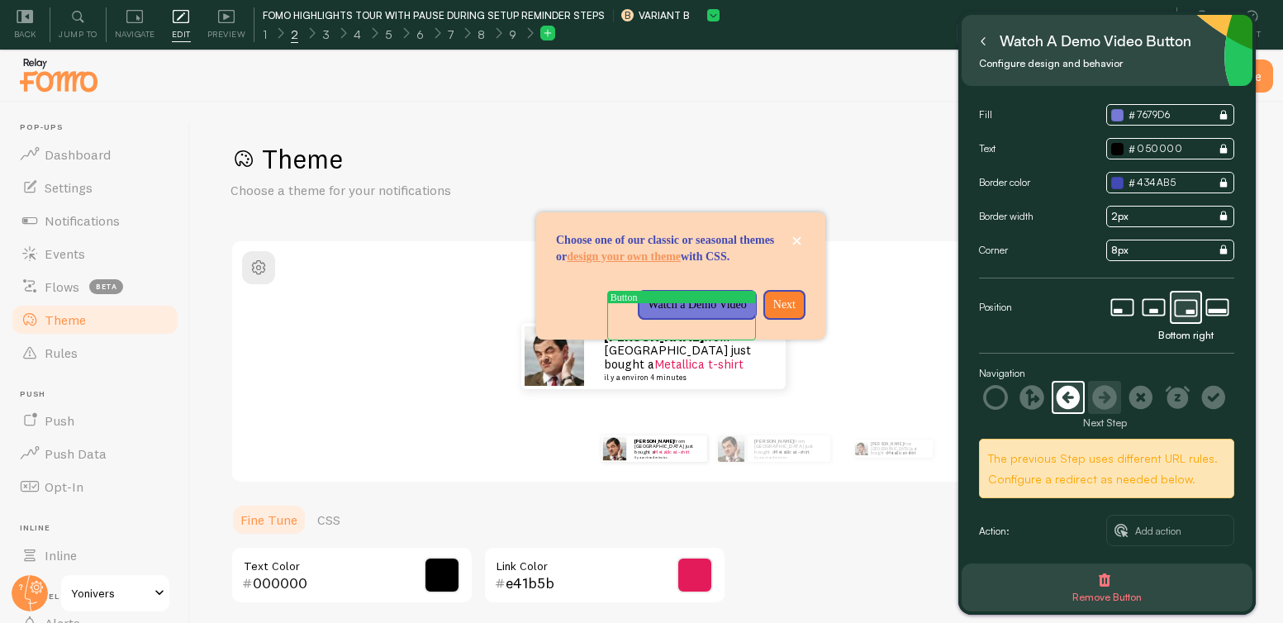
scroll to position [2, 0]
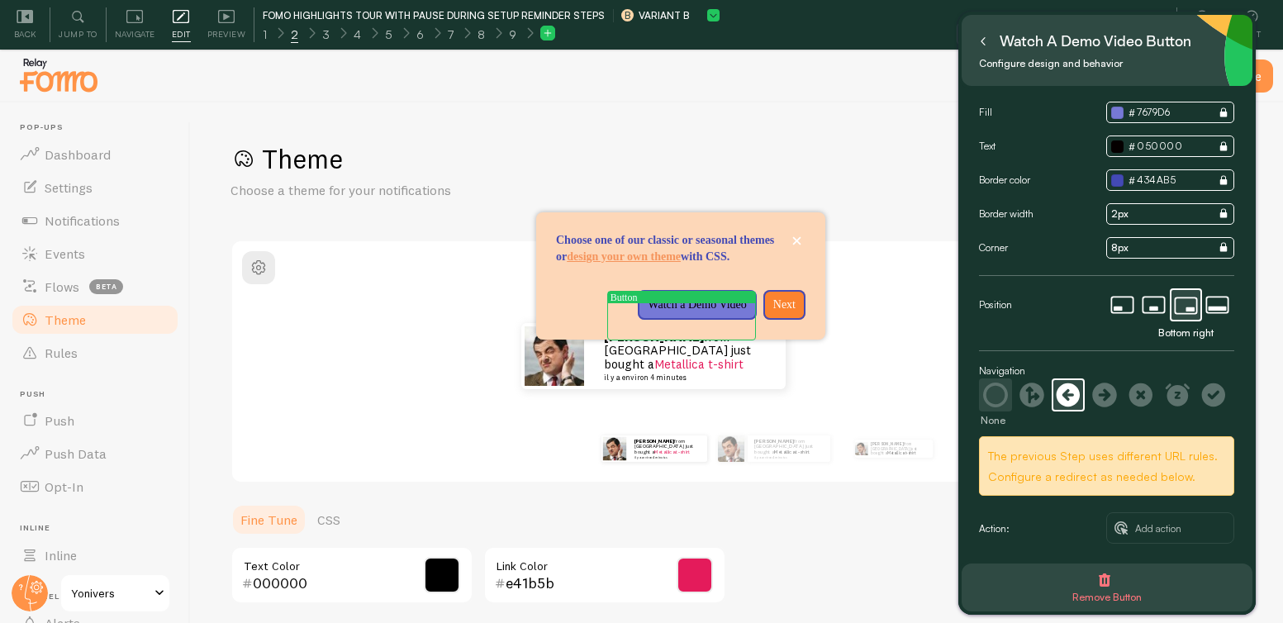
click at [1007, 395] on icon at bounding box center [995, 394] width 25 height 25
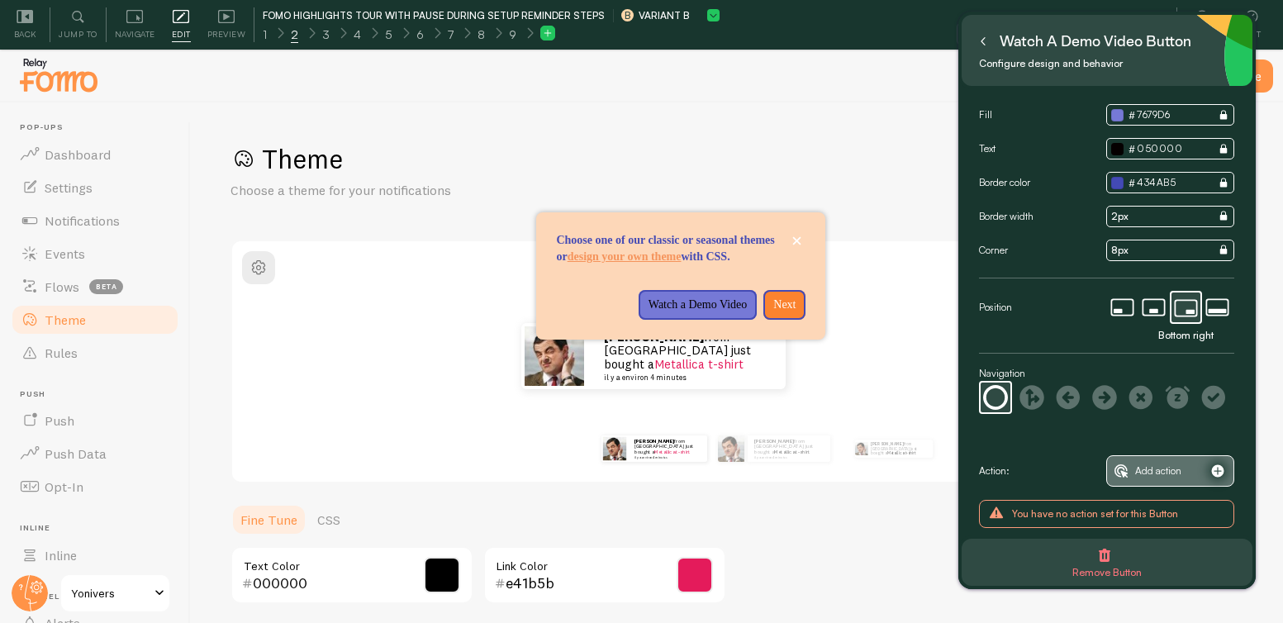
click at [1145, 479] on span "Add action" at bounding box center [1158, 471] width 46 height 18
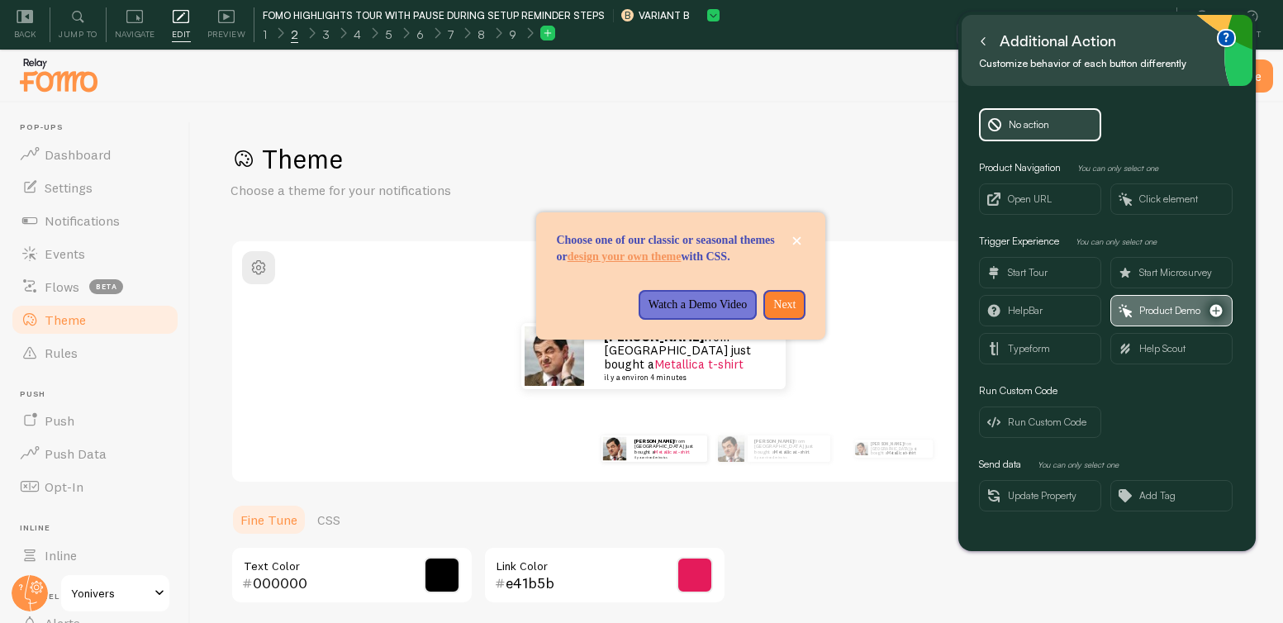
click at [1141, 312] on span "Product Demo" at bounding box center [1169, 310] width 61 height 18
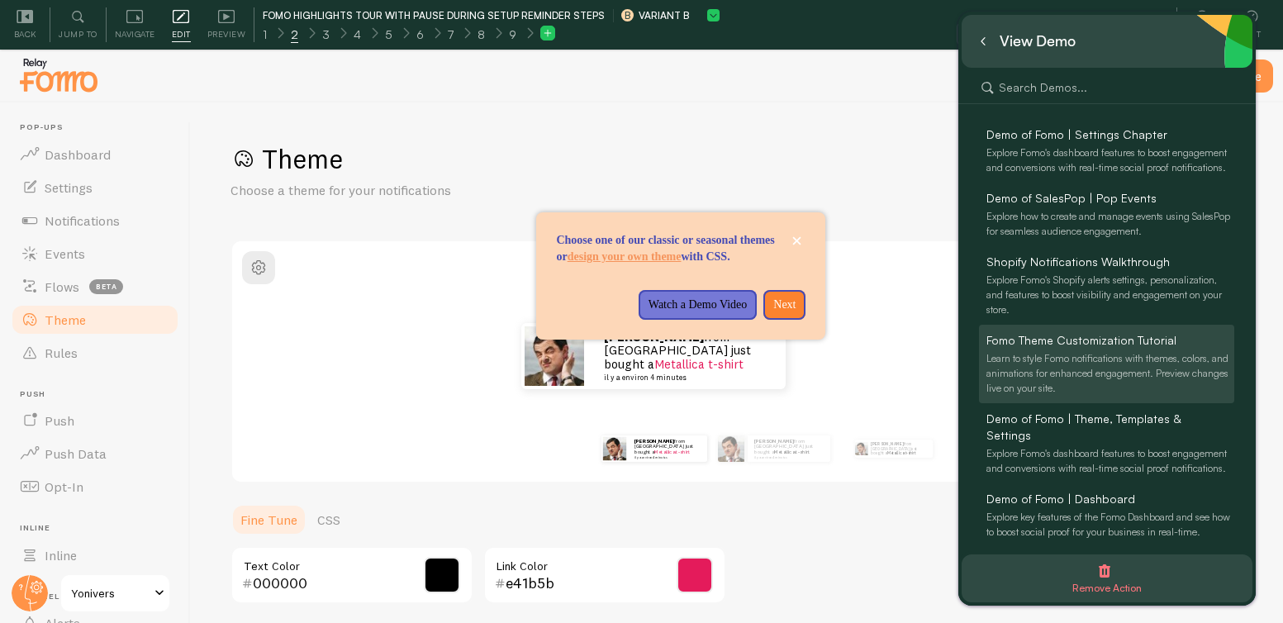
click at [1138, 380] on div "Learn to style Fomo notifications with themes, colors, and animations for enhan…" at bounding box center [1109, 373] width 247 height 45
click at [1098, 369] on div "Learn to style Fomo notifications with themes, colors, and animations for enhan…" at bounding box center [1109, 373] width 247 height 45
click at [1093, 349] on span "Fomo Theme Customization Tutorial" at bounding box center [1081, 340] width 190 height 17
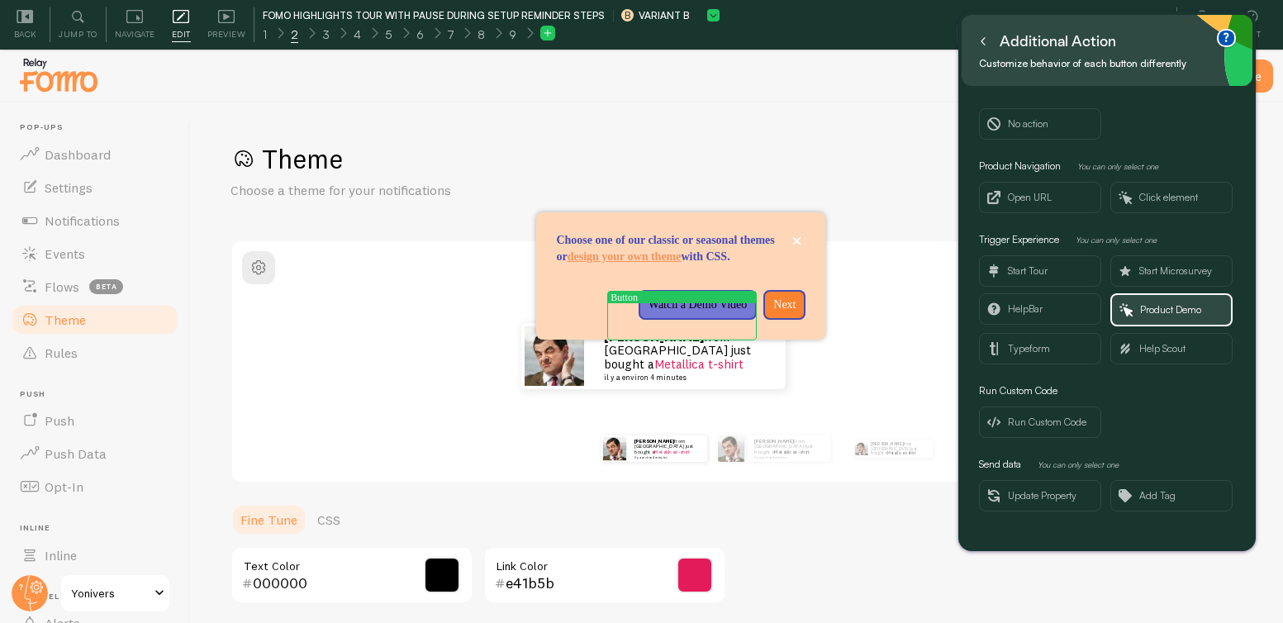
click at [981, 43] on icon at bounding box center [983, 41] width 8 height 8
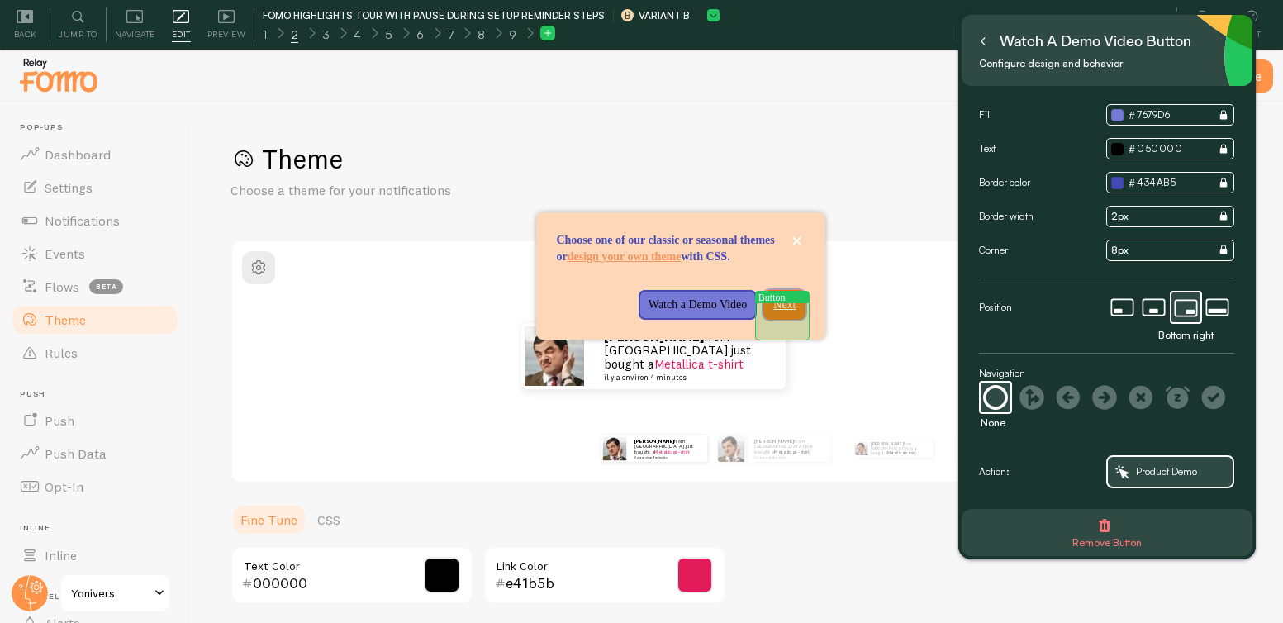
click at [782, 313] on p "Next" at bounding box center [784, 304] width 22 height 17
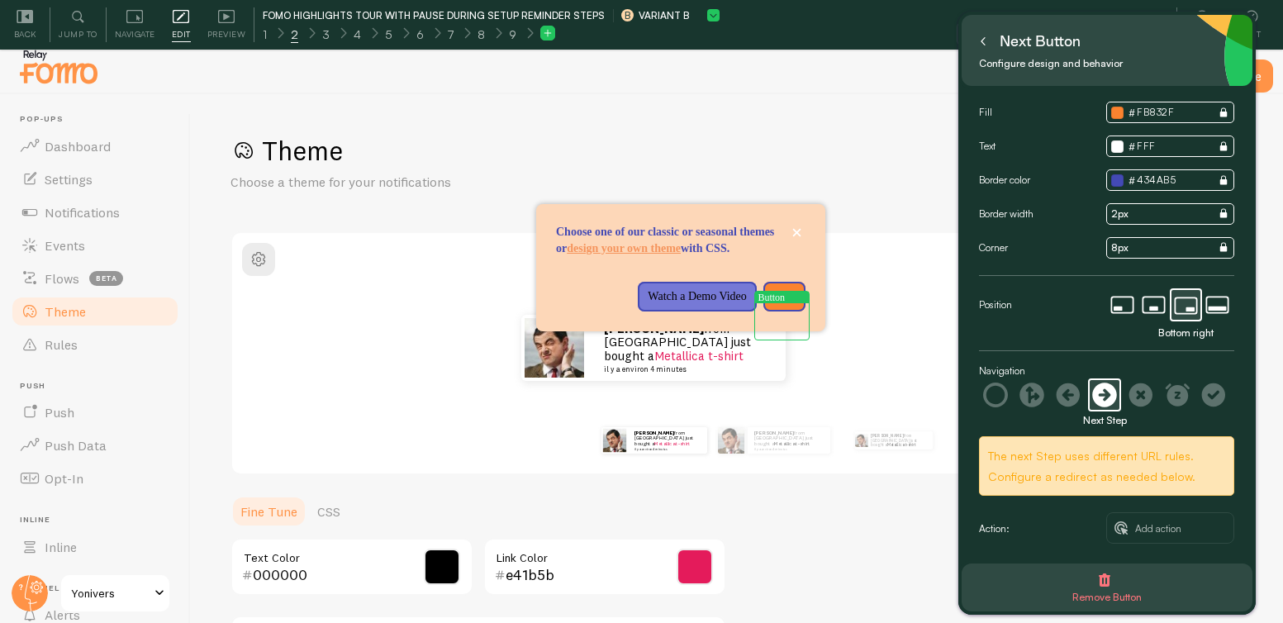
scroll to position [26, 0]
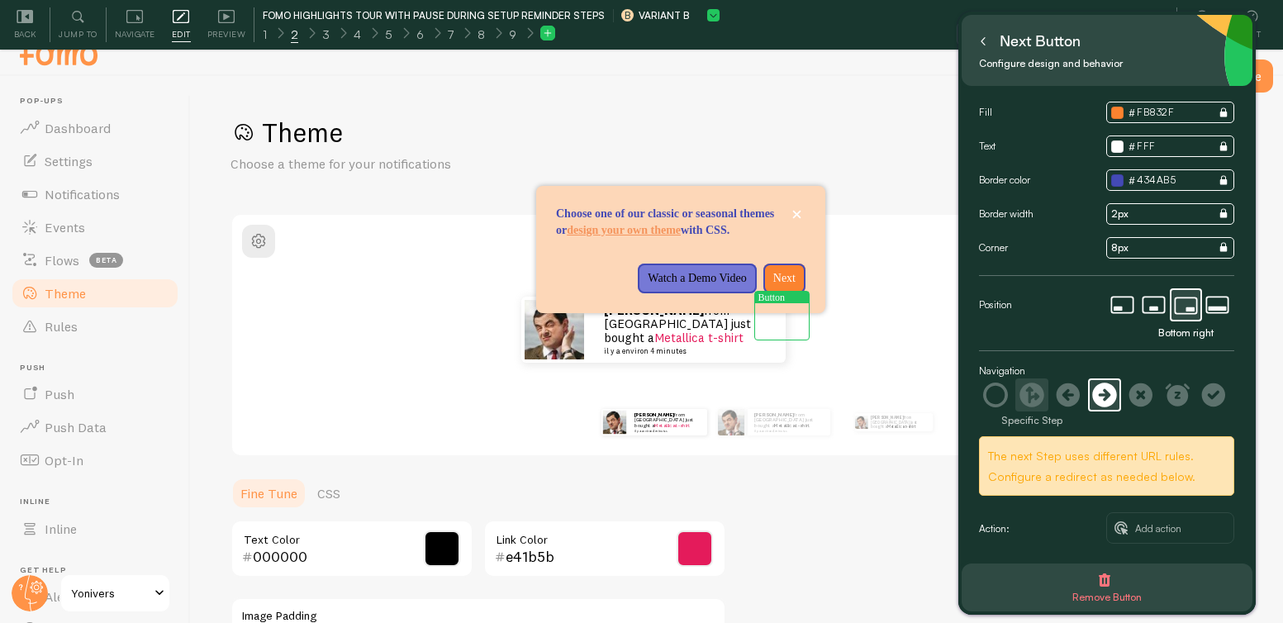
click at [1035, 391] on icon at bounding box center [1031, 394] width 25 height 25
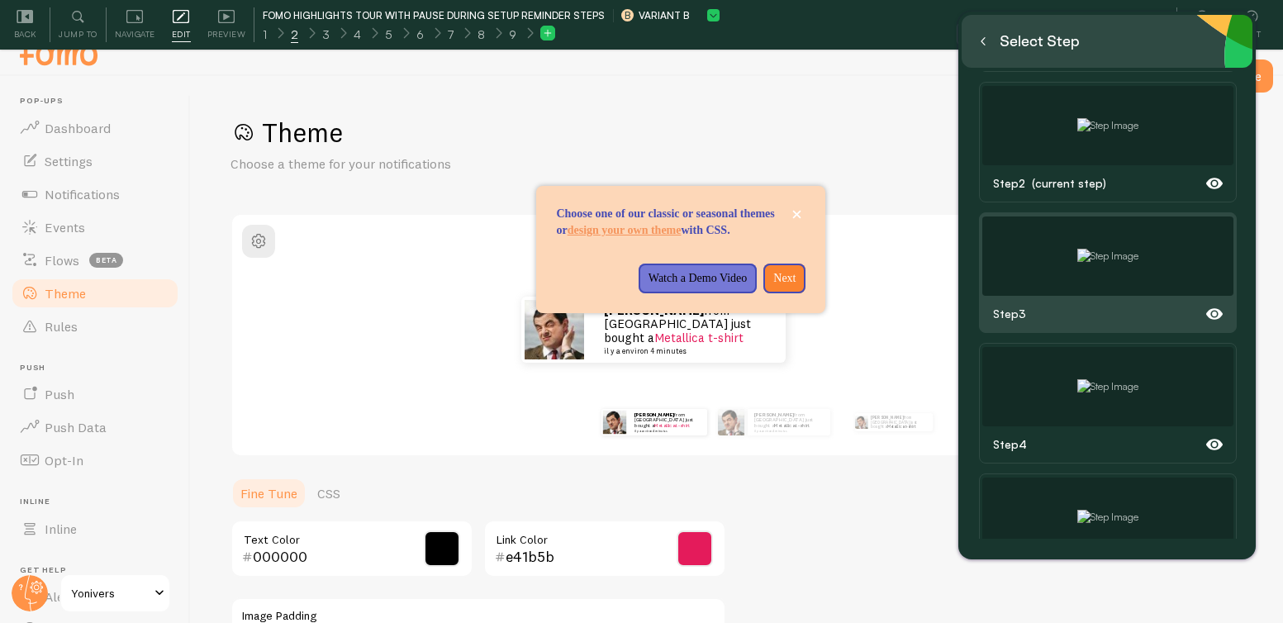
scroll to position [136, 0]
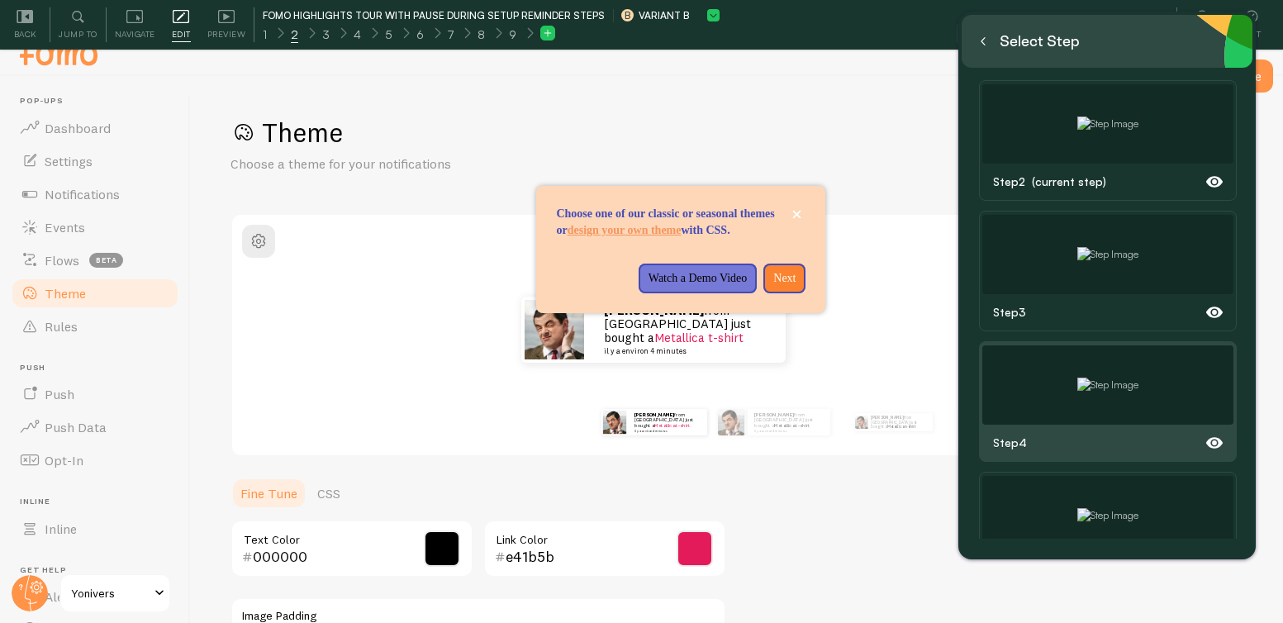
click at [1121, 377] on img at bounding box center [1107, 384] width 61 height 15
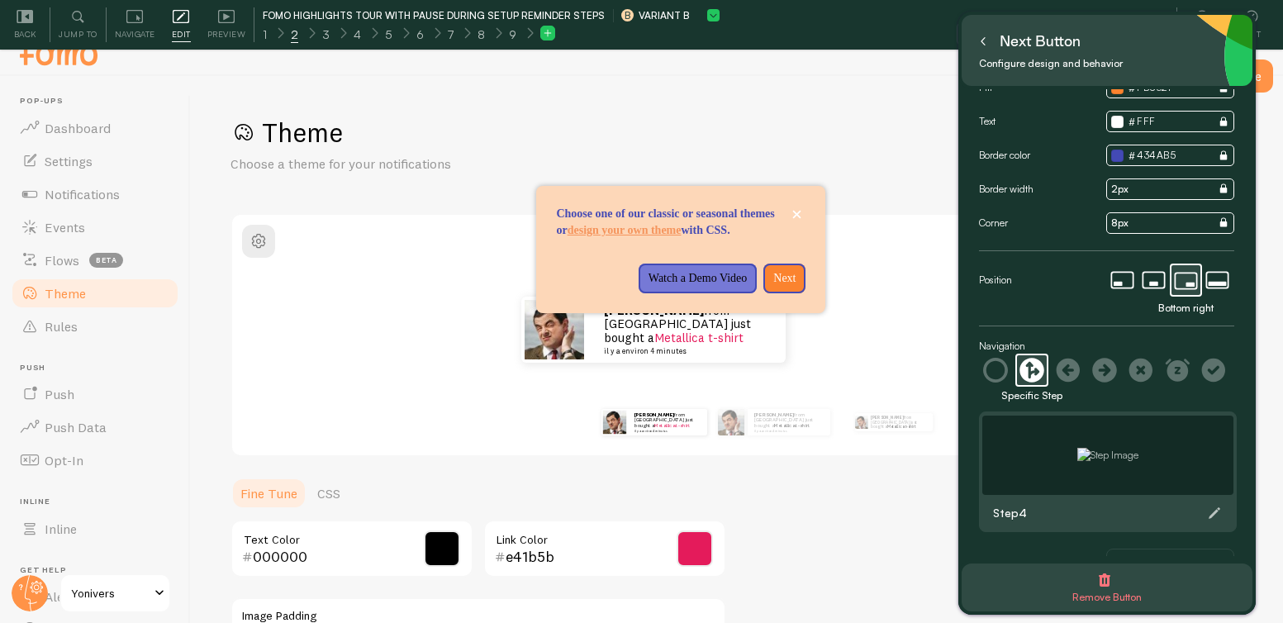
scroll to position [64, 0]
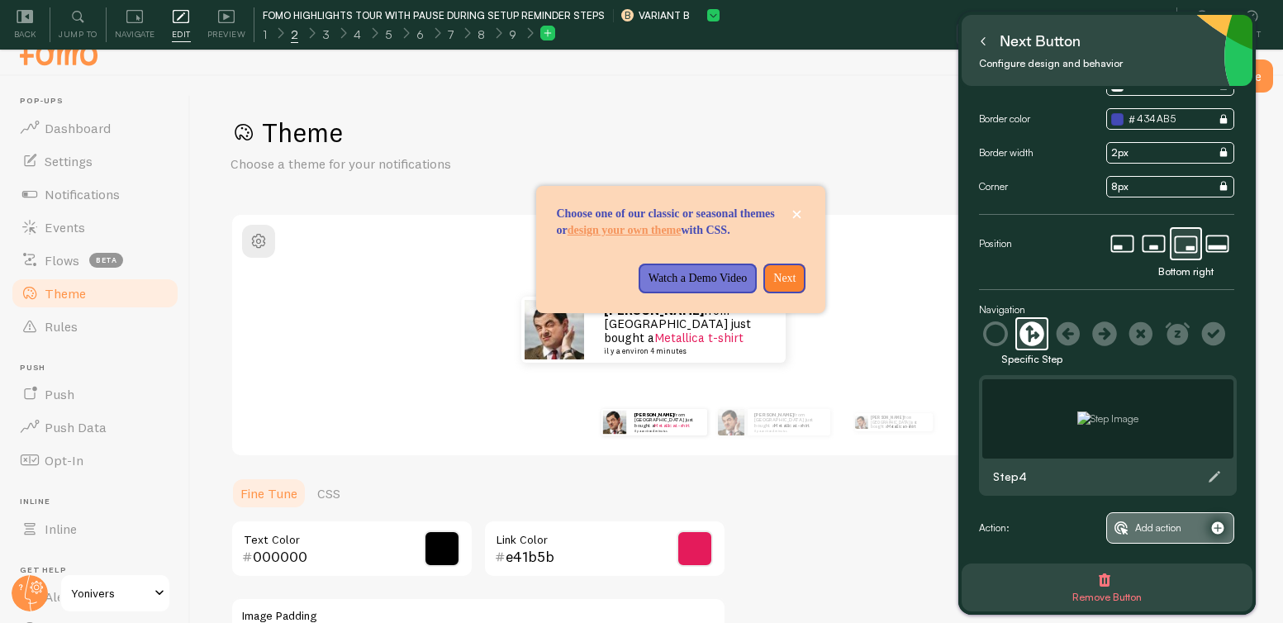
click at [1150, 529] on span "Add action" at bounding box center [1158, 528] width 46 height 18
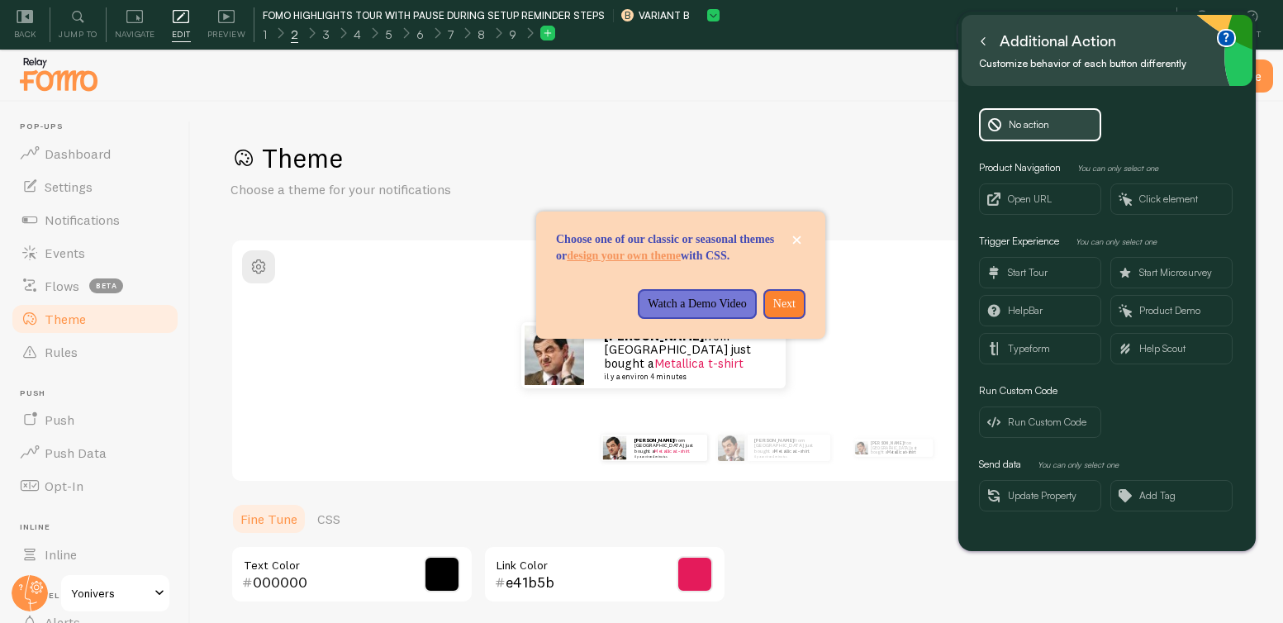
scroll to position [0, 0]
click at [1016, 130] on span "No action" at bounding box center [1028, 125] width 40 height 18
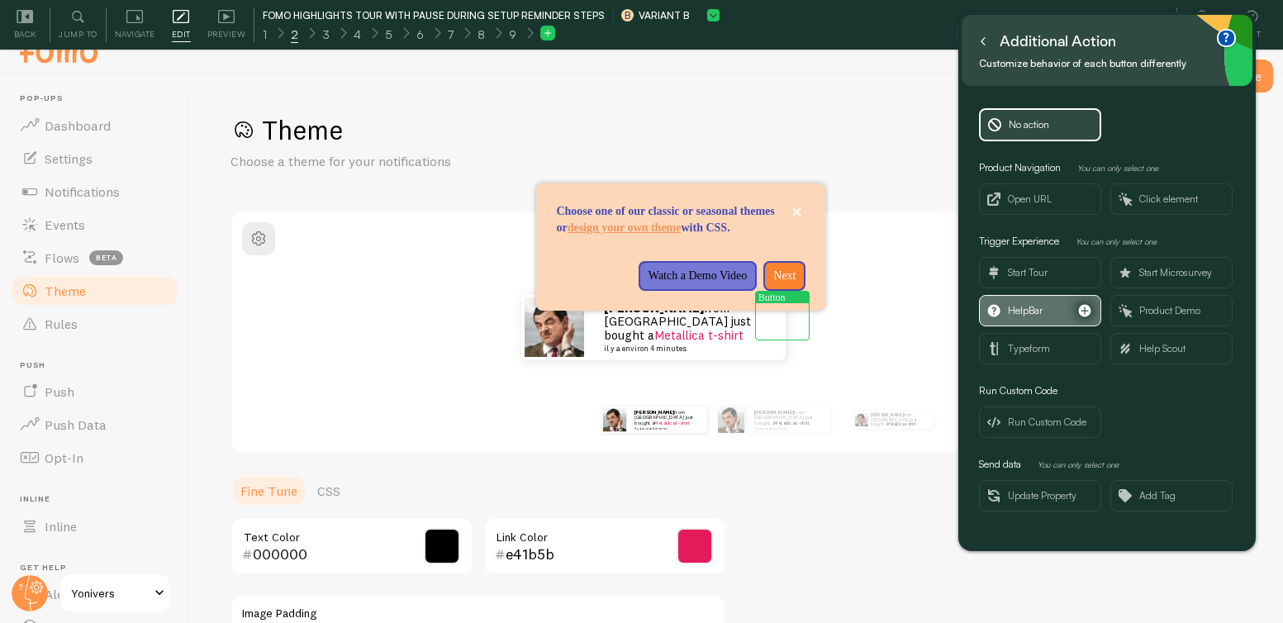
scroll to position [50, 0]
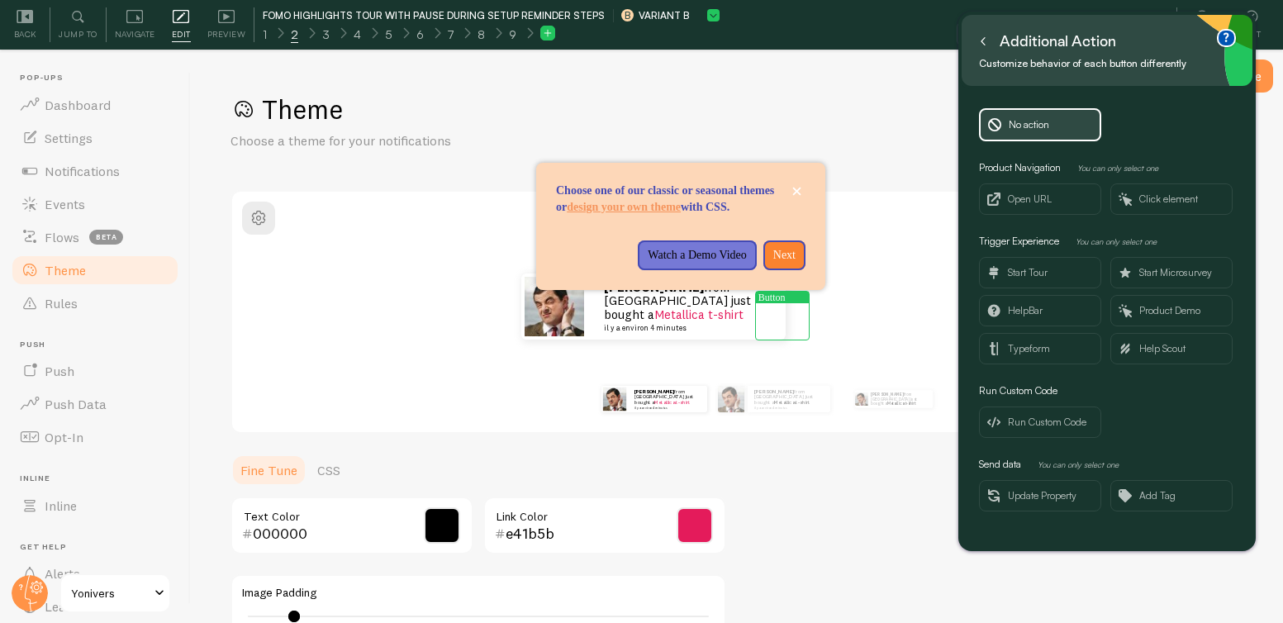
click at [984, 42] on icon at bounding box center [983, 41] width 8 height 8
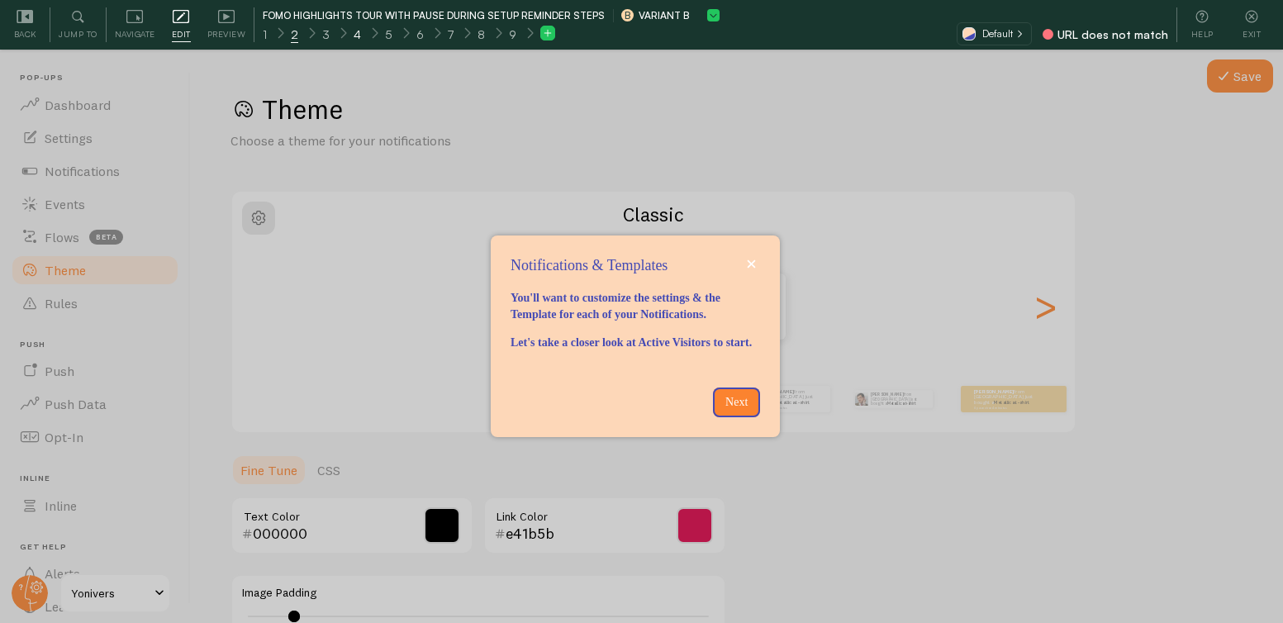
click at [358, 31] on div "4" at bounding box center [357, 33] width 32 height 19
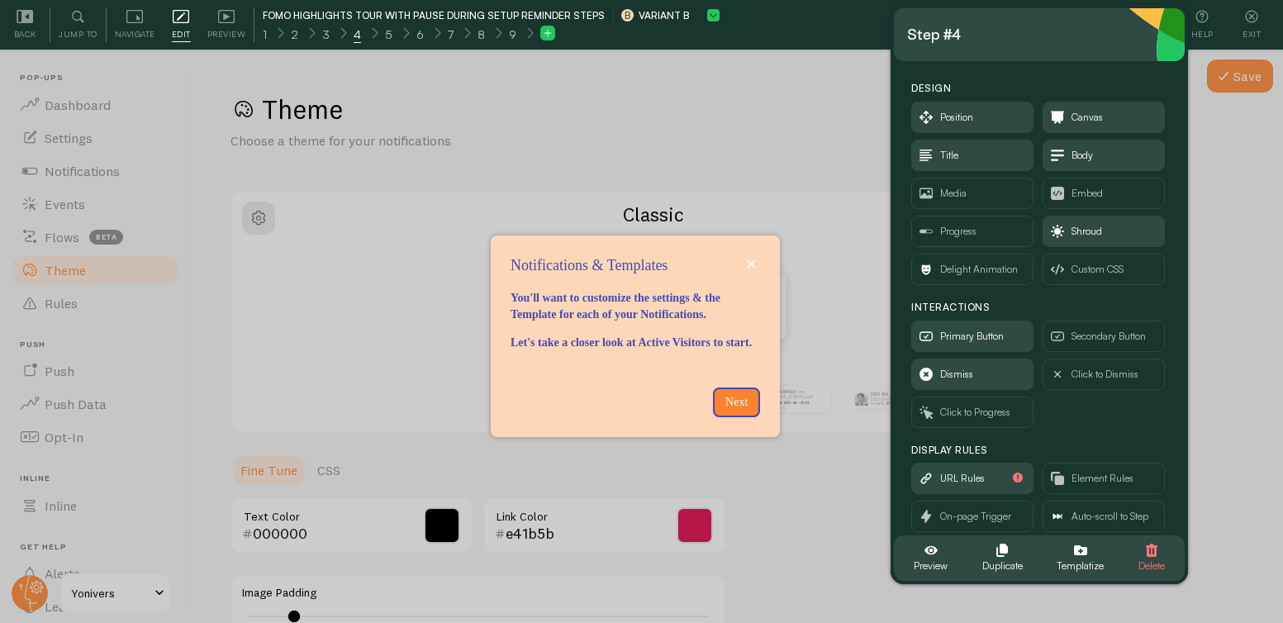
drag, startPoint x: 254, startPoint y: 88, endPoint x: 1103, endPoint y: 31, distance: 850.9
click at [1103, 31] on div "Step #4" at bounding box center [1039, 34] width 264 height 26
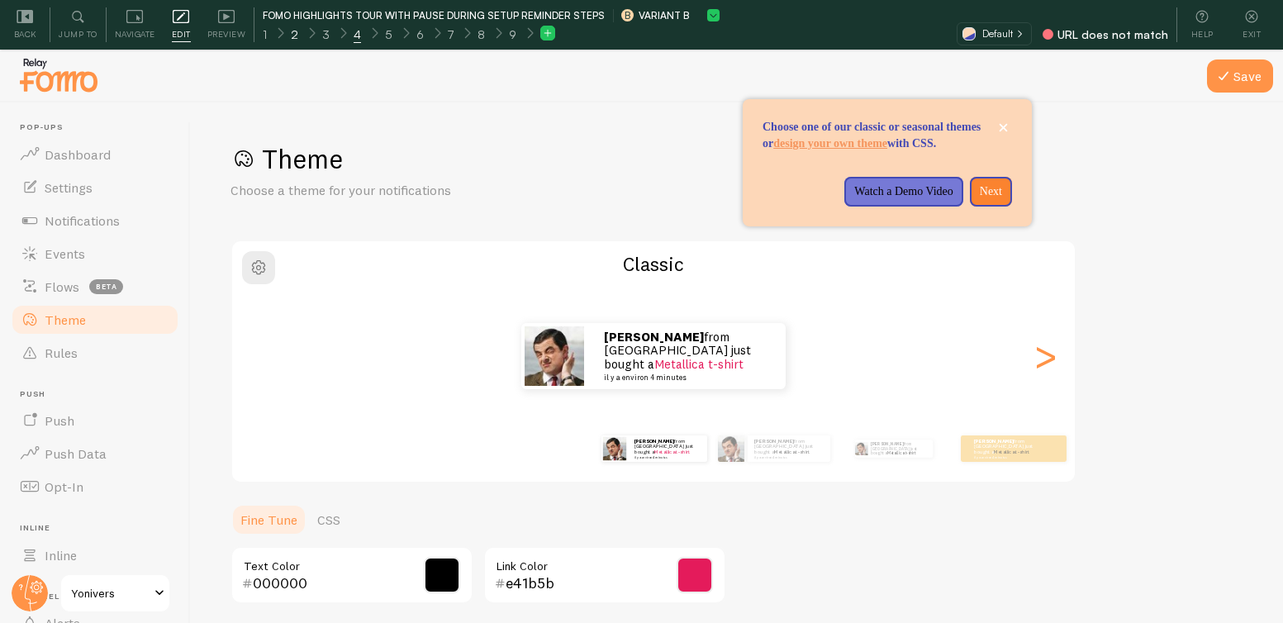
click at [299, 40] on div "2" at bounding box center [294, 33] width 32 height 19
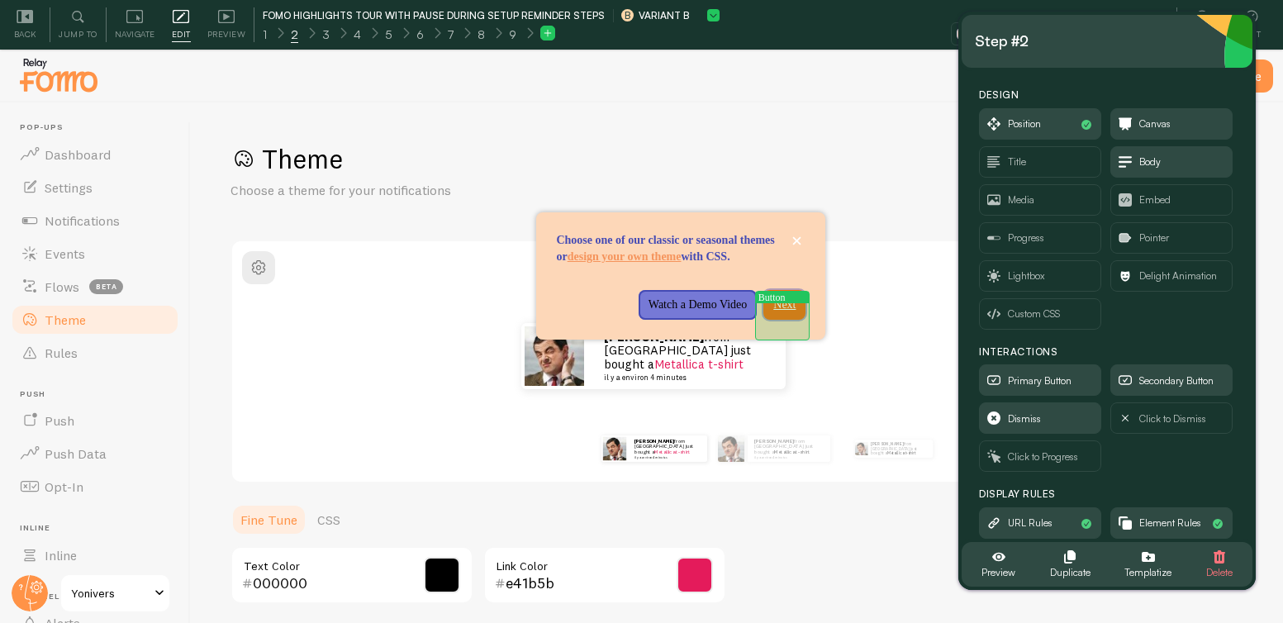
click at [782, 313] on p "Next" at bounding box center [784, 304] width 22 height 17
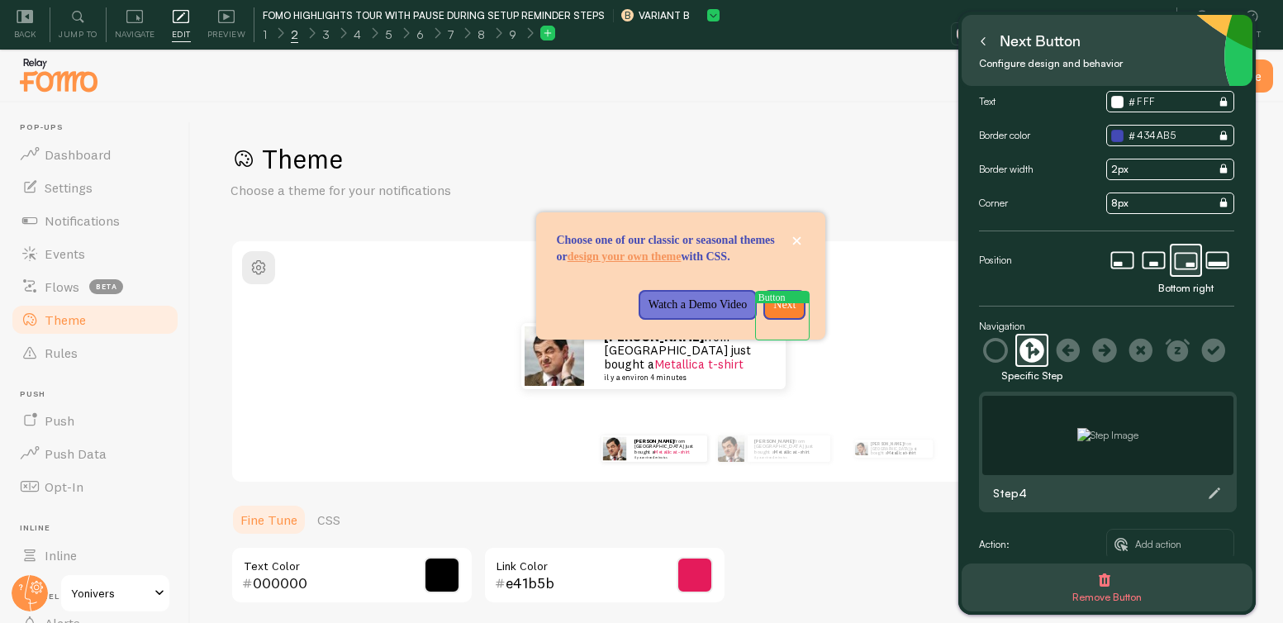
scroll to position [64, 0]
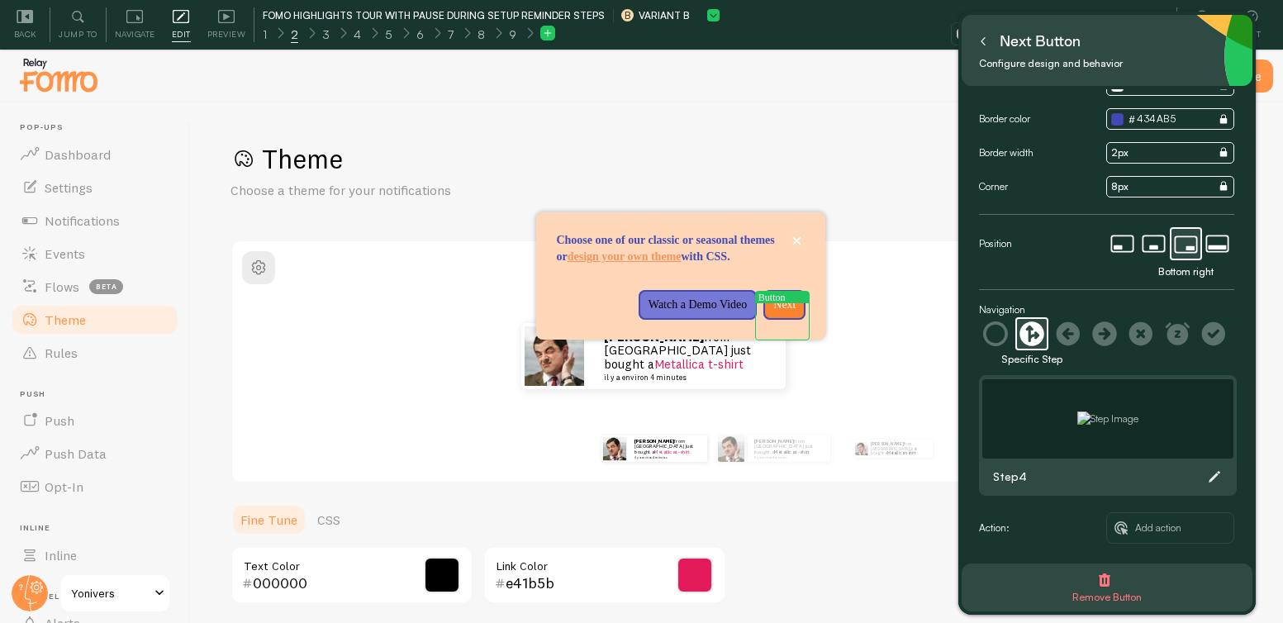
click at [1219, 471] on icon at bounding box center [1214, 477] width 12 height 12
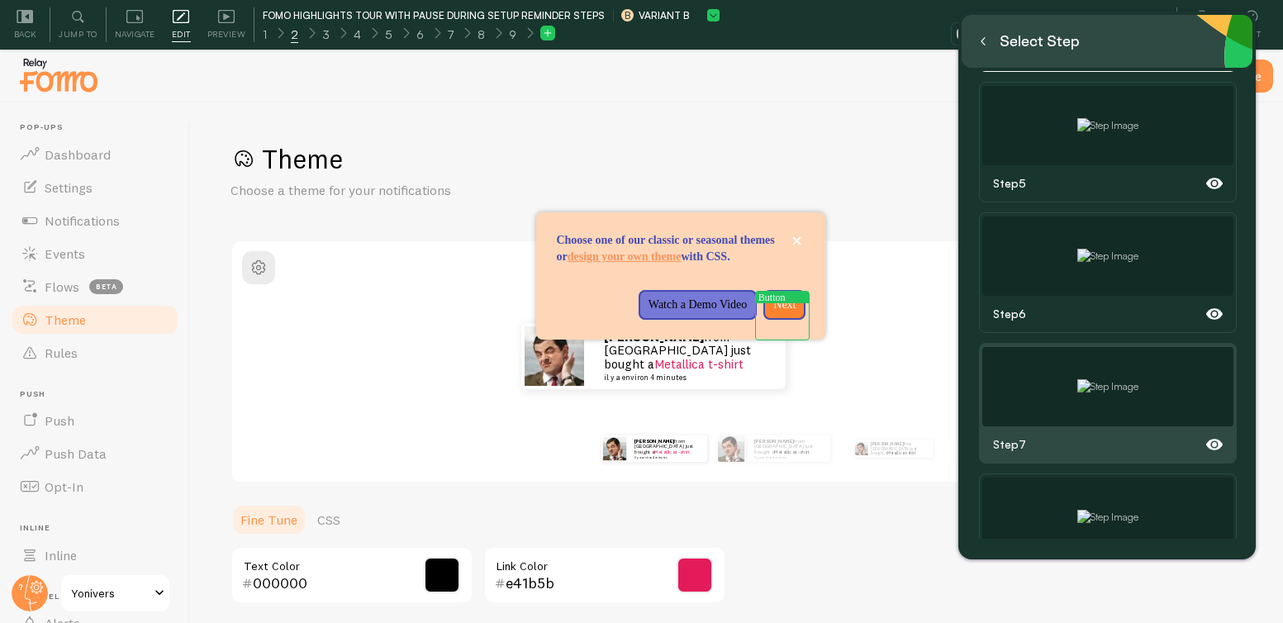
scroll to position [531, 0]
click at [1177, 395] on div at bounding box center [1107, 384] width 251 height 79
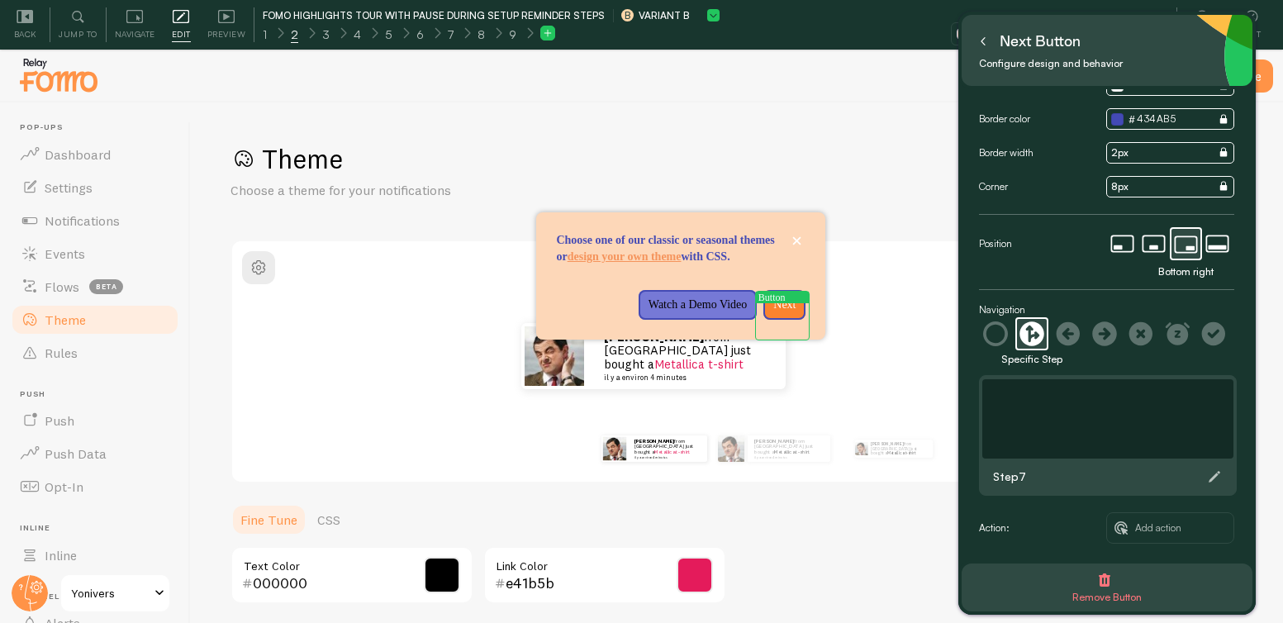
scroll to position [0, 0]
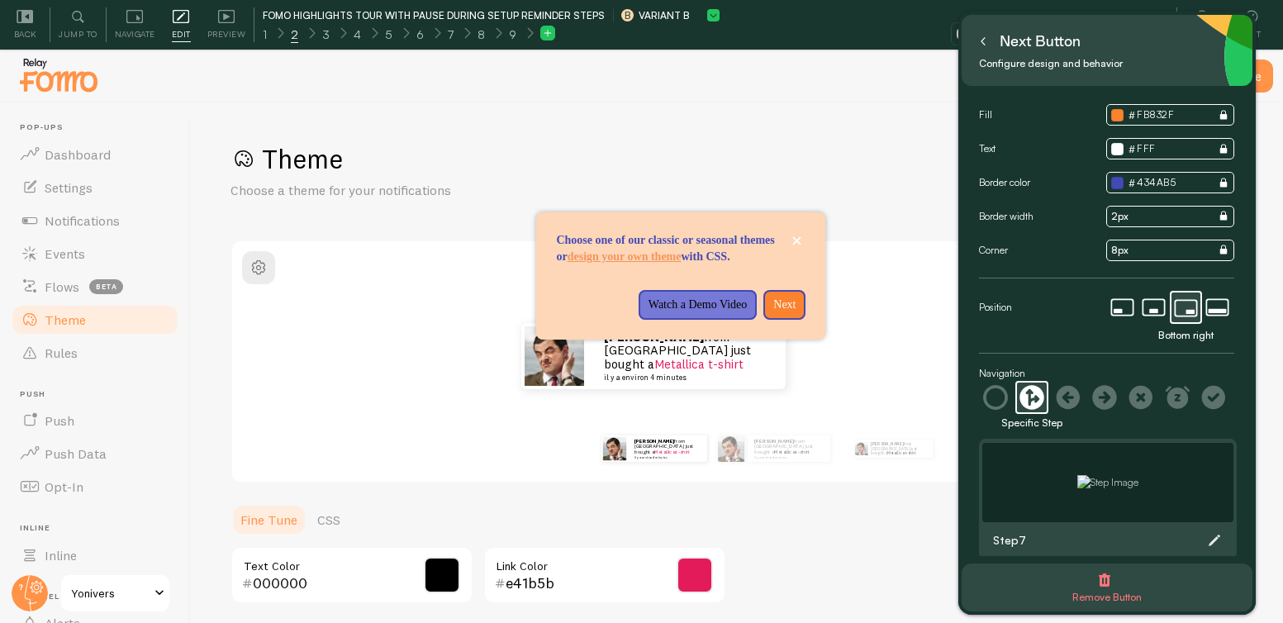
click at [1218, 534] on icon at bounding box center [1214, 540] width 12 height 12
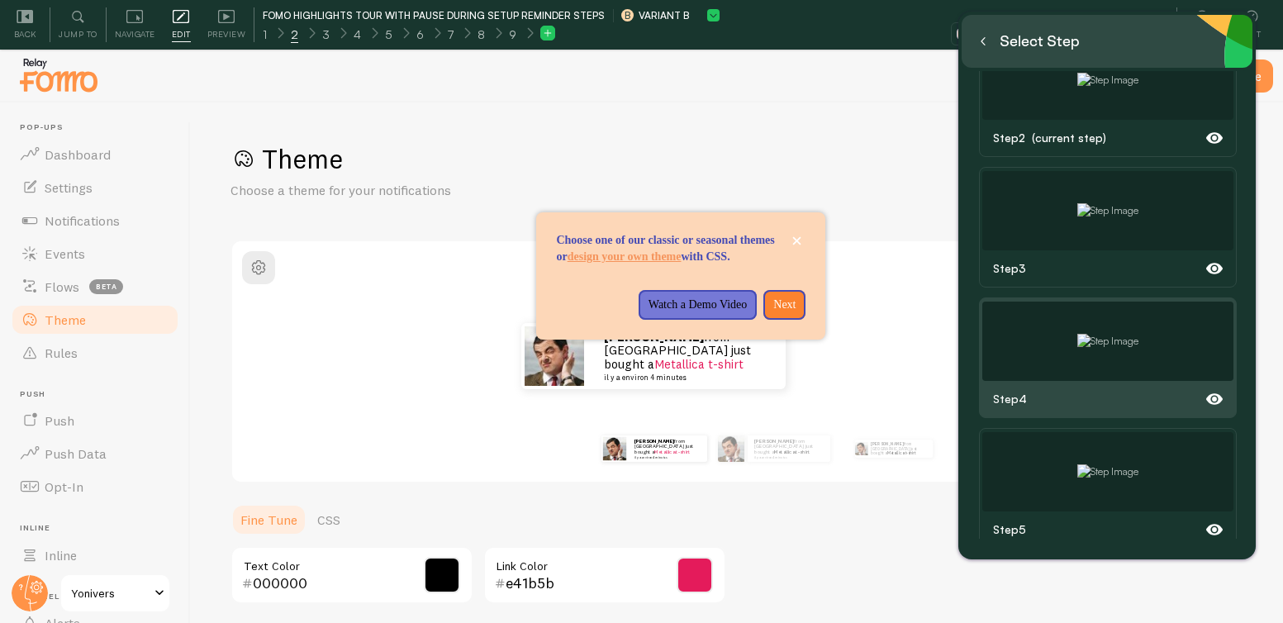
scroll to position [190, 0]
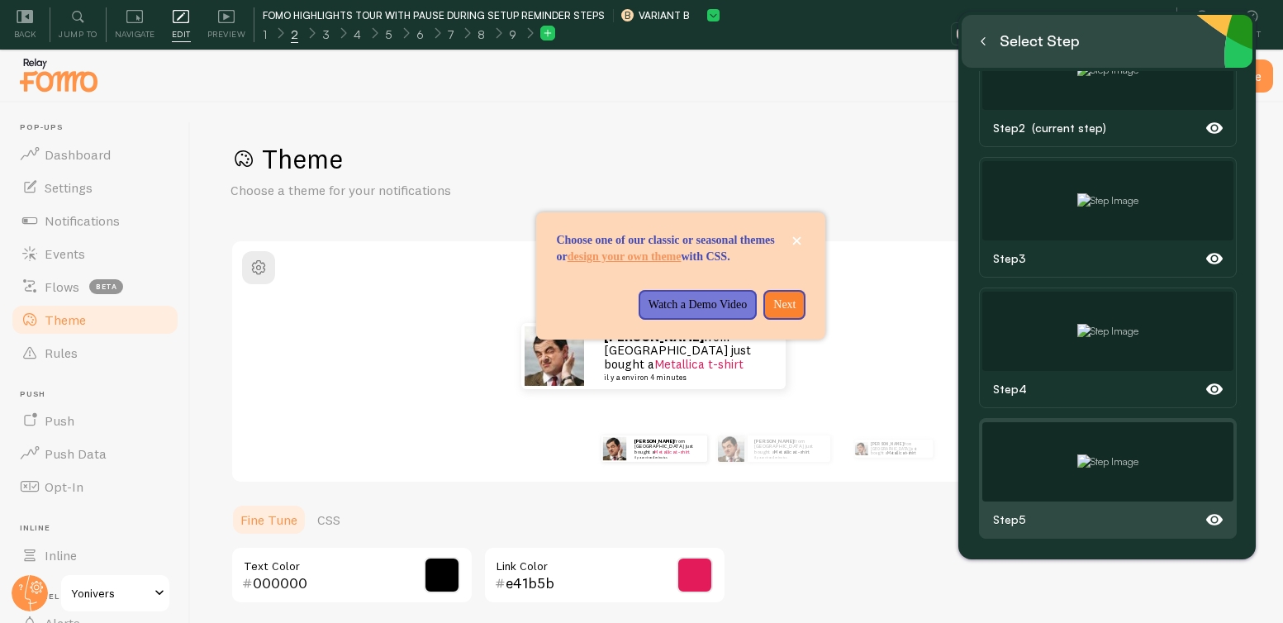
click at [1111, 454] on img at bounding box center [1107, 461] width 61 height 15
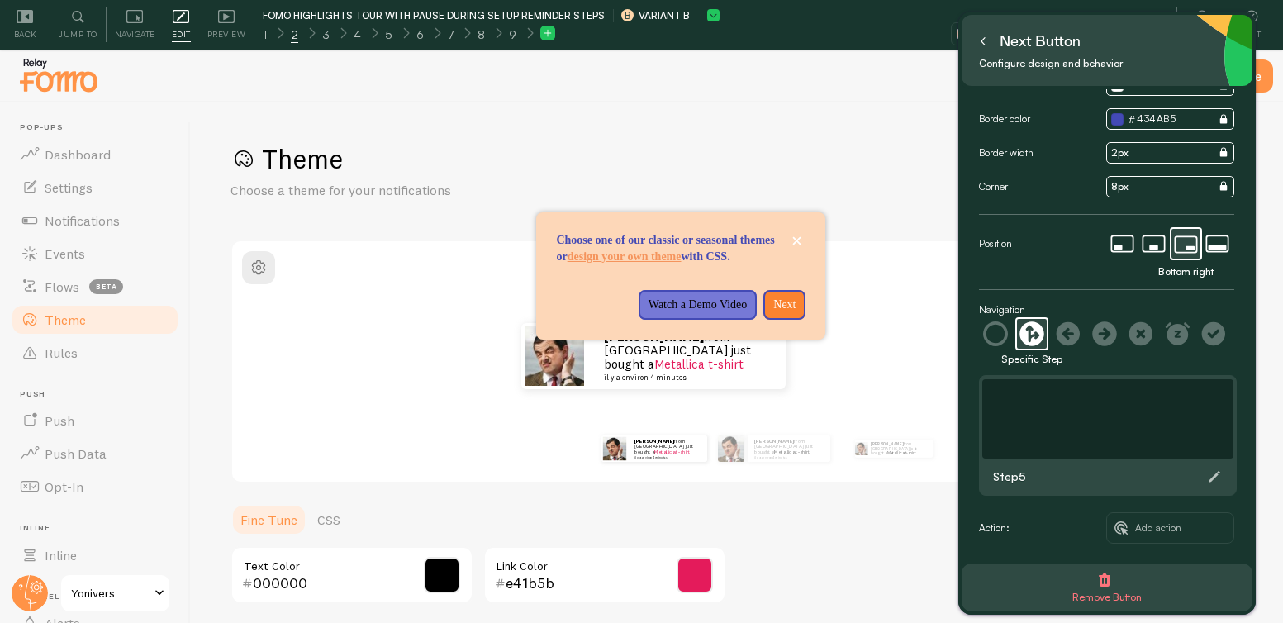
scroll to position [0, 0]
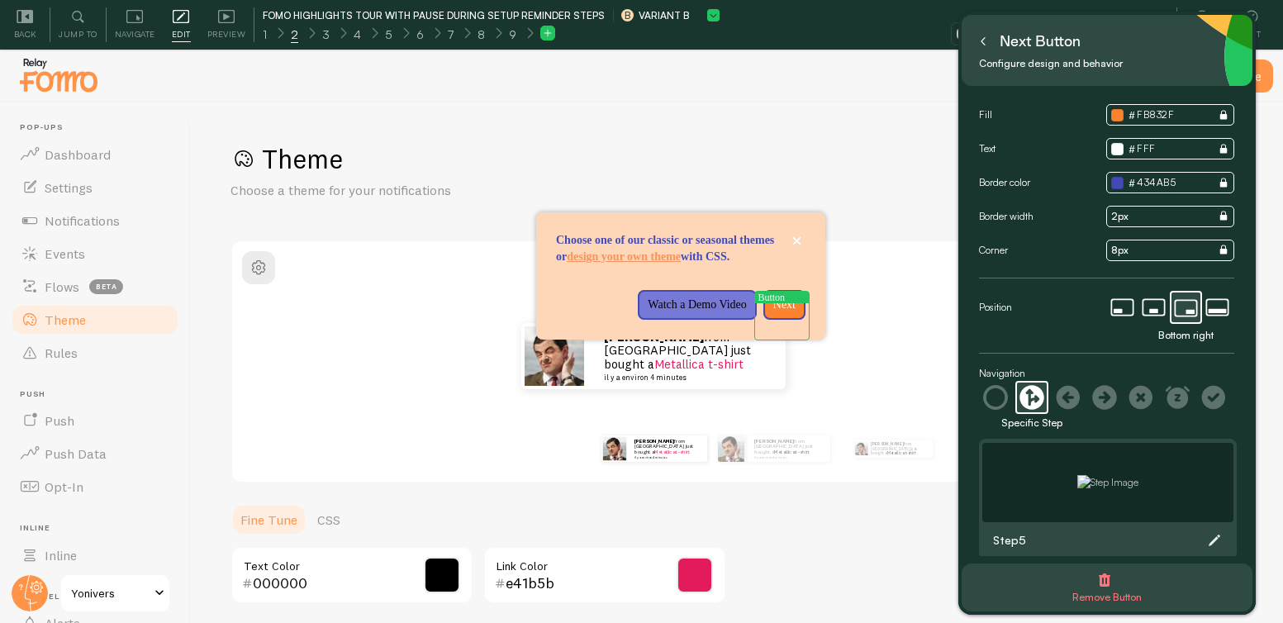
click at [1211, 536] on icon at bounding box center [1214, 540] width 17 height 17
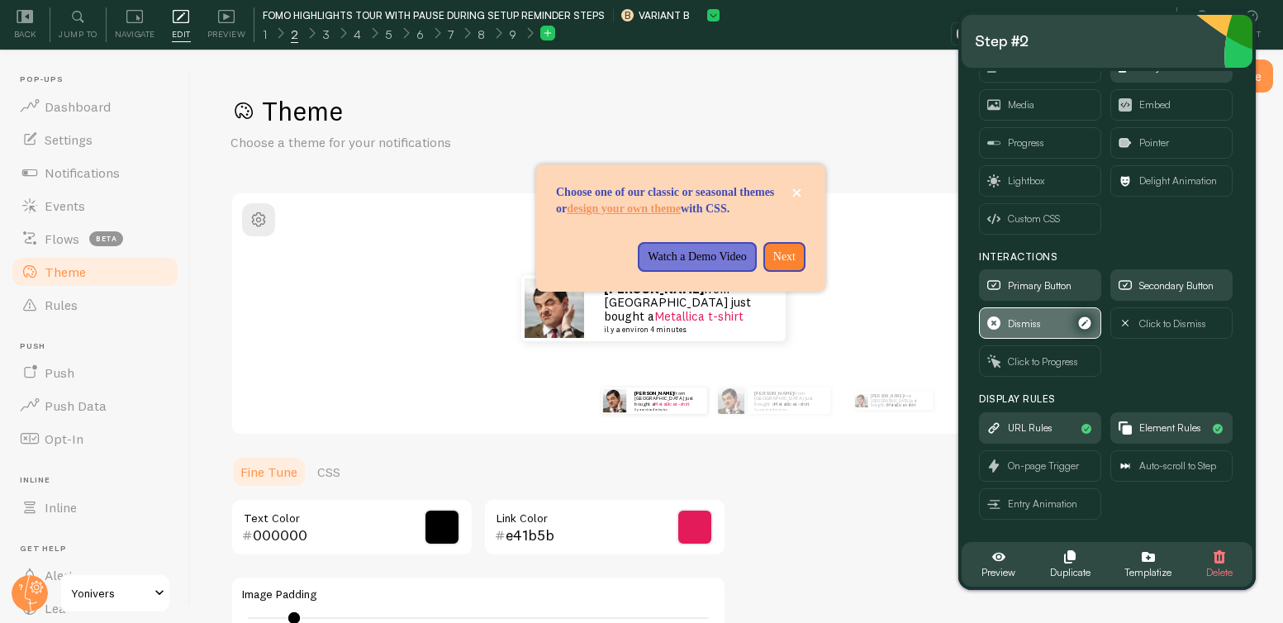
scroll to position [50, 0]
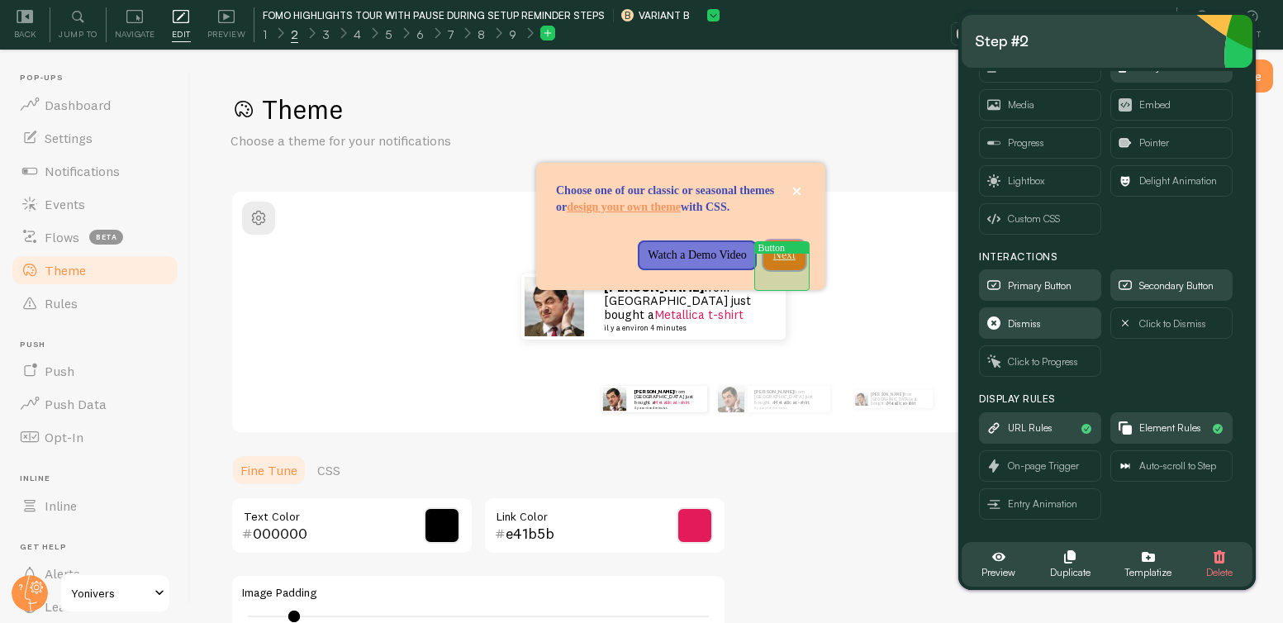
click at [786, 263] on p "Next" at bounding box center [784, 255] width 22 height 17
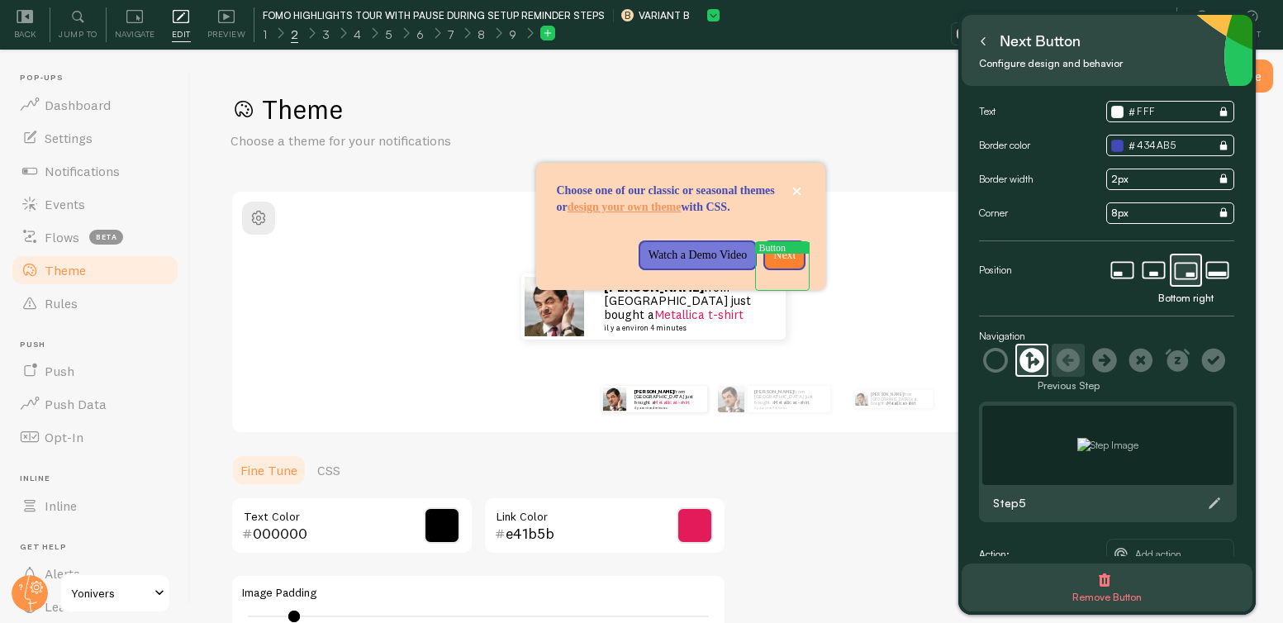
scroll to position [39, 0]
click at [1220, 505] on icon at bounding box center [1214, 501] width 17 height 17
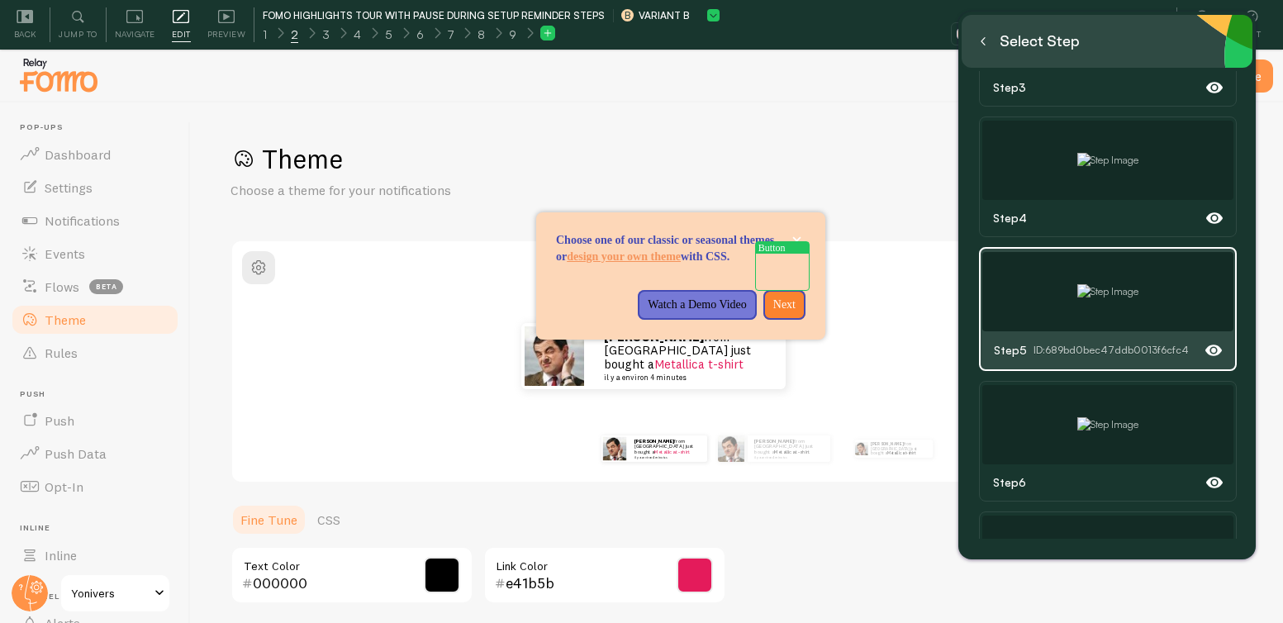
scroll to position [527, 0]
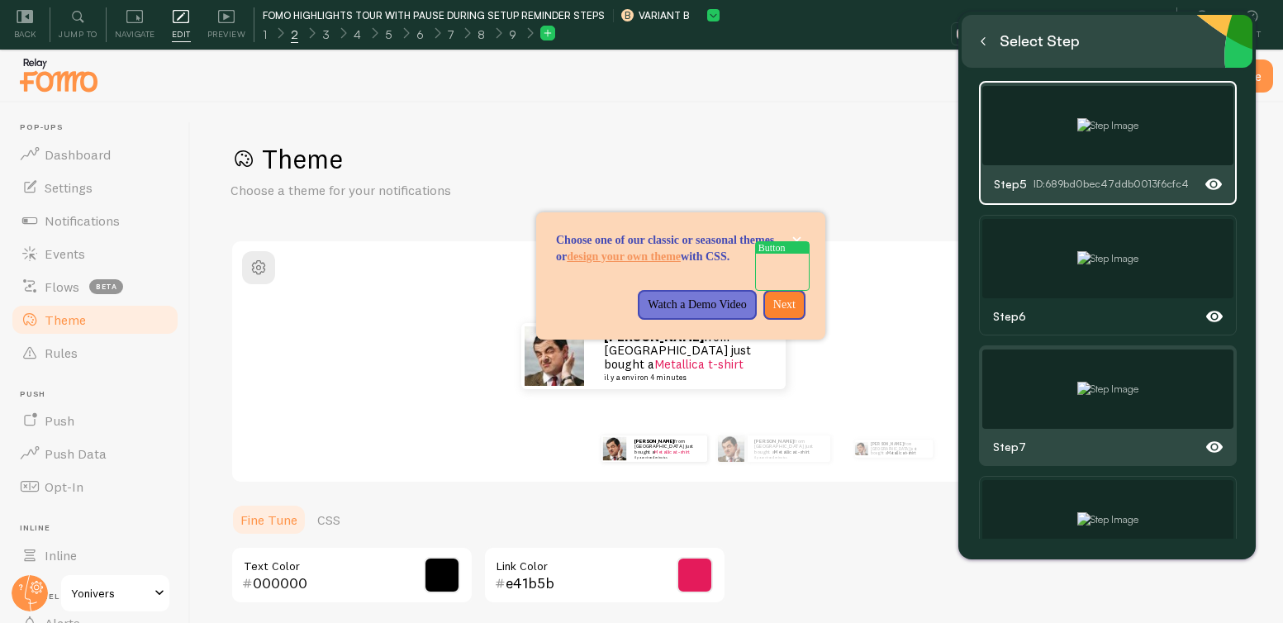
click at [1148, 386] on div at bounding box center [1107, 388] width 251 height 79
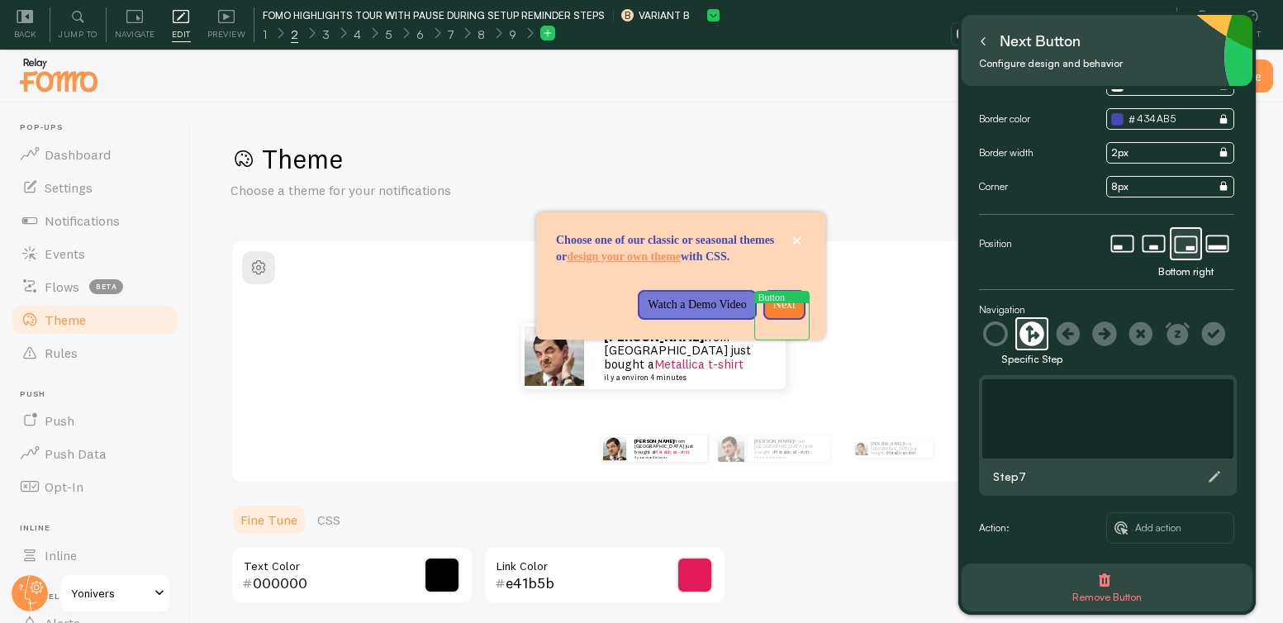
scroll to position [64, 0]
click at [1215, 476] on icon at bounding box center [1214, 477] width 12 height 12
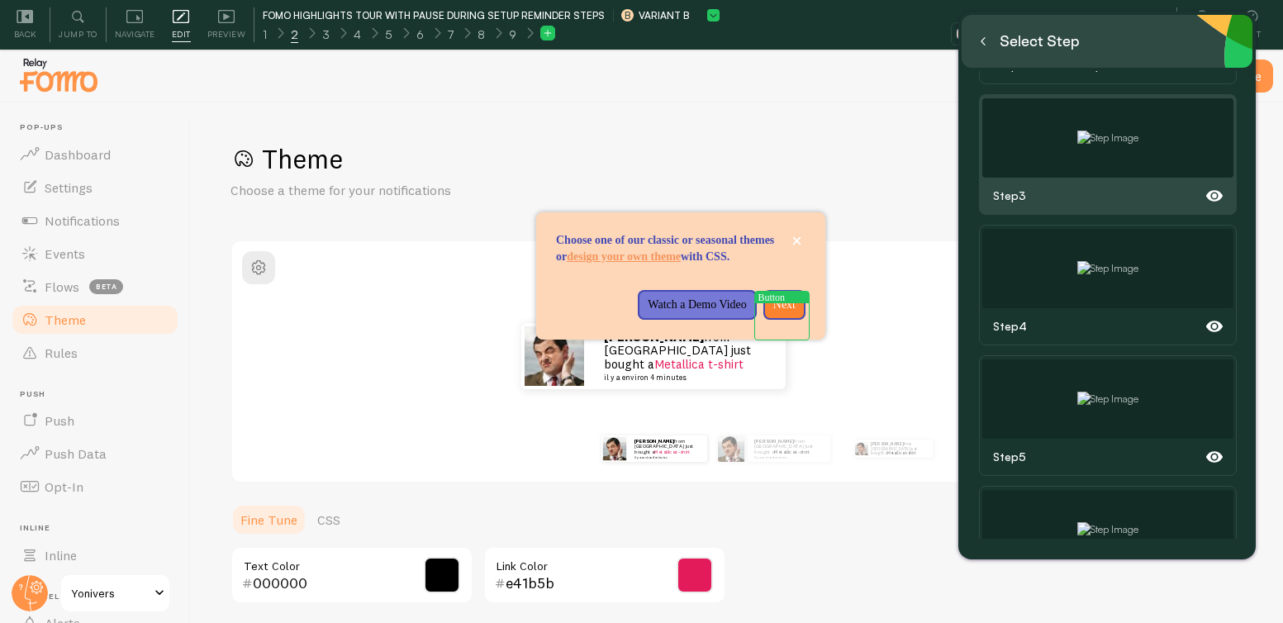
scroll to position [373, 0]
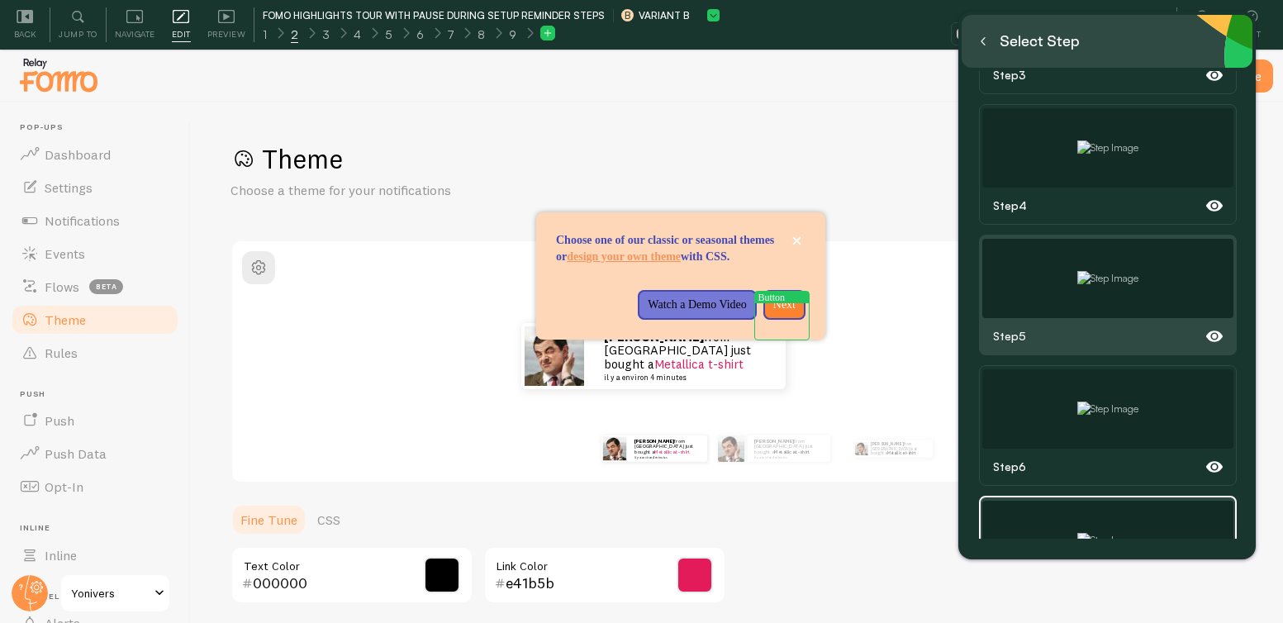
click at [1096, 273] on img at bounding box center [1107, 278] width 61 height 15
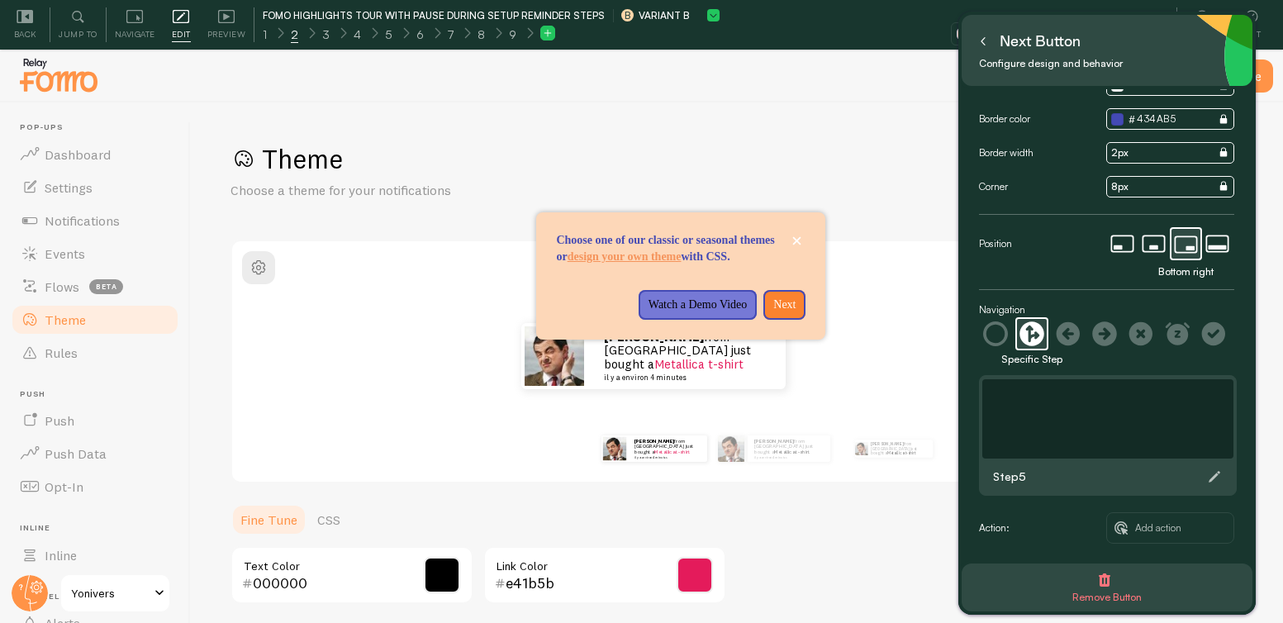
scroll to position [0, 0]
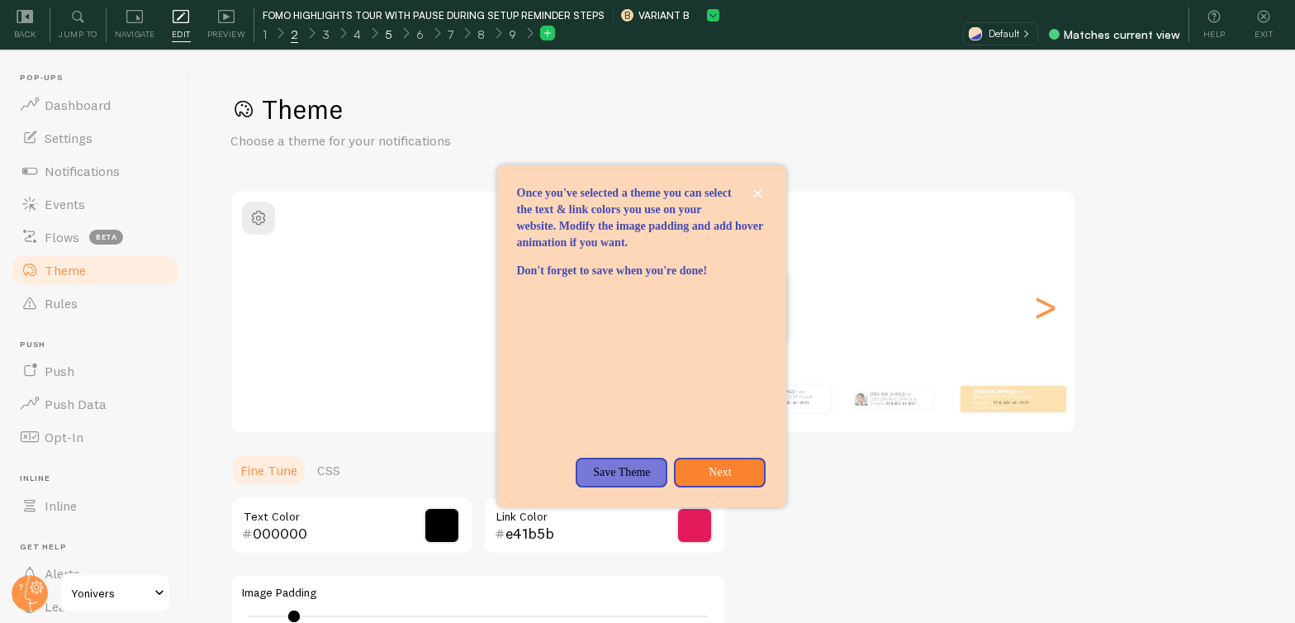
click at [390, 31] on div "5" at bounding box center [388, 33] width 32 height 19
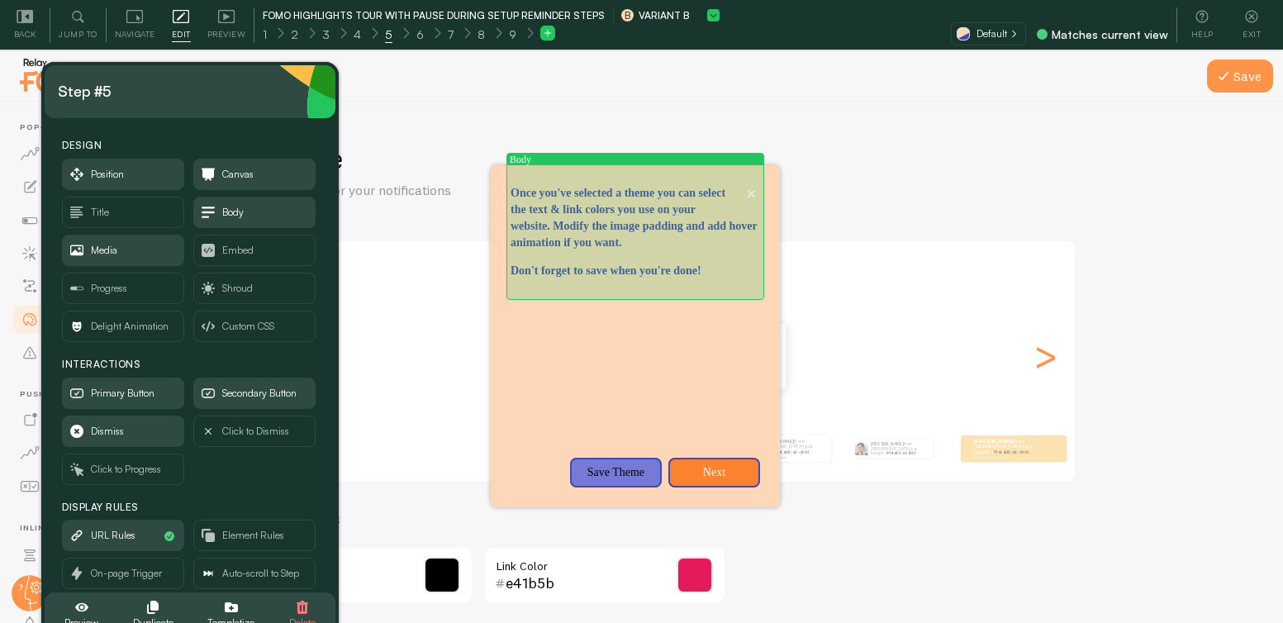
click at [642, 241] on p "Once you've selected a theme you can select the text & link colors you use on y…" at bounding box center [634, 218] width 249 height 66
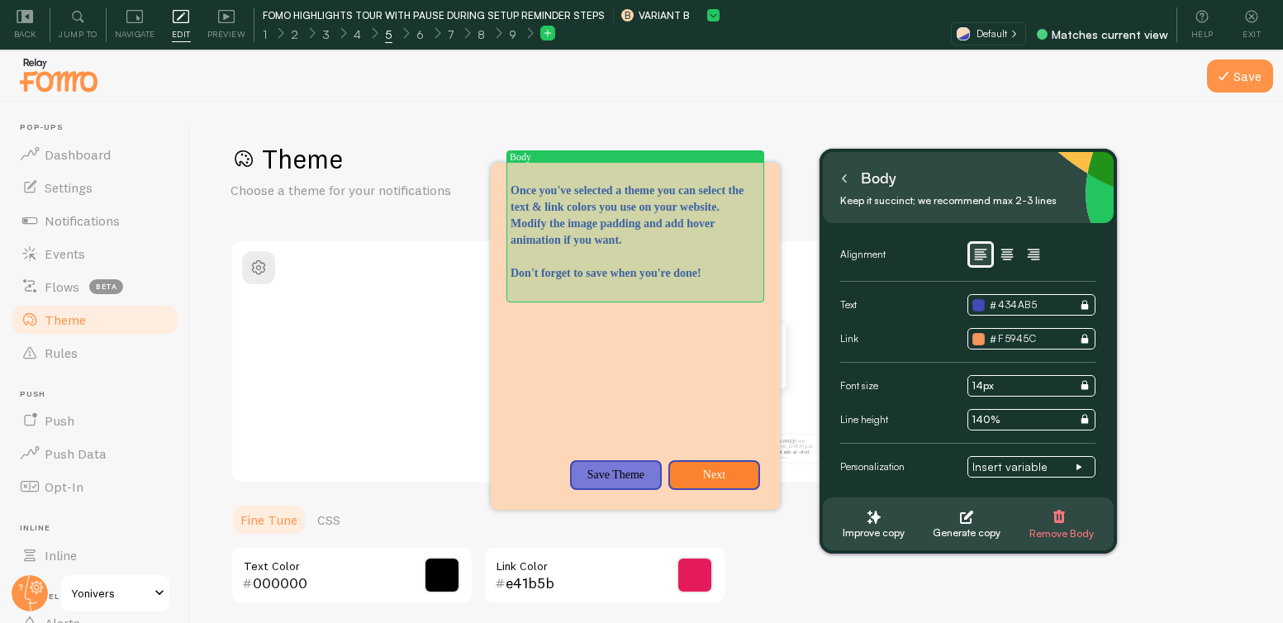
click at [643, 200] on p "Once you've selected a theme you can select the text & link colors you use on y…" at bounding box center [634, 216] width 249 height 66
click at [557, 188] on p "Once you've selected a theme you can select the text & link colors you use on y…" at bounding box center [634, 216] width 249 height 66
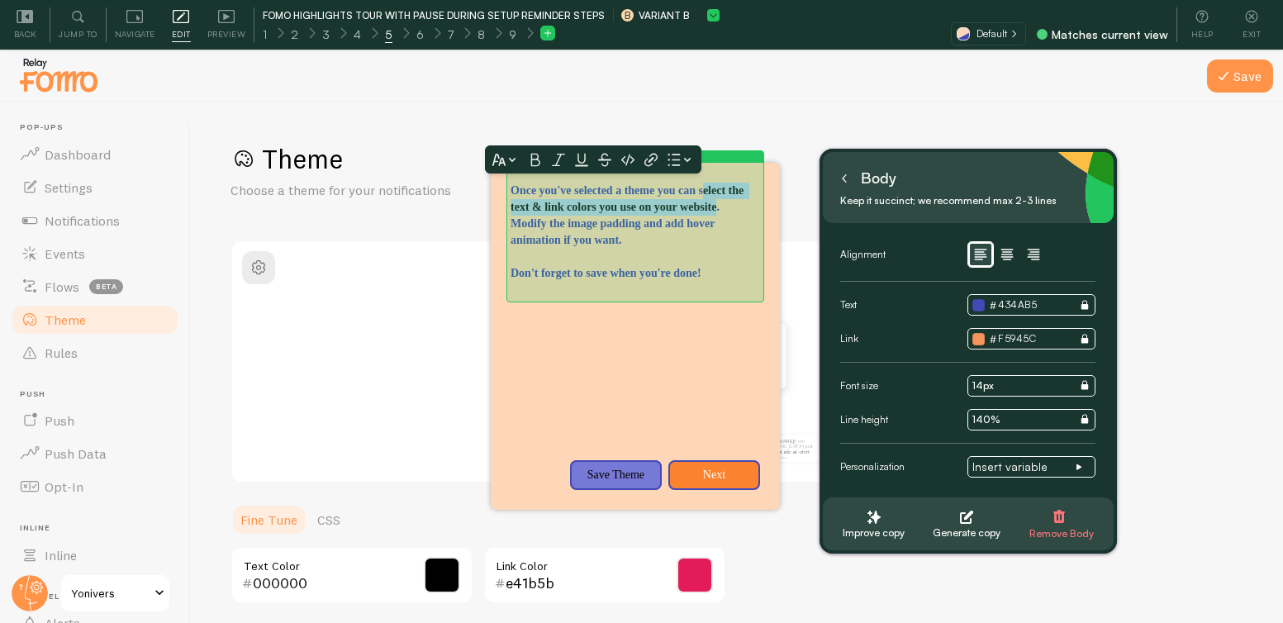
drag, startPoint x: 643, startPoint y: 209, endPoint x: 560, endPoint y: 188, distance: 85.1
click at [543, 187] on p "Once you've selected a theme you can select the text & link colors you use on y…" at bounding box center [634, 216] width 249 height 66
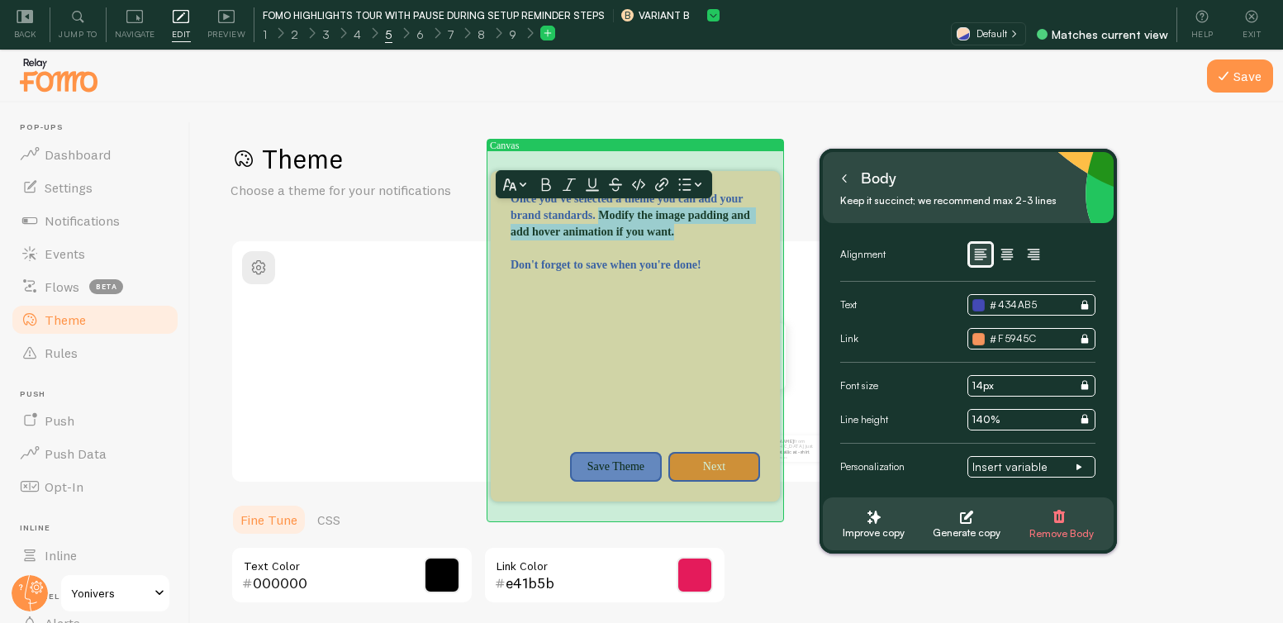
drag, startPoint x: 713, startPoint y: 230, endPoint x: 506, endPoint y: 214, distance: 207.1
click at [506, 214] on div "Canvas Once you've selected a theme you can add your brand standards. Modify th…" at bounding box center [635, 336] width 289 height 331
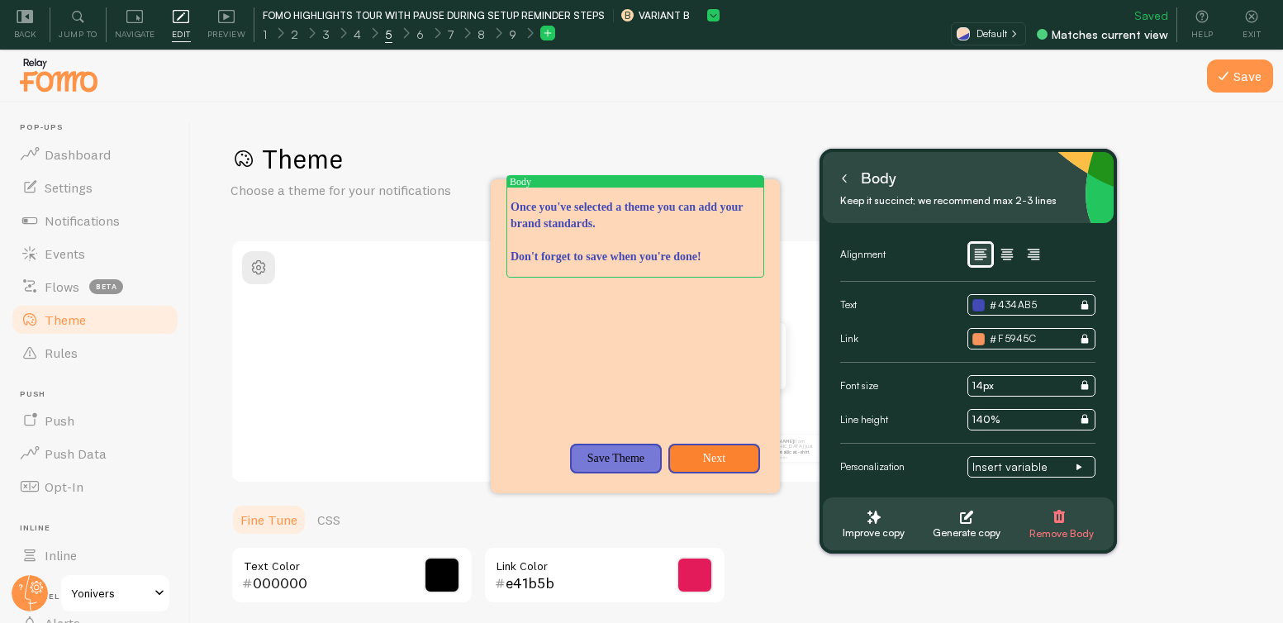
scroll to position [50, 0]
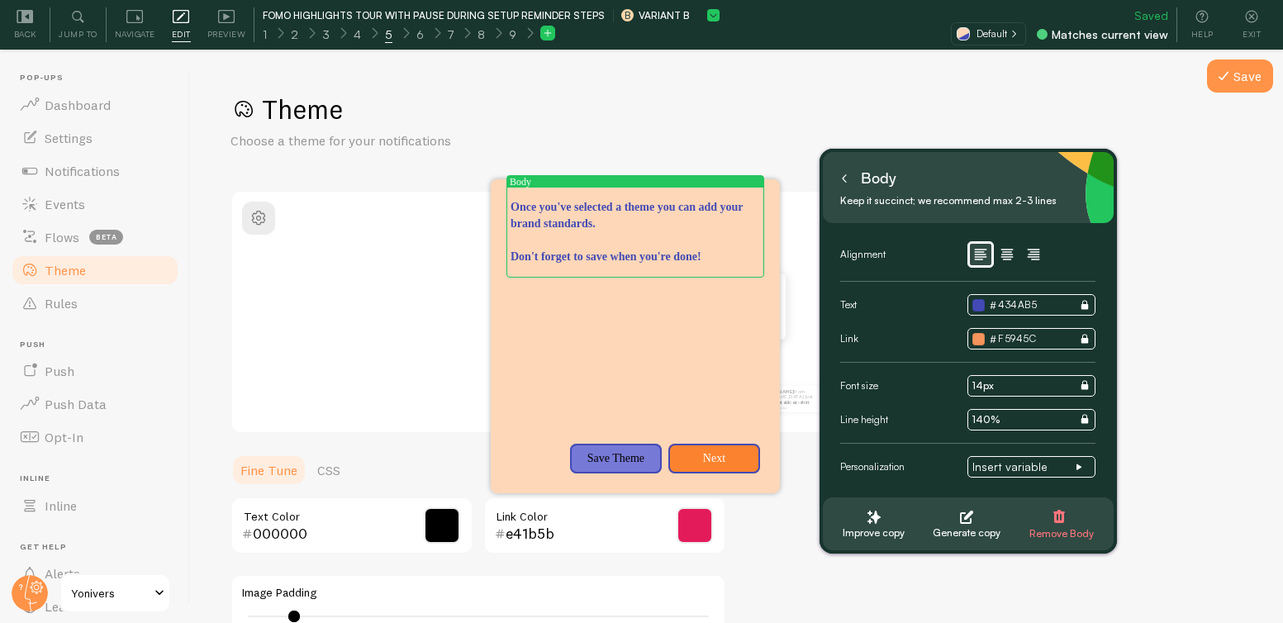
click at [846, 180] on icon at bounding box center [844, 178] width 8 height 8
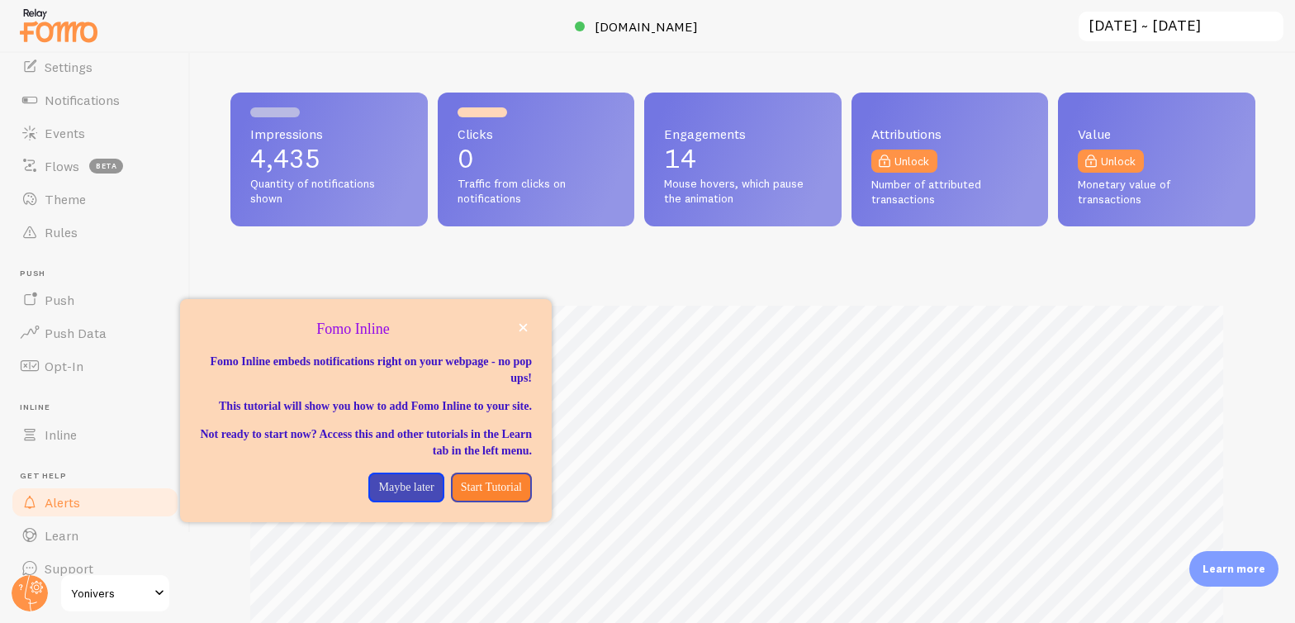
scroll to position [92, 0]
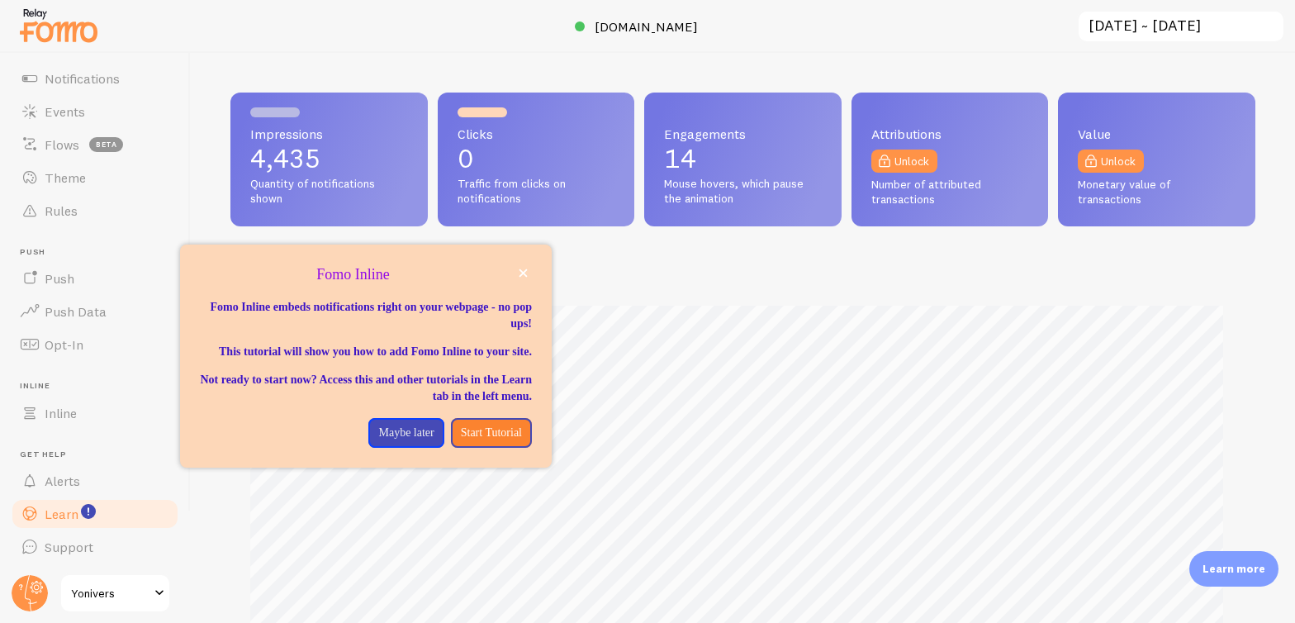
click at [64, 515] on span "Learn" at bounding box center [62, 513] width 34 height 17
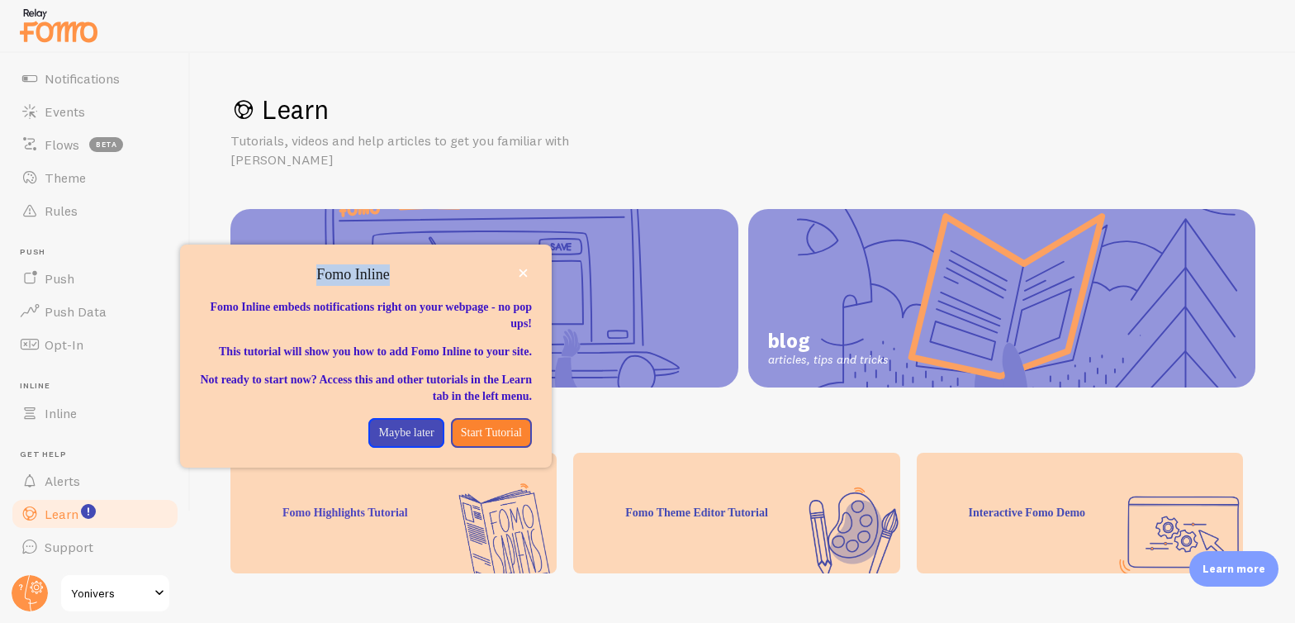
drag, startPoint x: 441, startPoint y: 277, endPoint x: 473, endPoint y: 259, distance: 36.6
click at [473, 259] on div "Fomo Inline Fomo Inline embeds notifications right on your webpage - no pop ups…" at bounding box center [366, 355] width 372 height 223
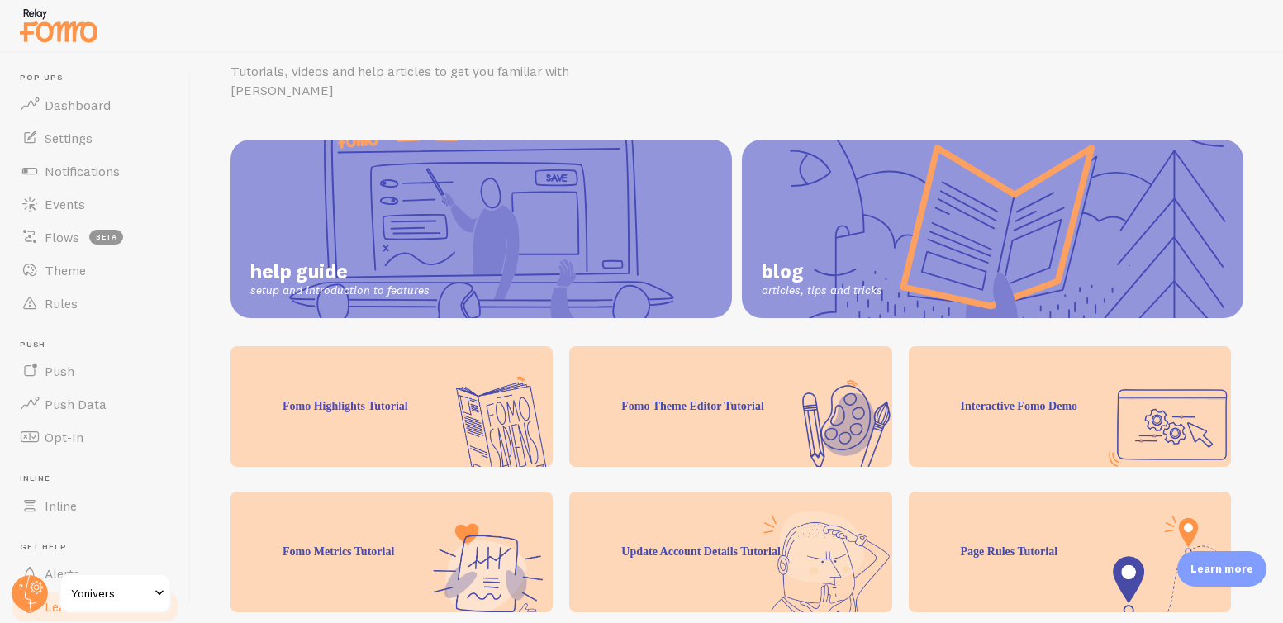
scroll to position [108, 0]
